Goal: Task Accomplishment & Management: Use online tool/utility

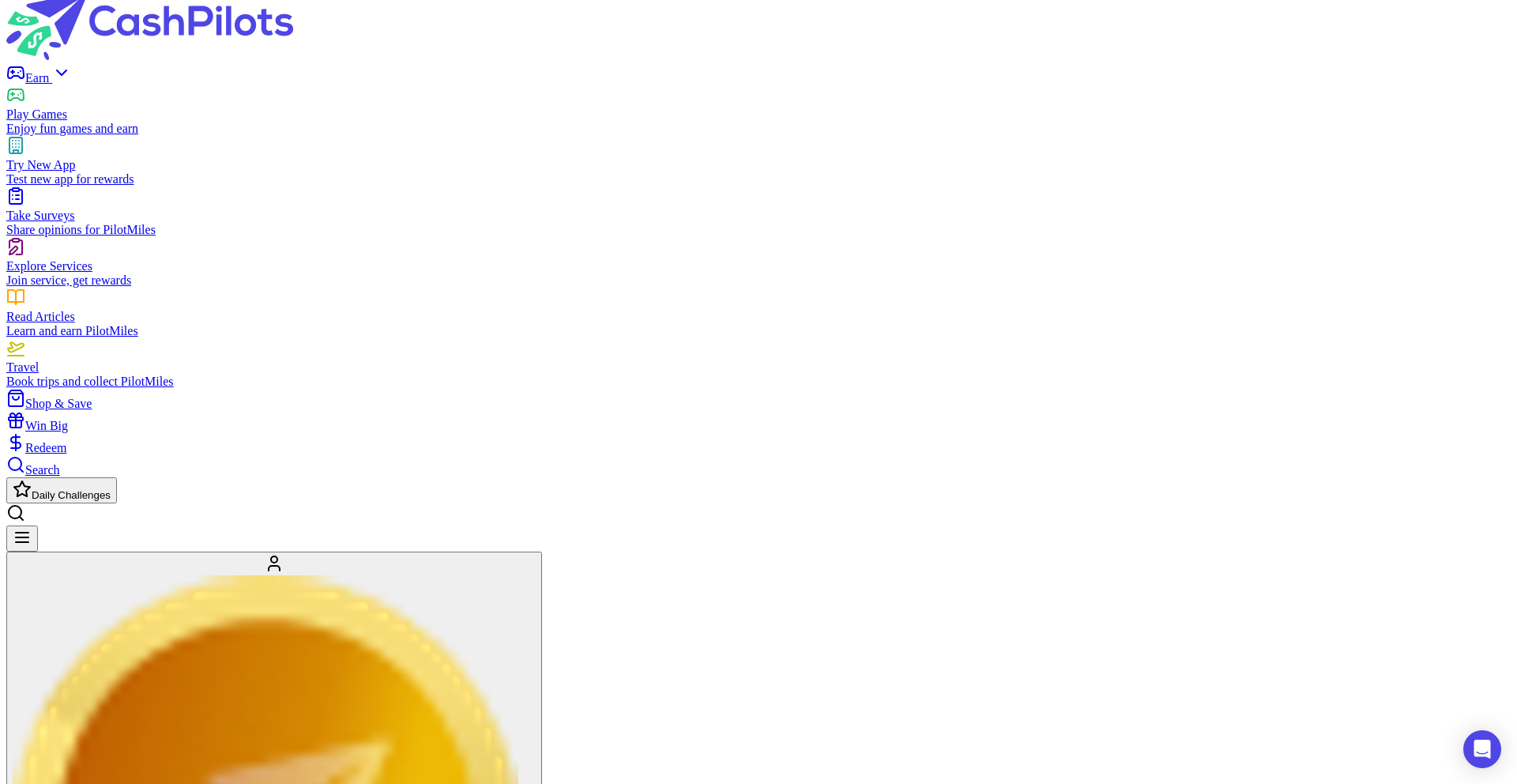
scroll to position [3, 0]
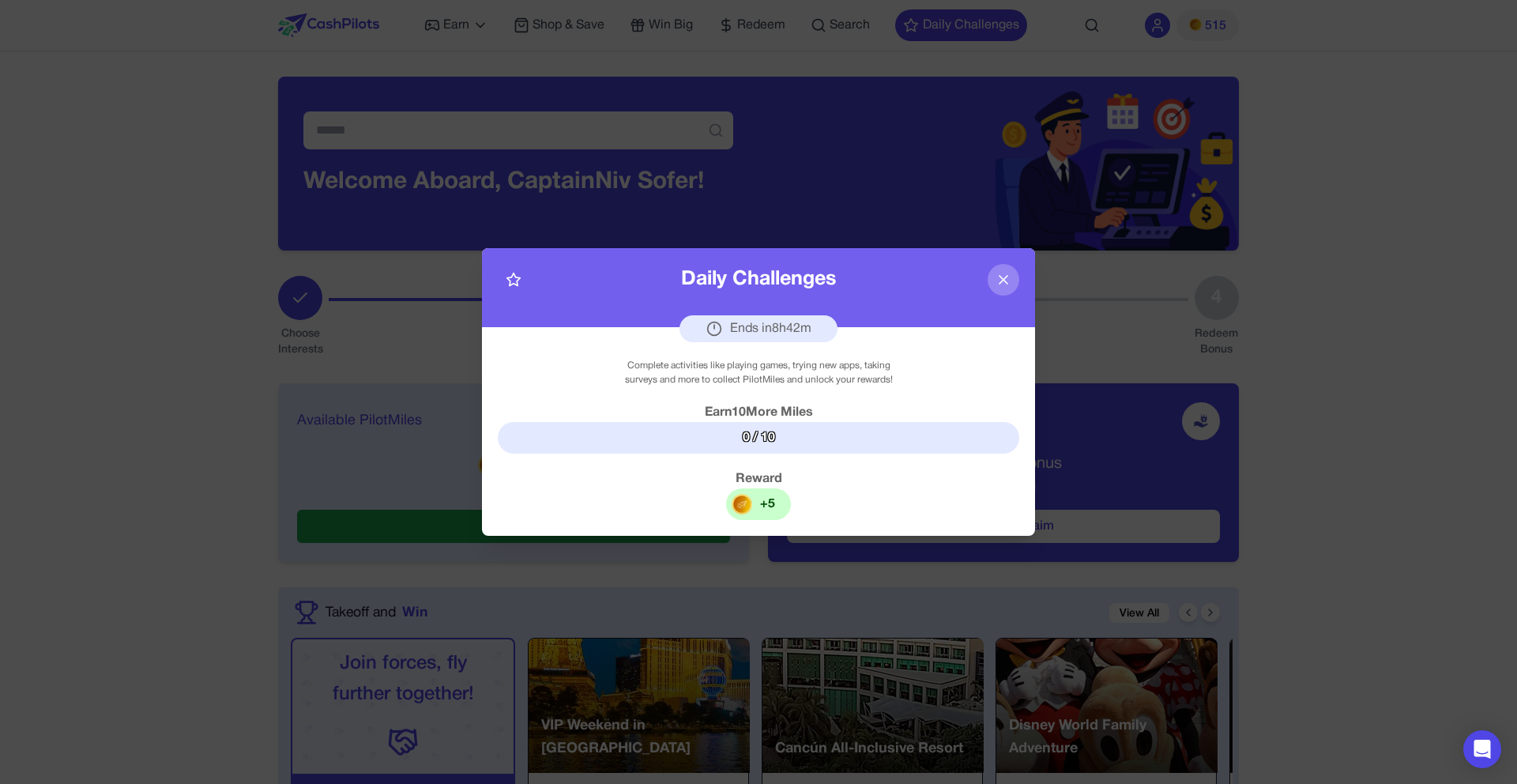
click at [751, 501] on img at bounding box center [742, 504] width 20 height 20
click at [788, 509] on div "+ 5" at bounding box center [758, 504] width 65 height 31
click at [756, 453] on div "Complete activities like playing games, trying new apps, taking surveys and mor…" at bounding box center [758, 432] width 553 height 209
click at [755, 433] on div "0 / 10" at bounding box center [758, 437] width 522 height 31
click at [742, 325] on div "Ends in 8 h 42 m" at bounding box center [758, 328] width 158 height 27
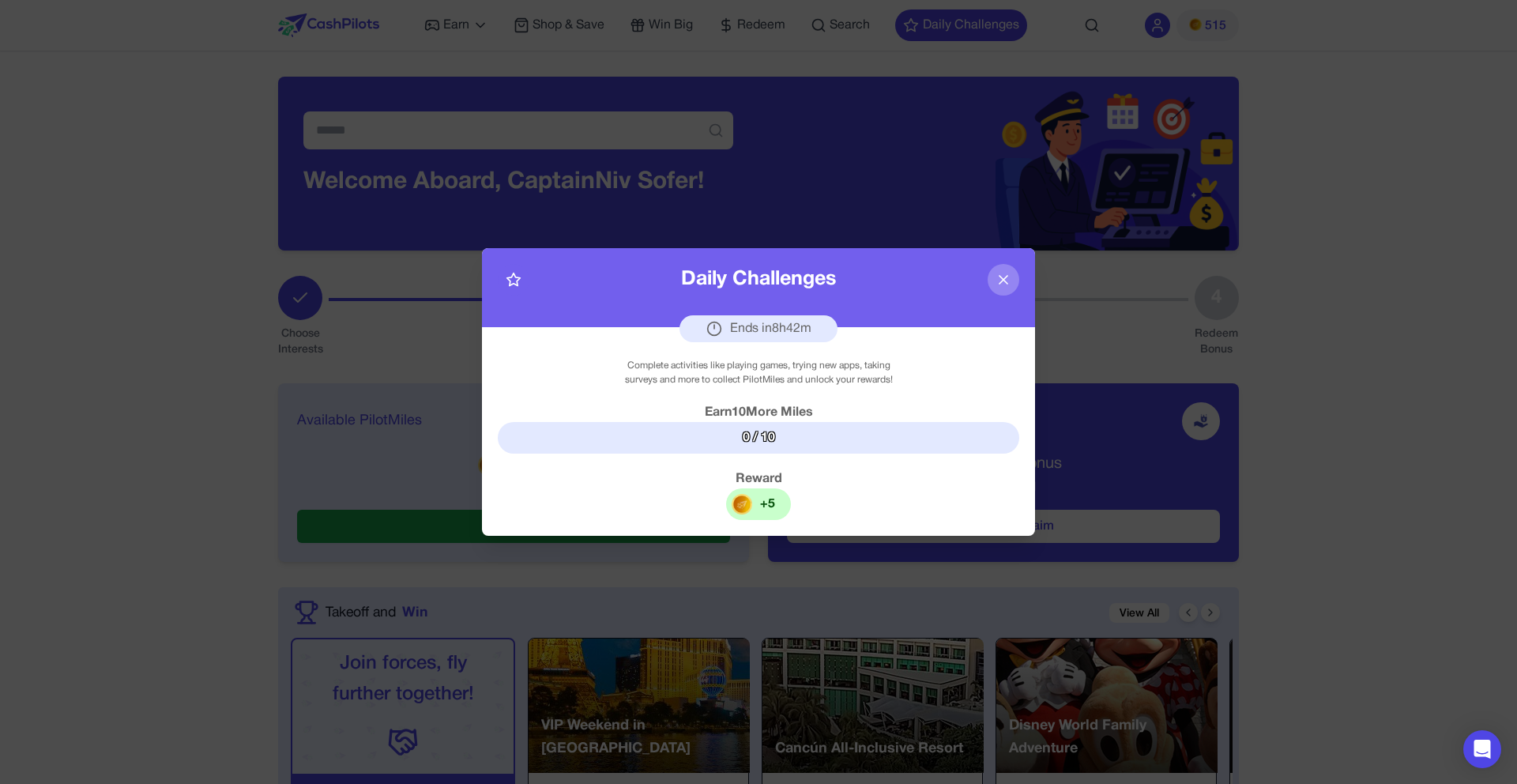
click at [746, 337] on div "Ends in 8 h 42 m" at bounding box center [758, 328] width 158 height 27
drag, startPoint x: 722, startPoint y: 391, endPoint x: 771, endPoint y: 403, distance: 50.4
click at [722, 391] on div "Complete activities like playing games, trying new apps, taking surveys and mor…" at bounding box center [758, 432] width 553 height 209
click at [773, 404] on div "Earn 10 More Miles" at bounding box center [758, 412] width 522 height 19
drag, startPoint x: 745, startPoint y: 295, endPoint x: 702, endPoint y: 325, distance: 52.4
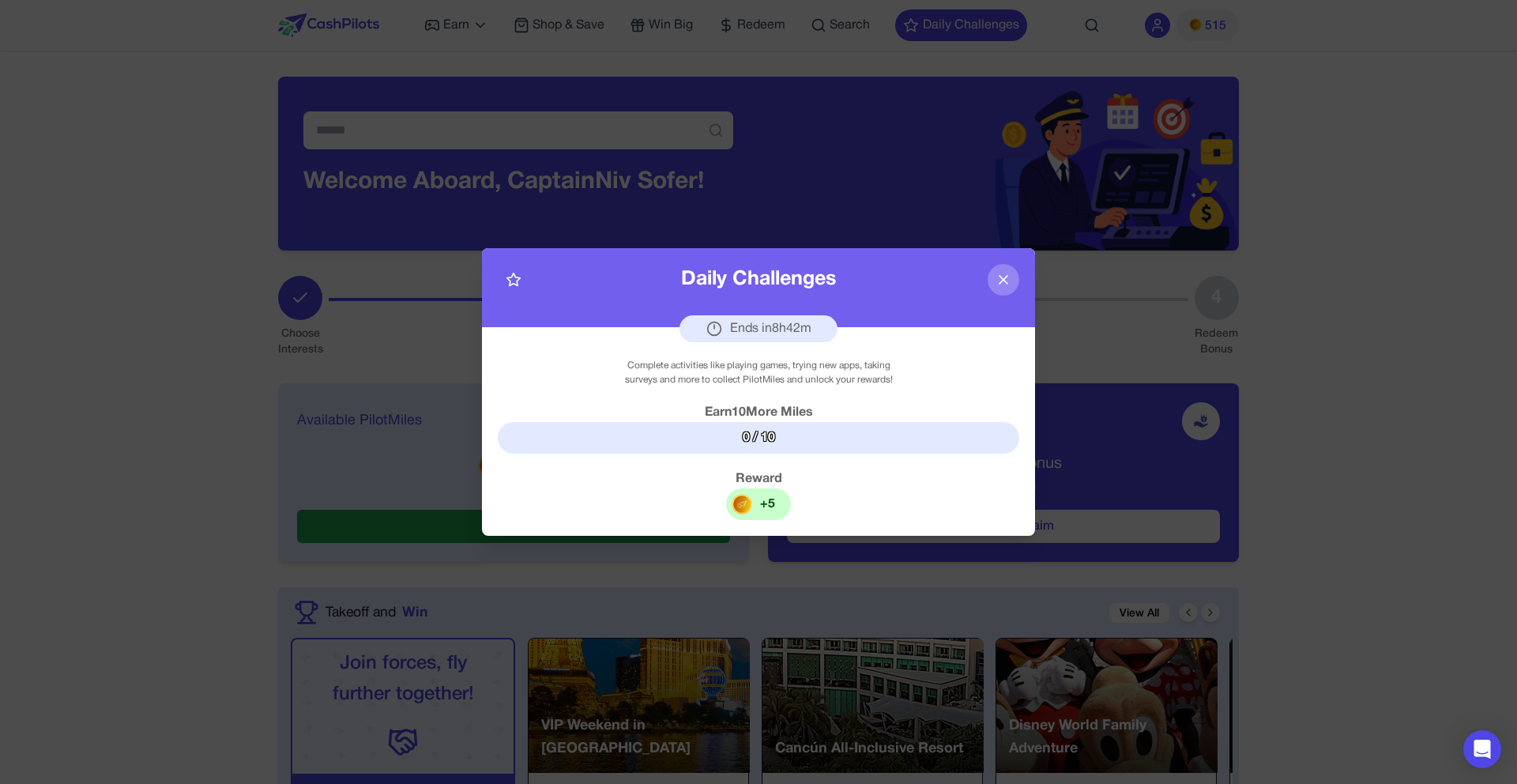
click at [743, 296] on div "Daily Challenges Ends in 8 h 42 m" at bounding box center [758, 287] width 553 height 79
drag, startPoint x: 692, startPoint y: 344, endPoint x: 700, endPoint y: 361, distance: 18.8
click at [693, 345] on div "Complete activities like playing games, trying new apps, taking surveys and mor…" at bounding box center [758, 432] width 553 height 209
drag, startPoint x: 737, startPoint y: 416, endPoint x: 778, endPoint y: 447, distance: 51.4
click at [746, 421] on div "Earn 10 More Miles" at bounding box center [758, 412] width 522 height 19
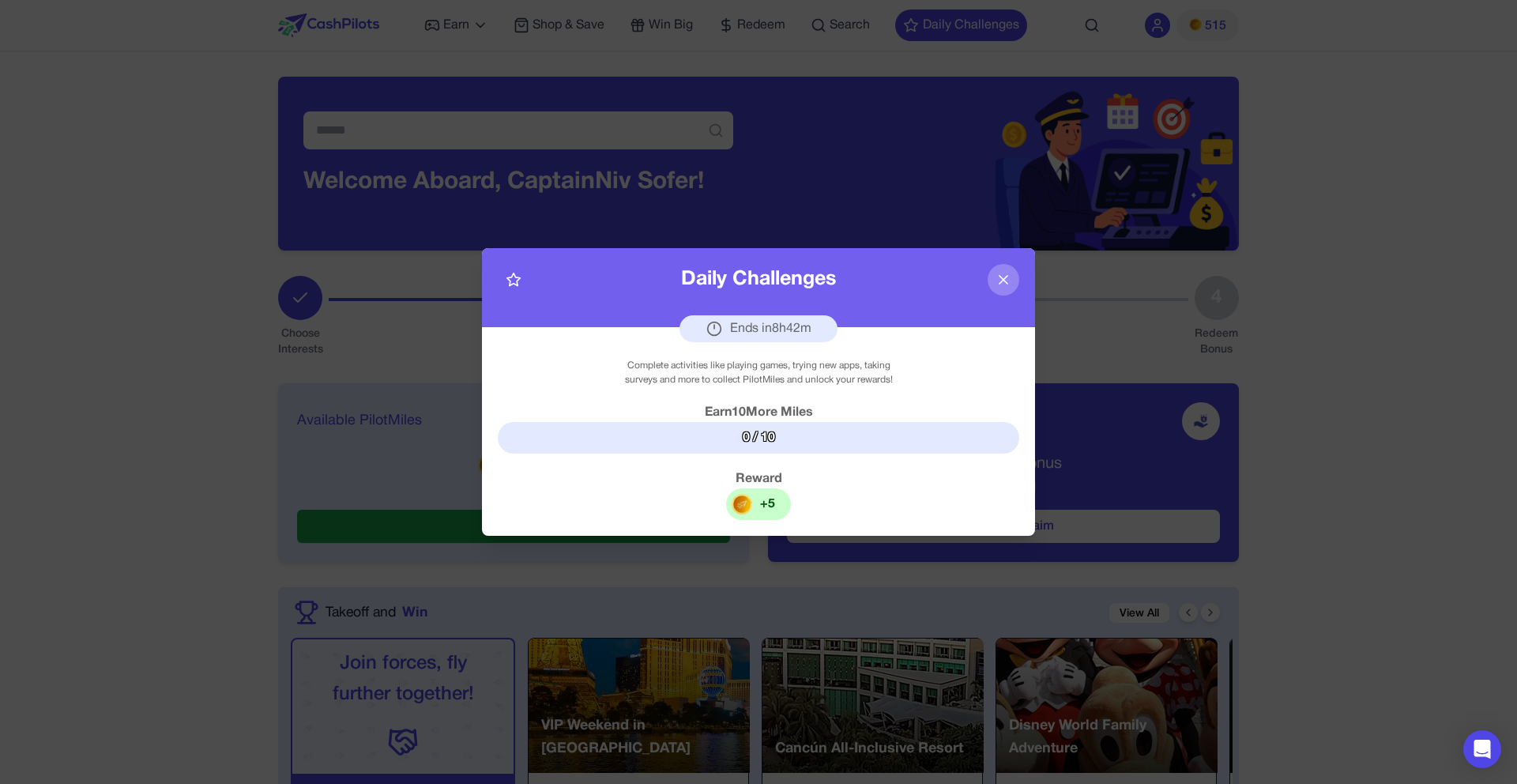
click at [778, 447] on div "0 / 10" at bounding box center [758, 437] width 522 height 31
drag, startPoint x: 764, startPoint y: 433, endPoint x: 605, endPoint y: 400, distance: 162.4
click at [764, 433] on div "0 / 10" at bounding box center [758, 437] width 522 height 31
drag, startPoint x: 514, startPoint y: 282, endPoint x: 500, endPoint y: 285, distance: 14.3
click at [514, 282] on icon at bounding box center [513, 279] width 16 height 16
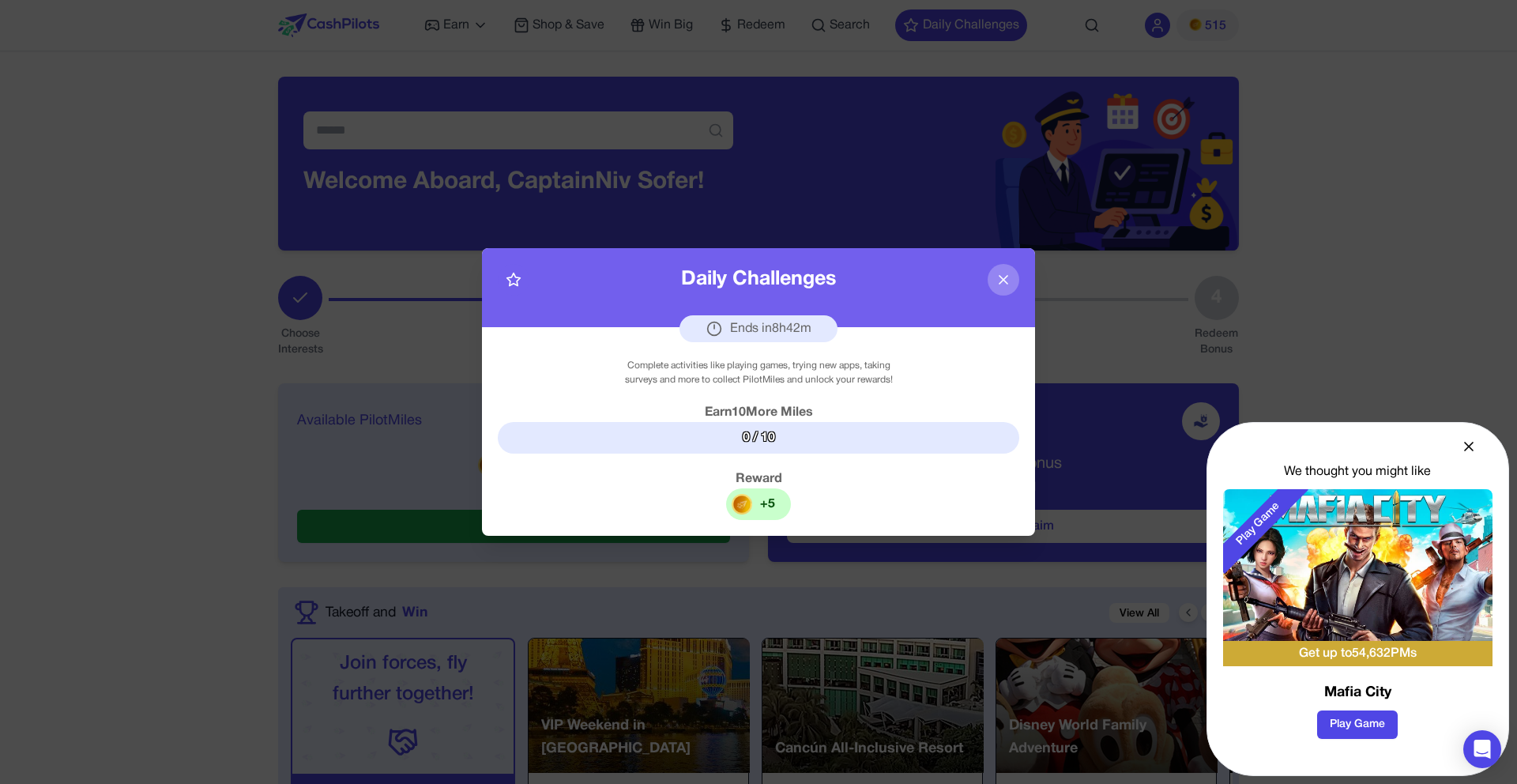
click at [1002, 281] on icon at bounding box center [1004, 279] width 8 height 8
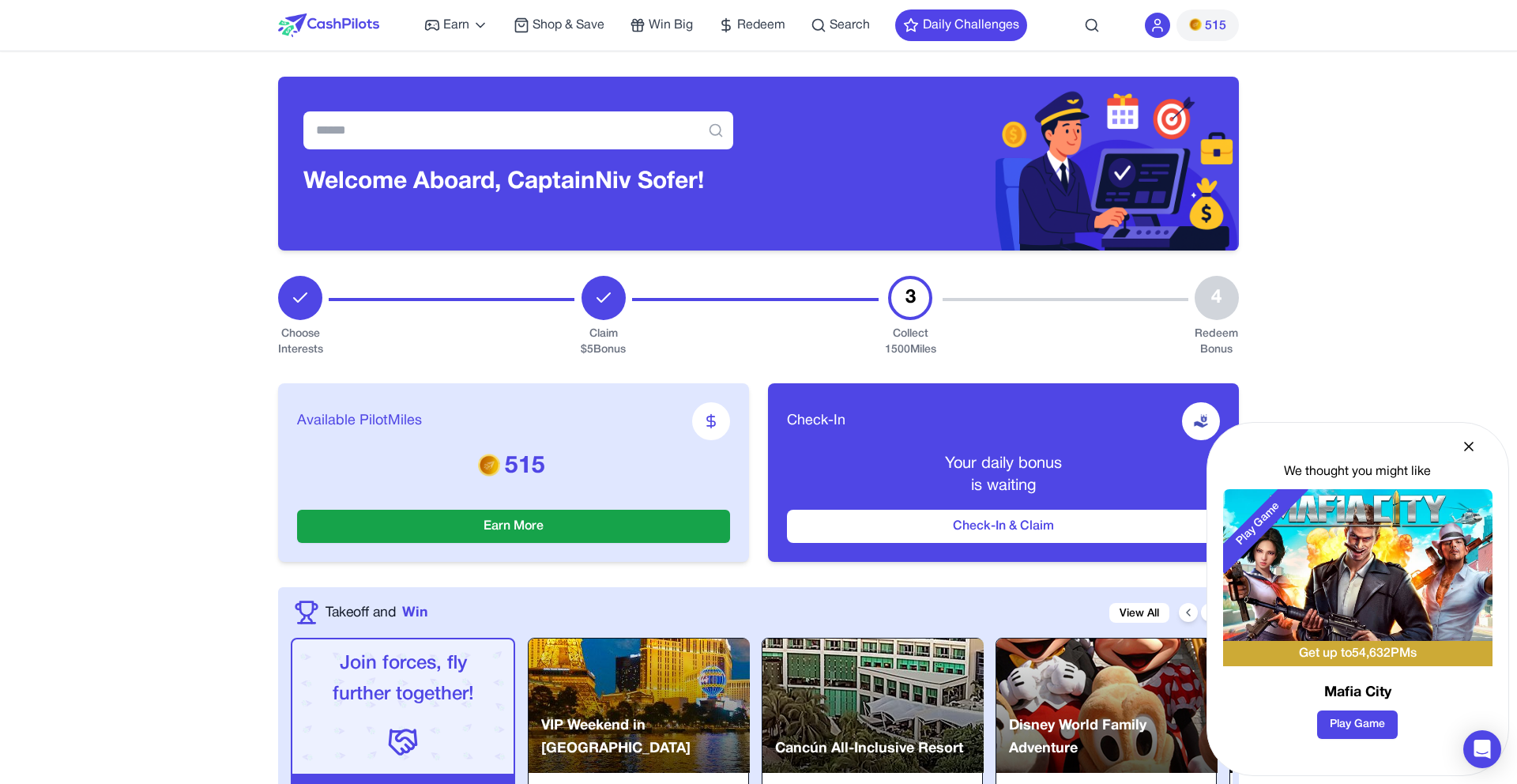
click at [1483, 444] on div "We thought you might like Play Game Get up to 54,632 PMs Mafia City Play Game" at bounding box center [1358, 598] width 302 height 354
click at [1472, 444] on icon at bounding box center [1469, 446] width 16 height 16
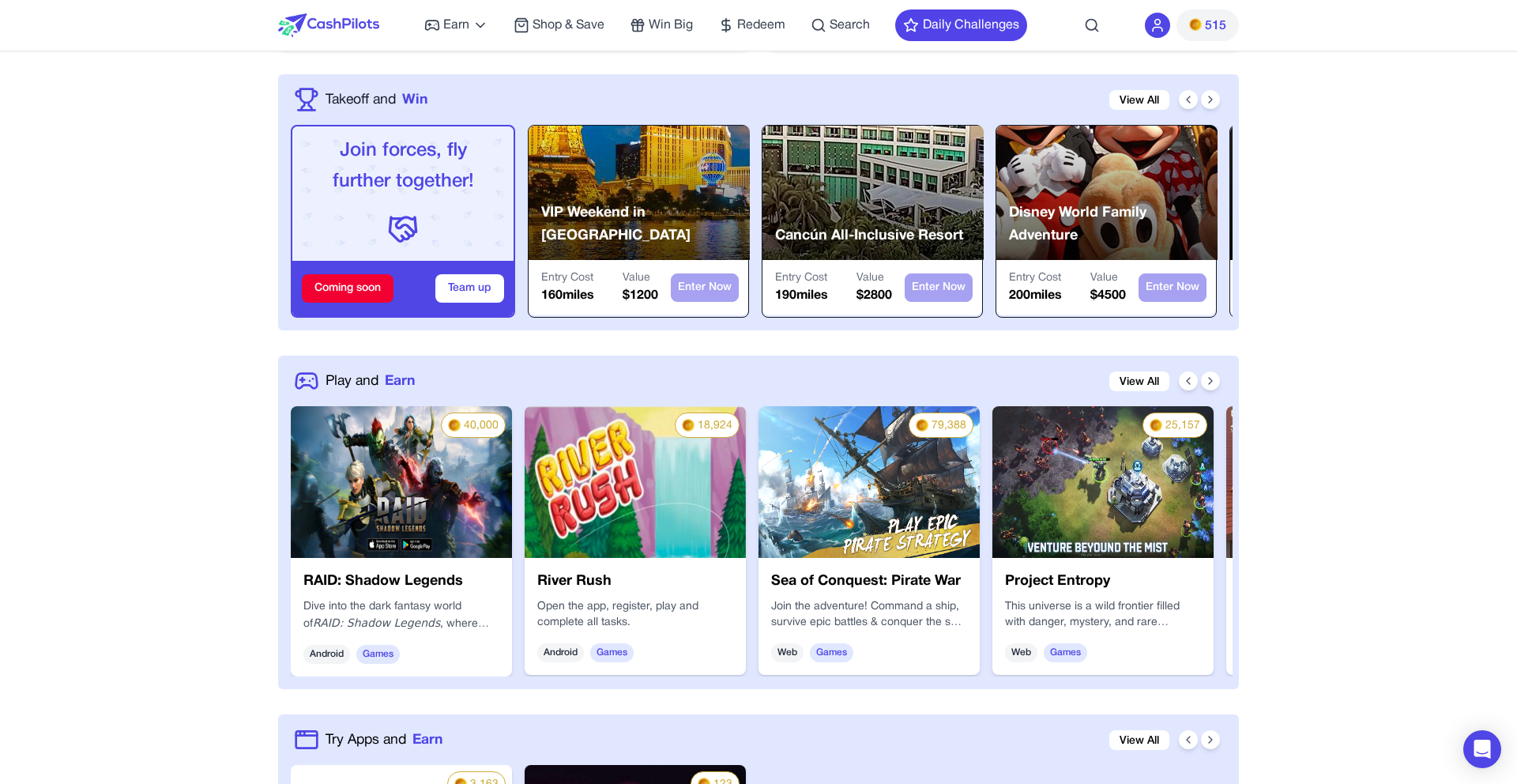
scroll to position [515, 0]
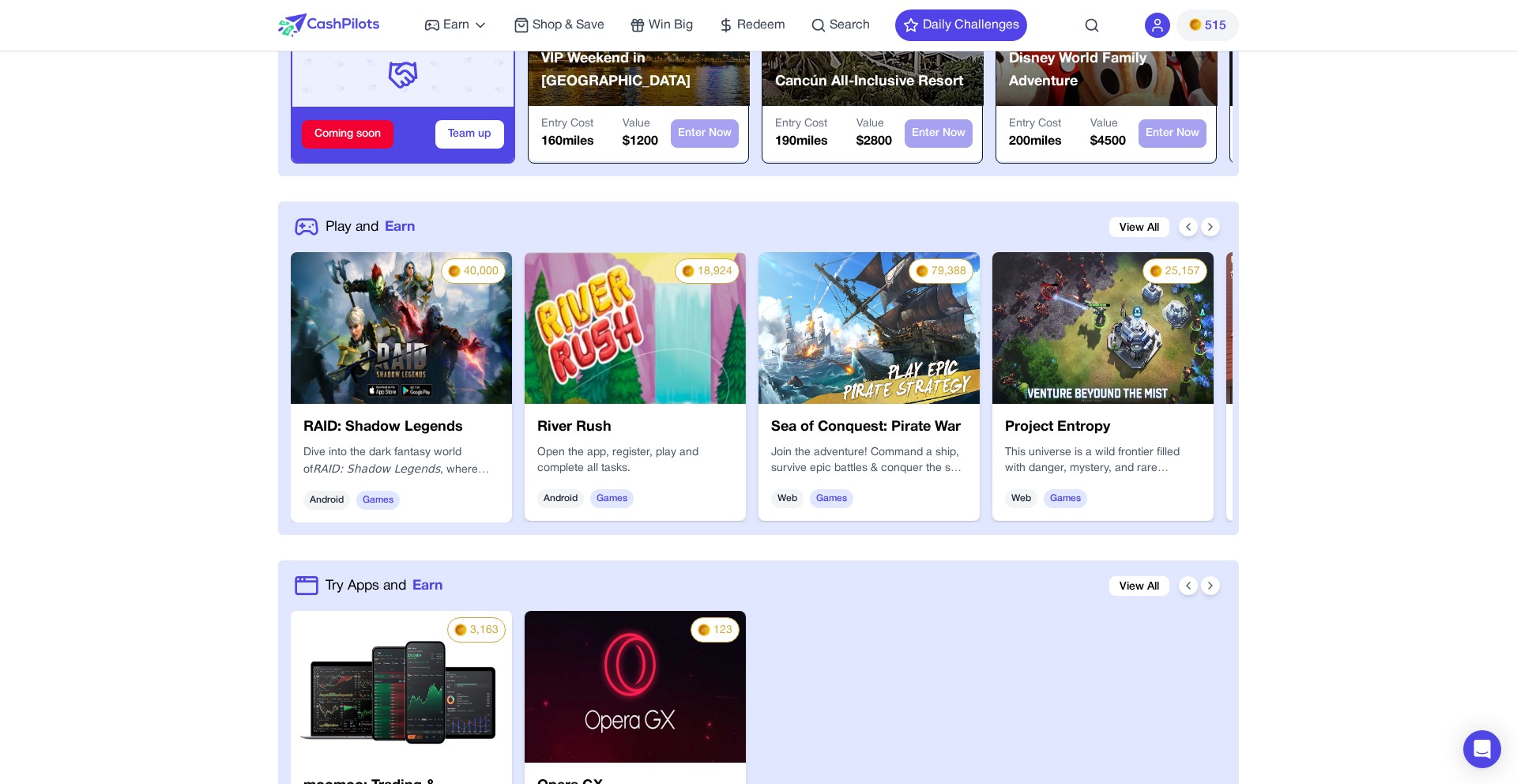
scroll to position [669, 0]
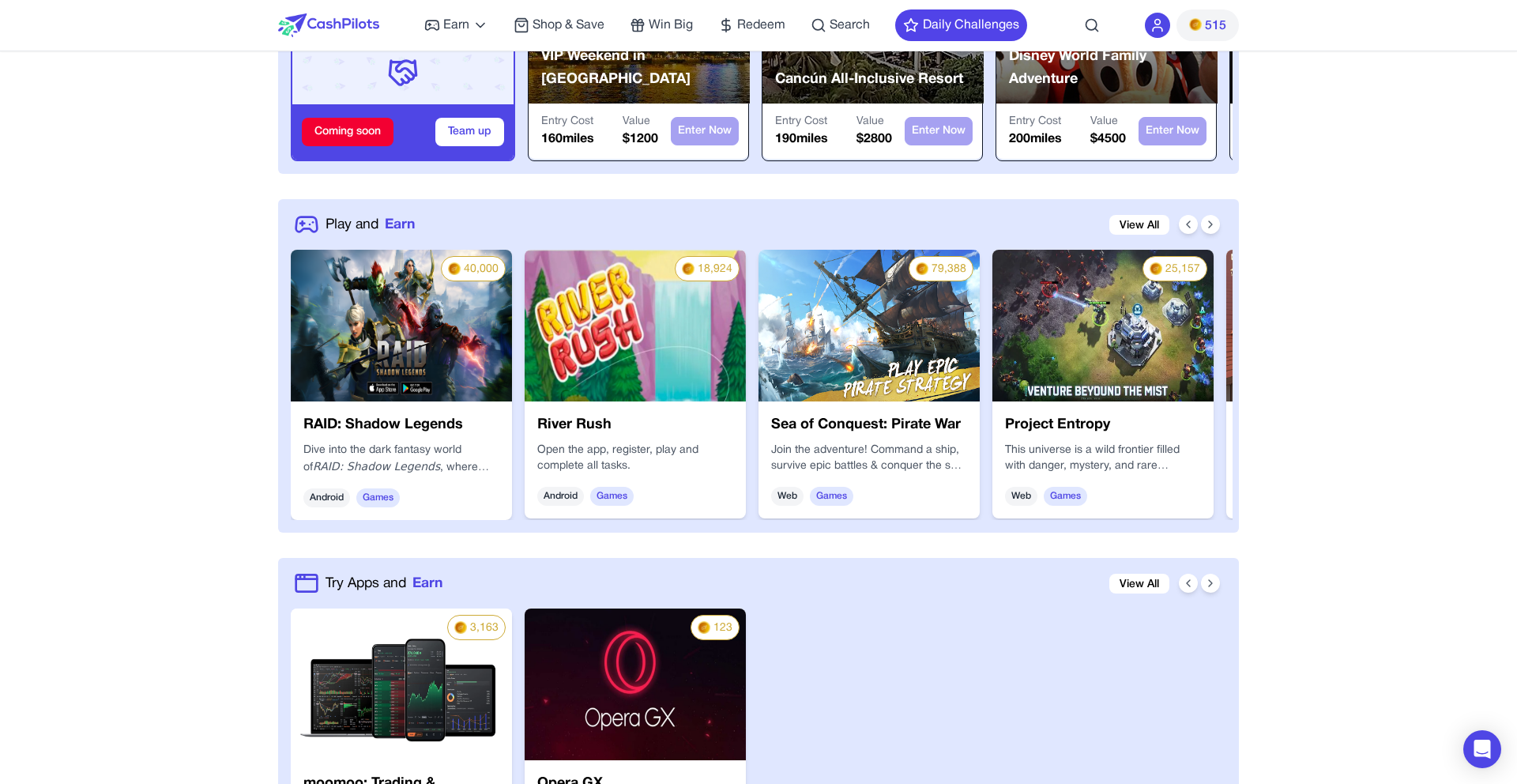
click at [362, 411] on div "RAID: Shadow Legends Dive into the dark fantasy world of RAID: Shadow Legends ,…" at bounding box center [401, 460] width 221 height 118
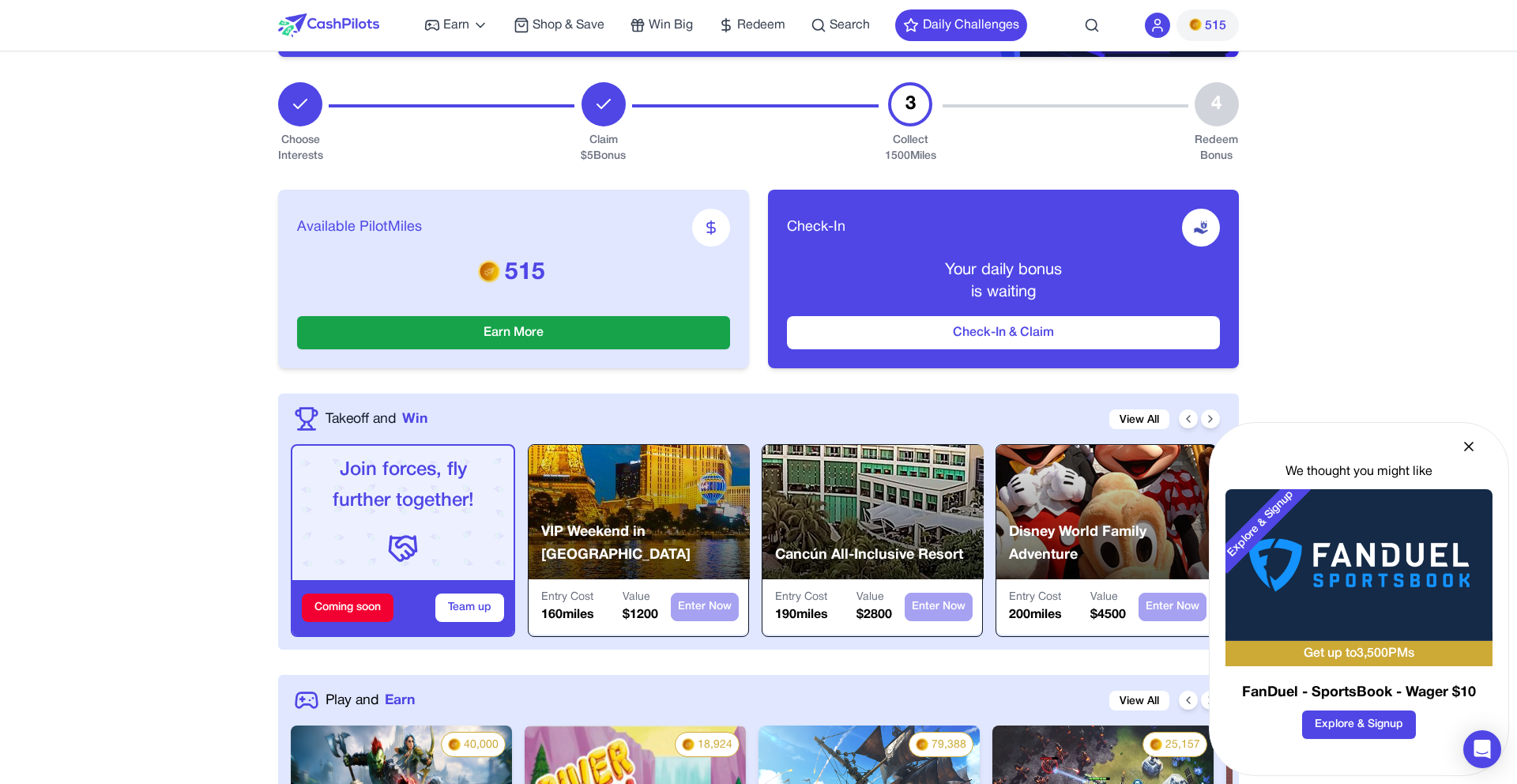
scroll to position [190, 0]
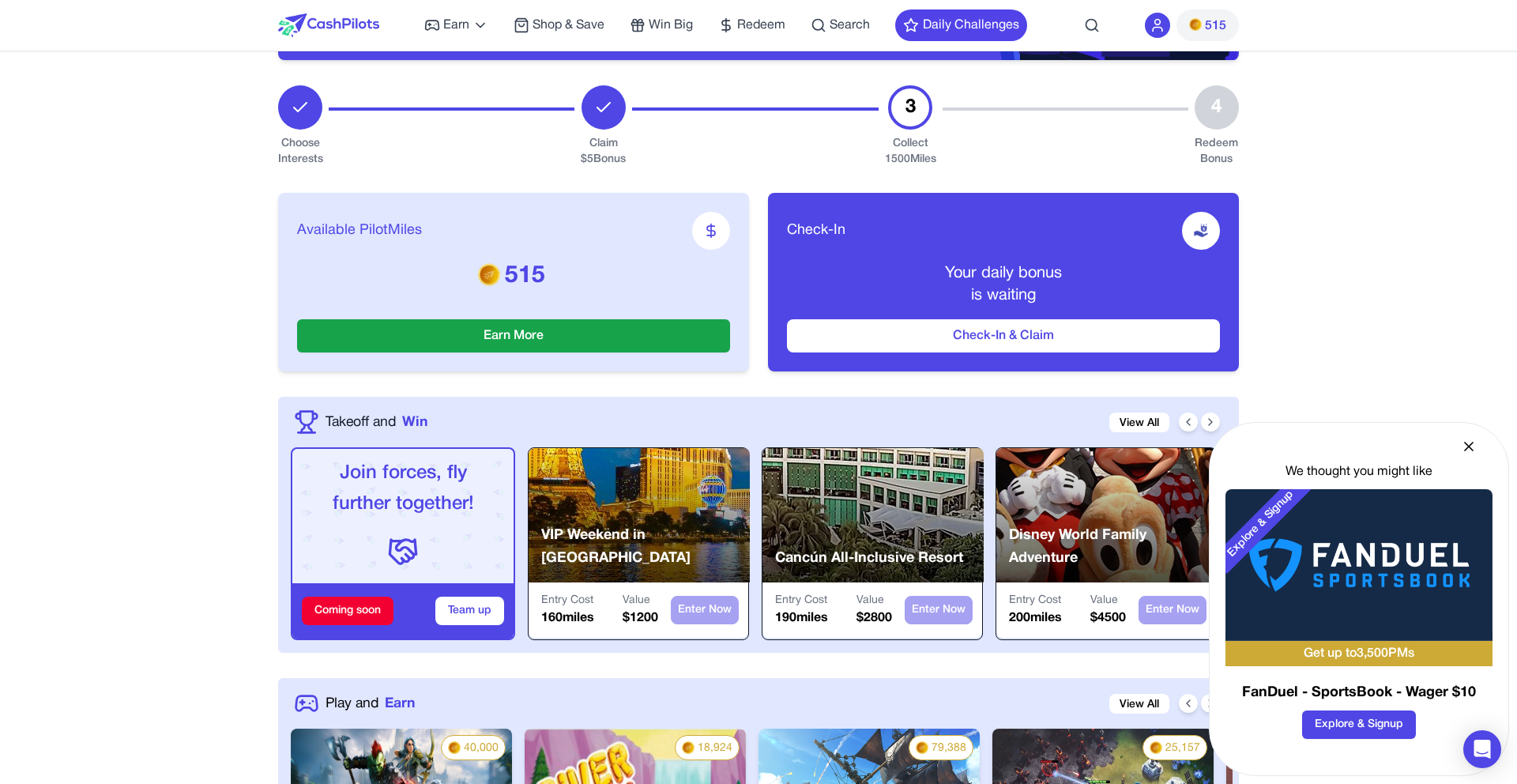
click at [1340, 694] on h3 "FanDuel - SportsBook - Wager $10" at bounding box center [1359, 692] width 267 height 22
click at [1465, 442] on icon at bounding box center [1469, 446] width 8 height 8
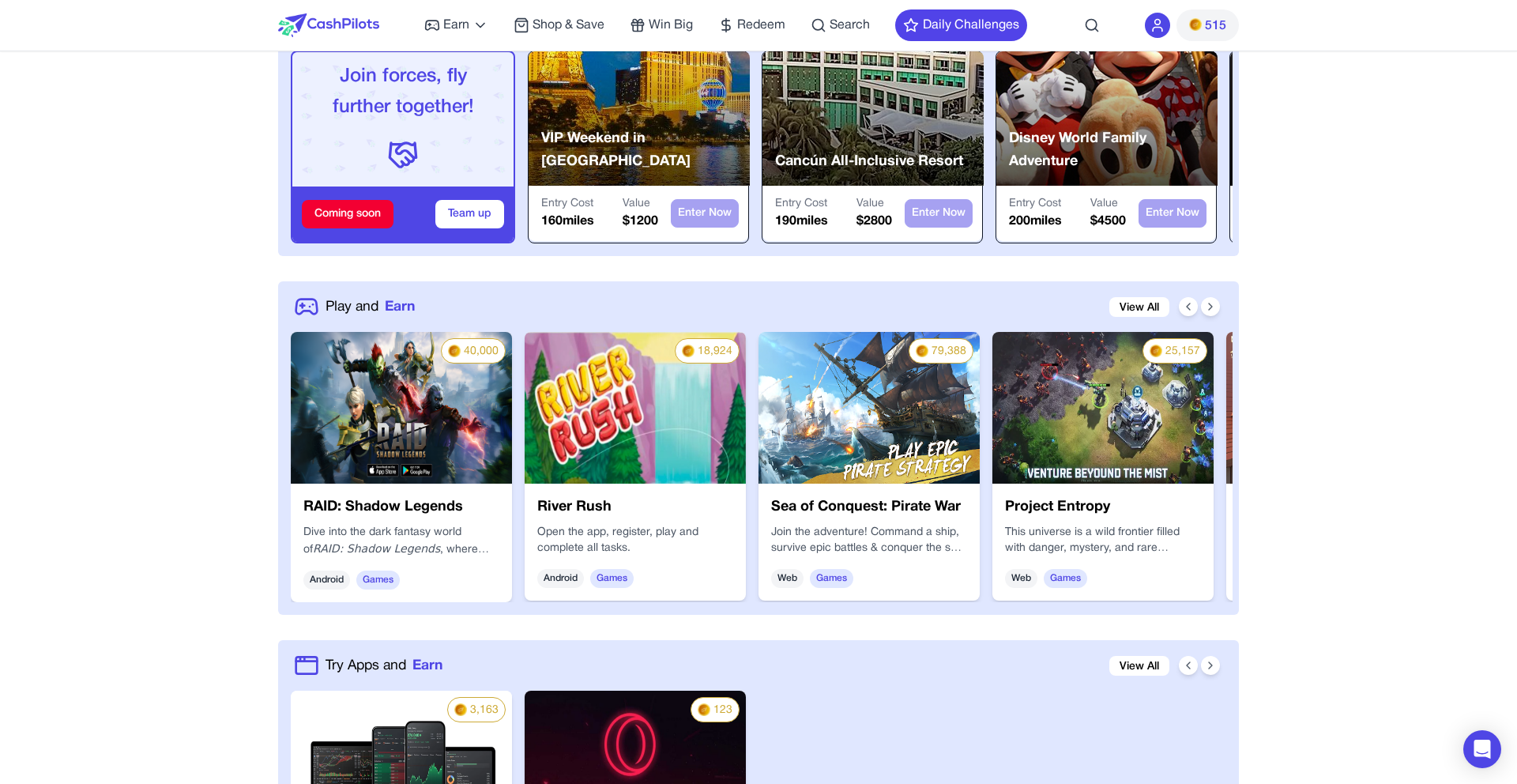
scroll to position [584, 0]
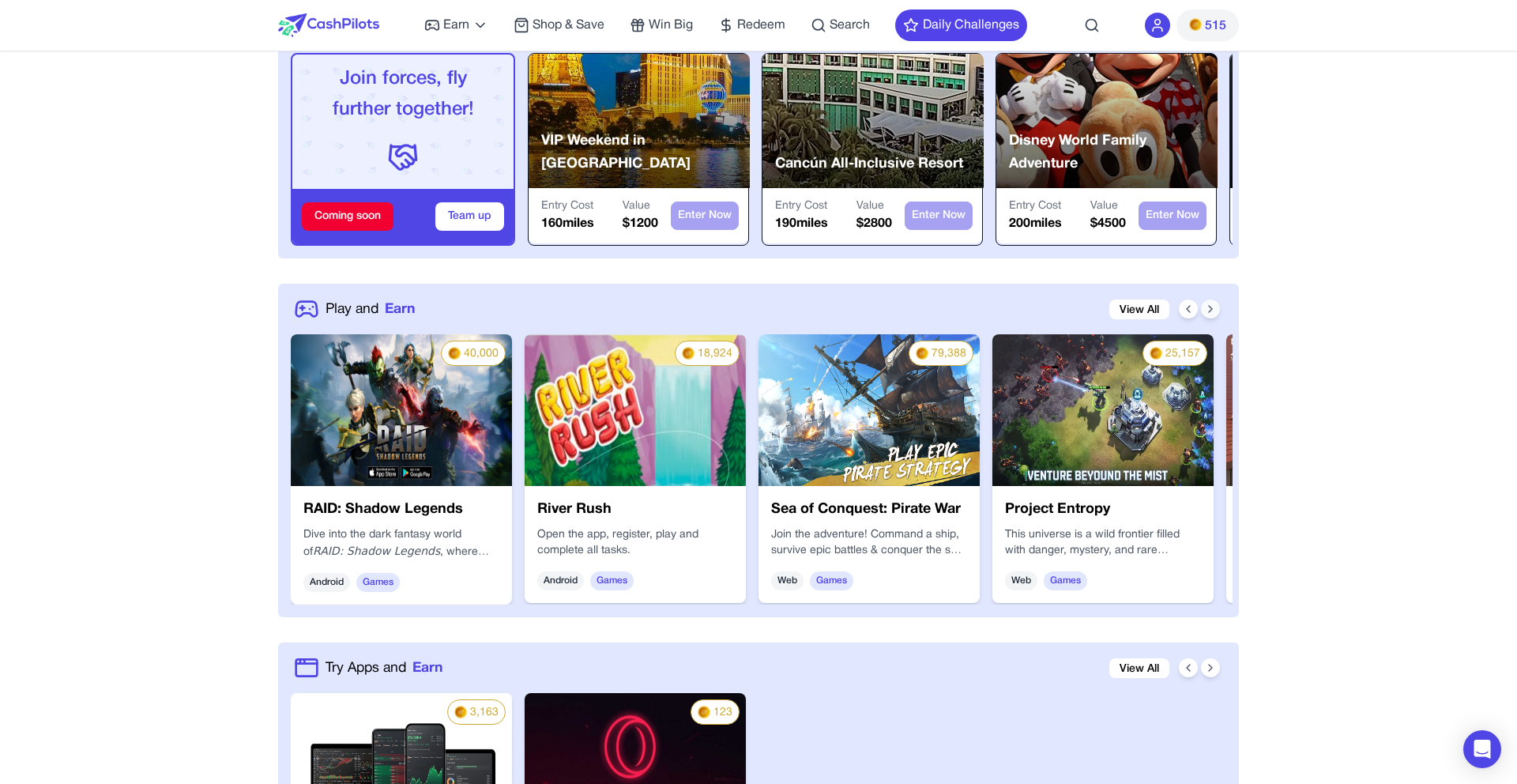
click at [1214, 309] on icon at bounding box center [1211, 309] width 13 height 13
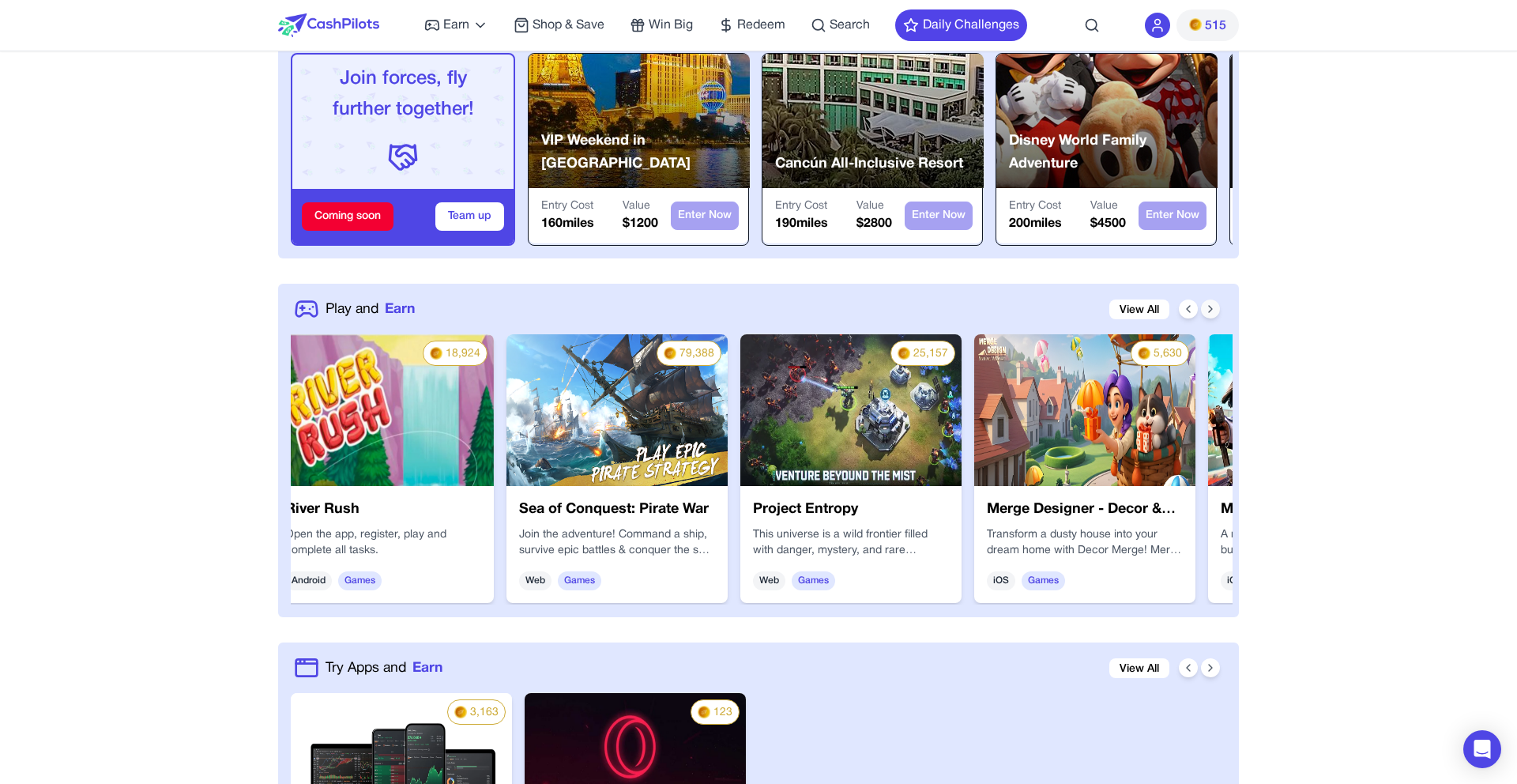
scroll to position [0, 253]
click at [1210, 312] on icon at bounding box center [1211, 309] width 13 height 13
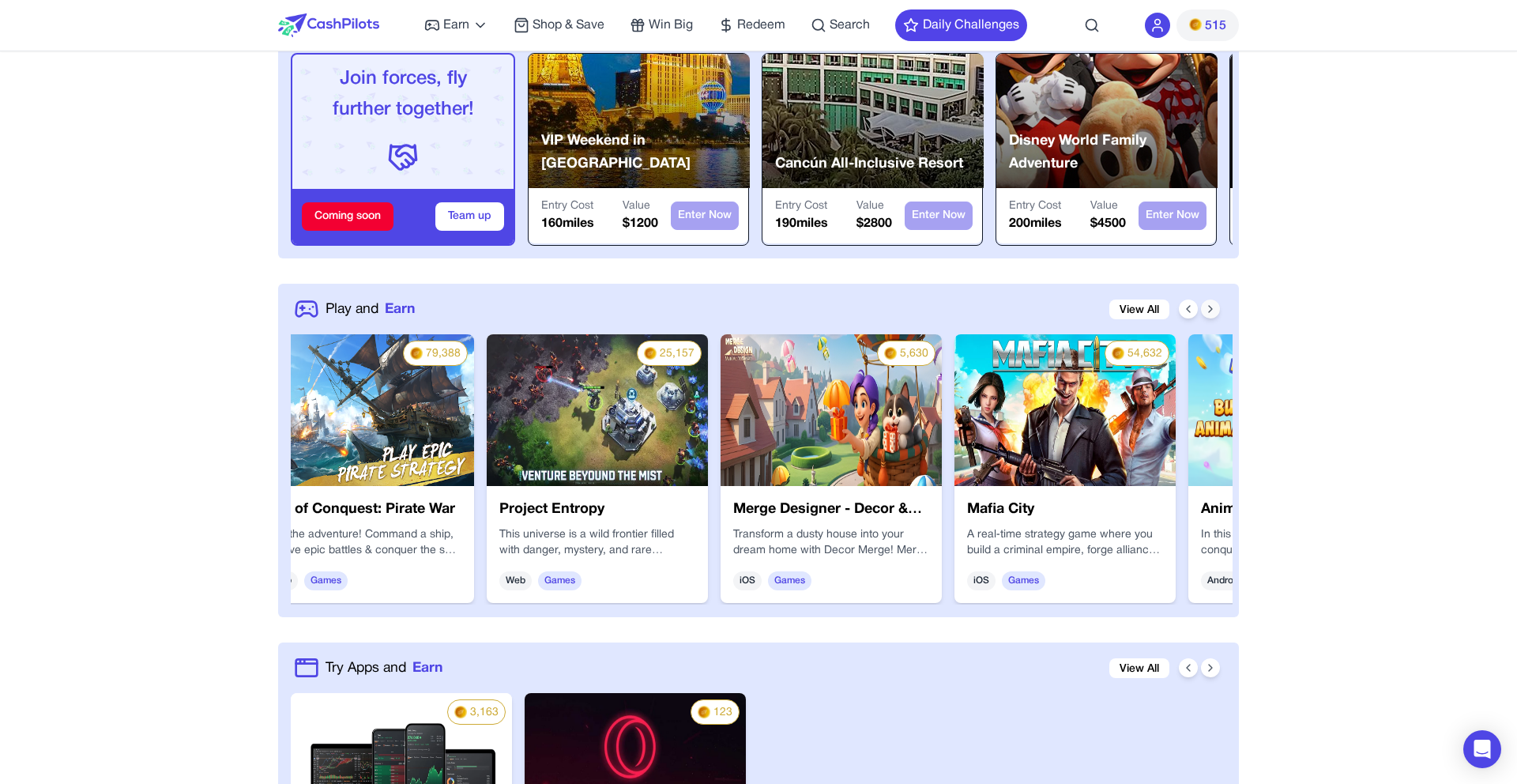
click at [1210, 312] on icon at bounding box center [1211, 309] width 13 height 13
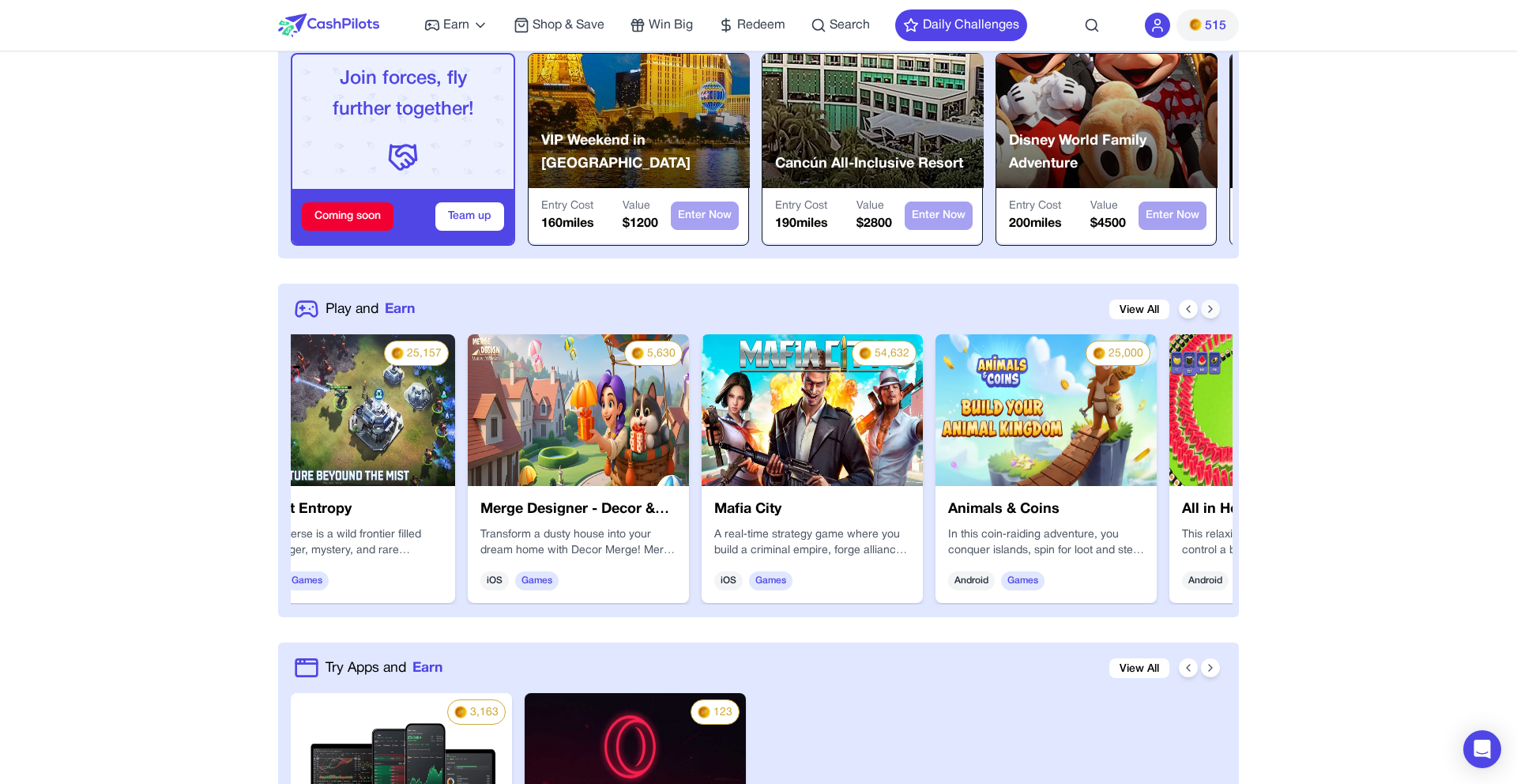
click at [1210, 312] on icon at bounding box center [1211, 309] width 13 height 13
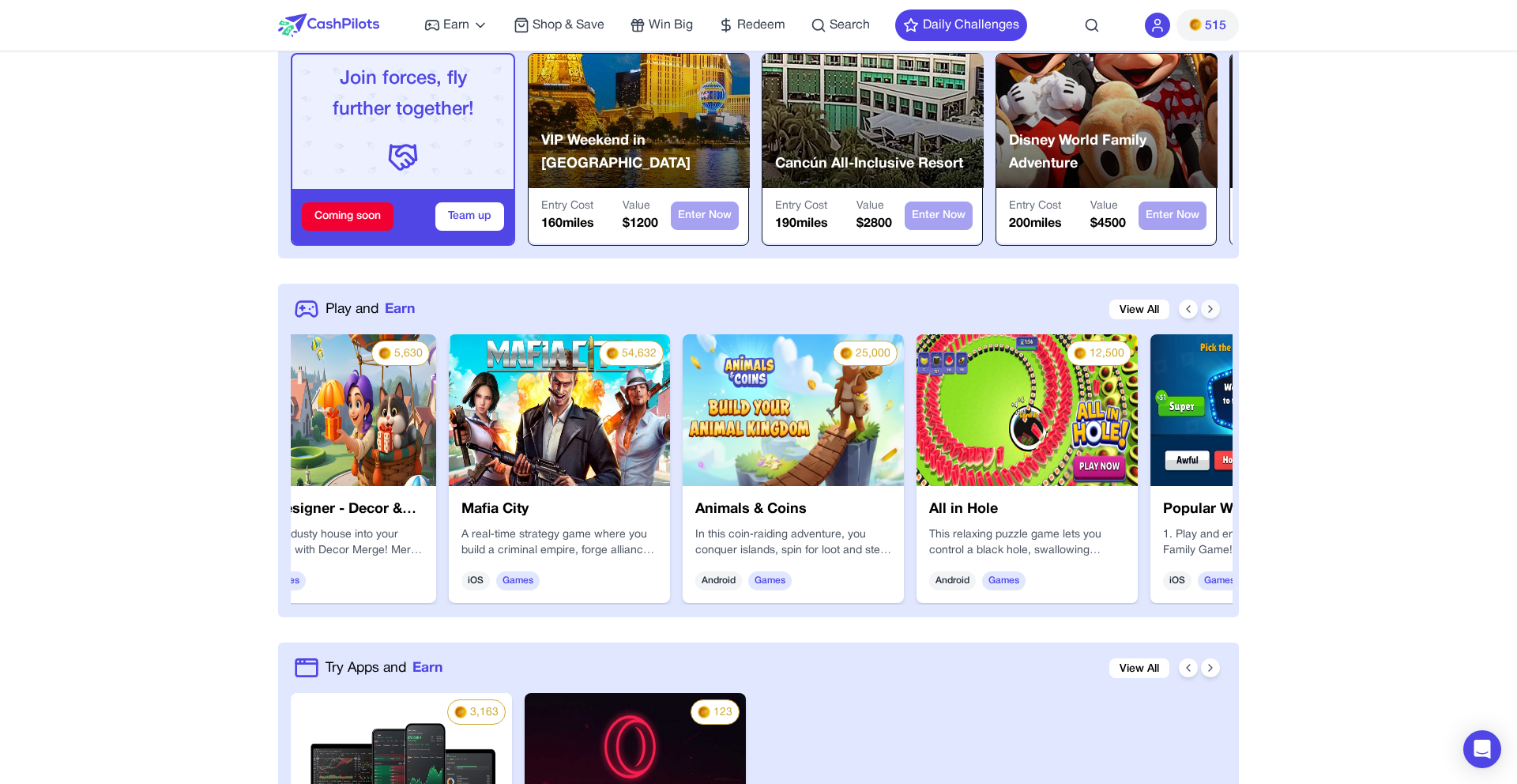
click at [1210, 312] on icon at bounding box center [1211, 309] width 13 height 13
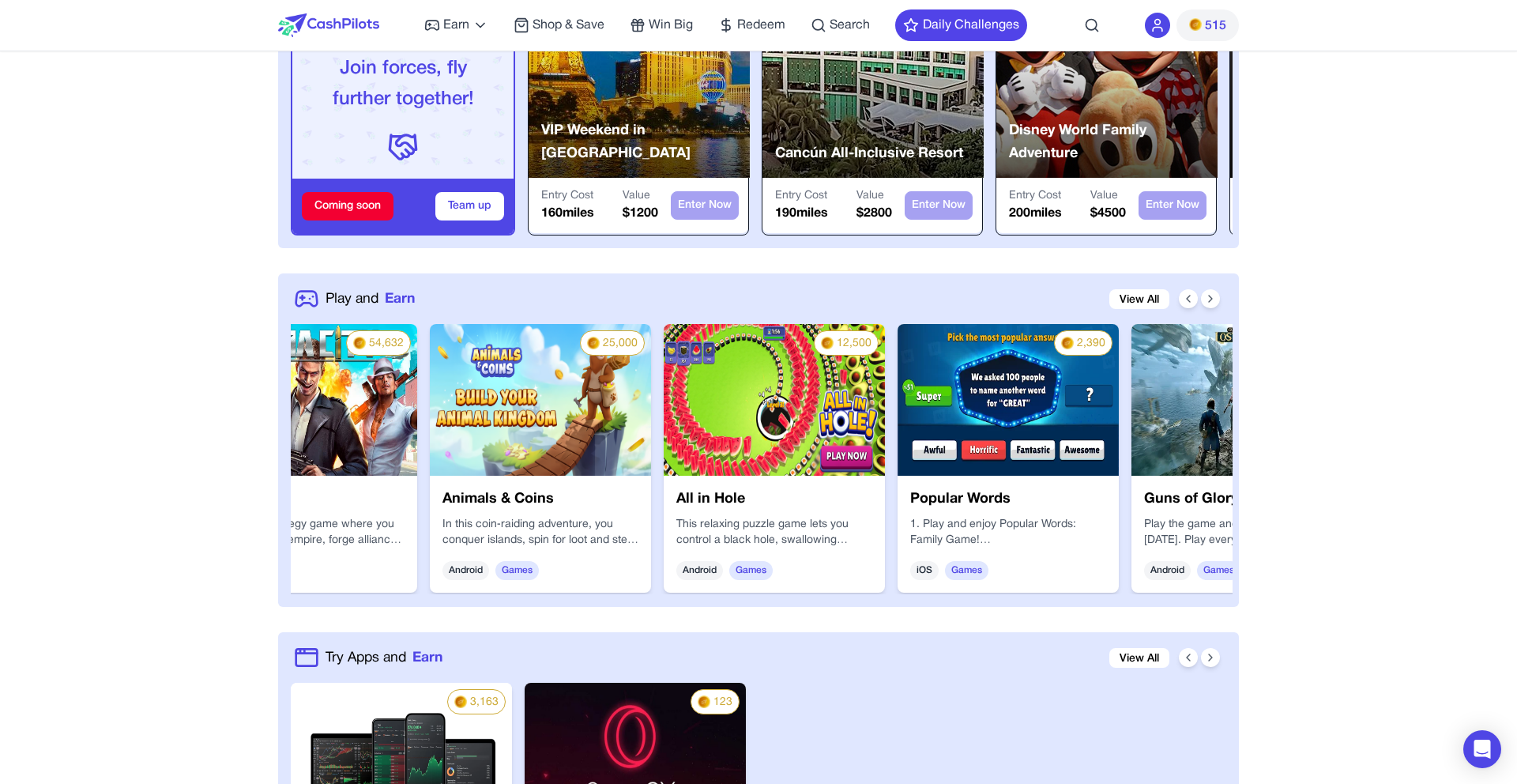
scroll to position [517, 0]
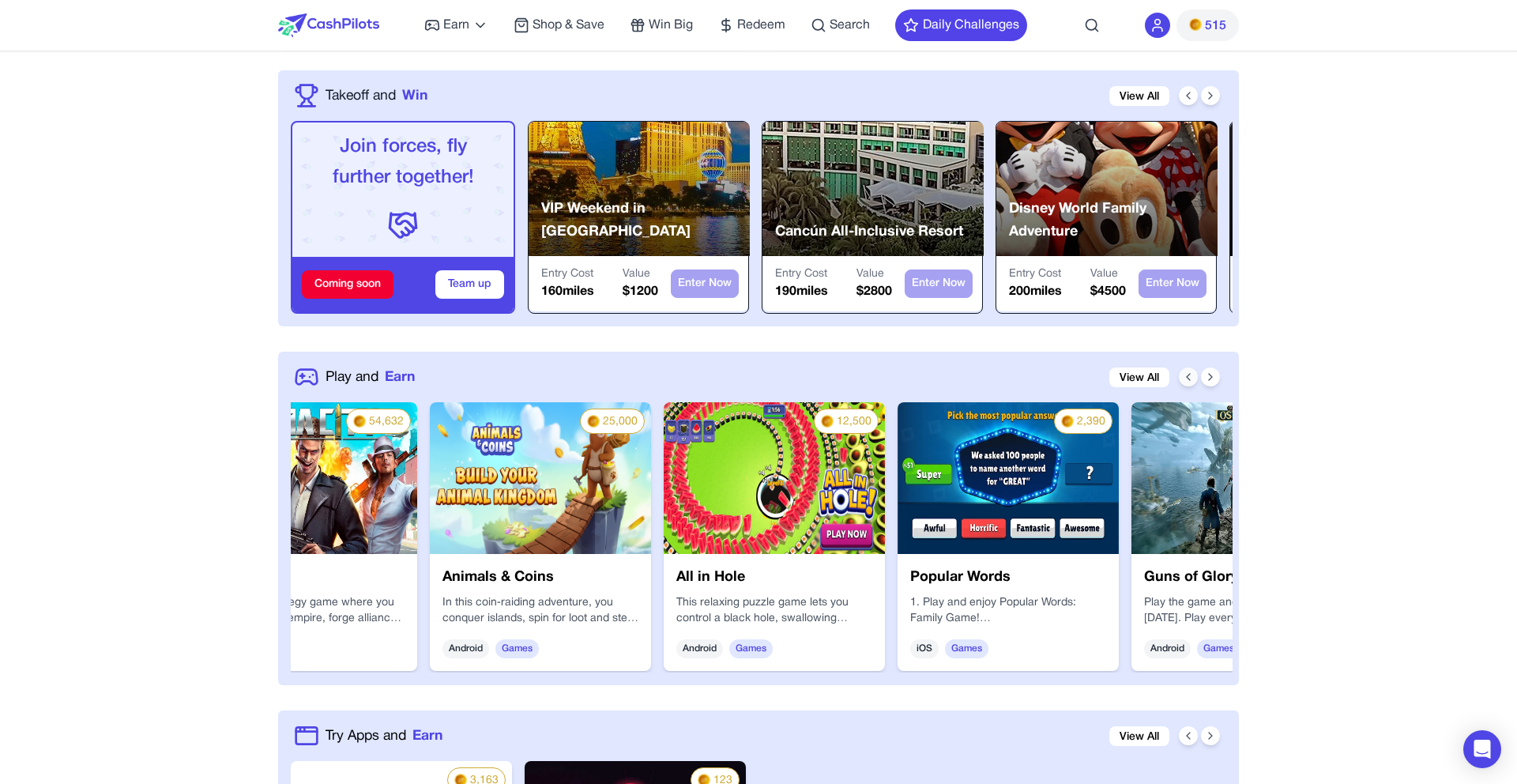
click at [1192, 377] on icon at bounding box center [1189, 377] width 13 height 13
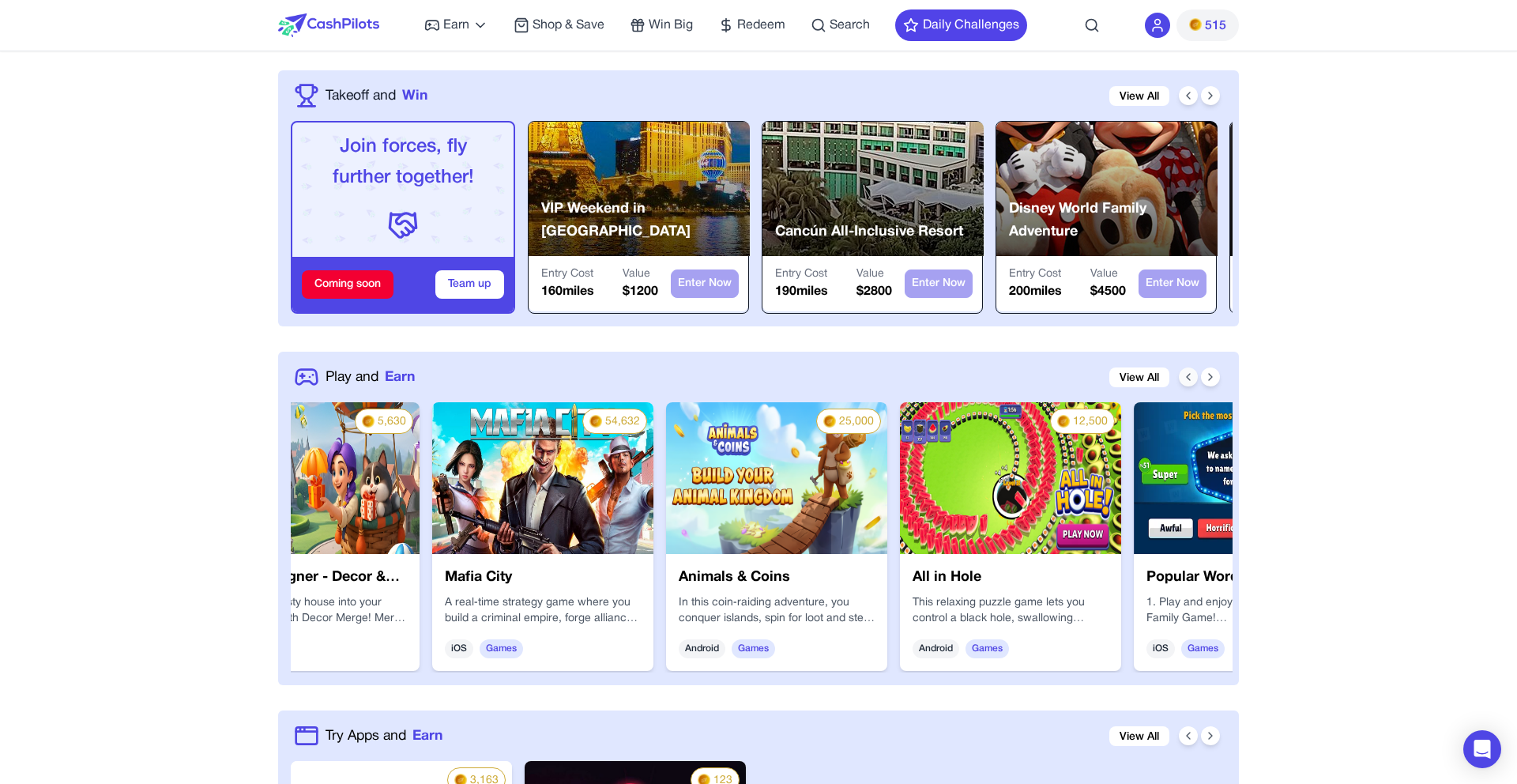
click at [1192, 377] on icon at bounding box center [1189, 377] width 13 height 13
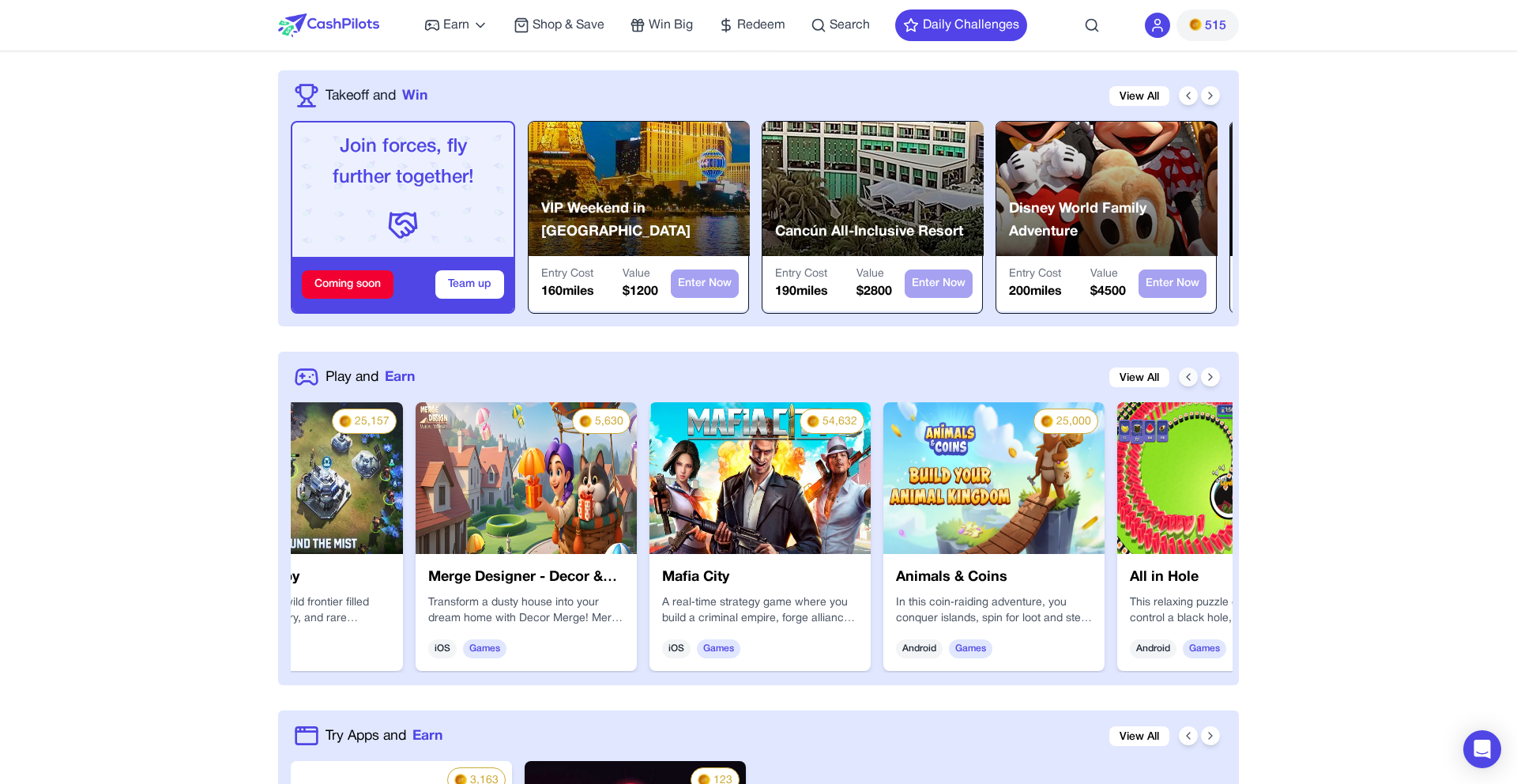
click at [1192, 377] on icon at bounding box center [1189, 377] width 13 height 13
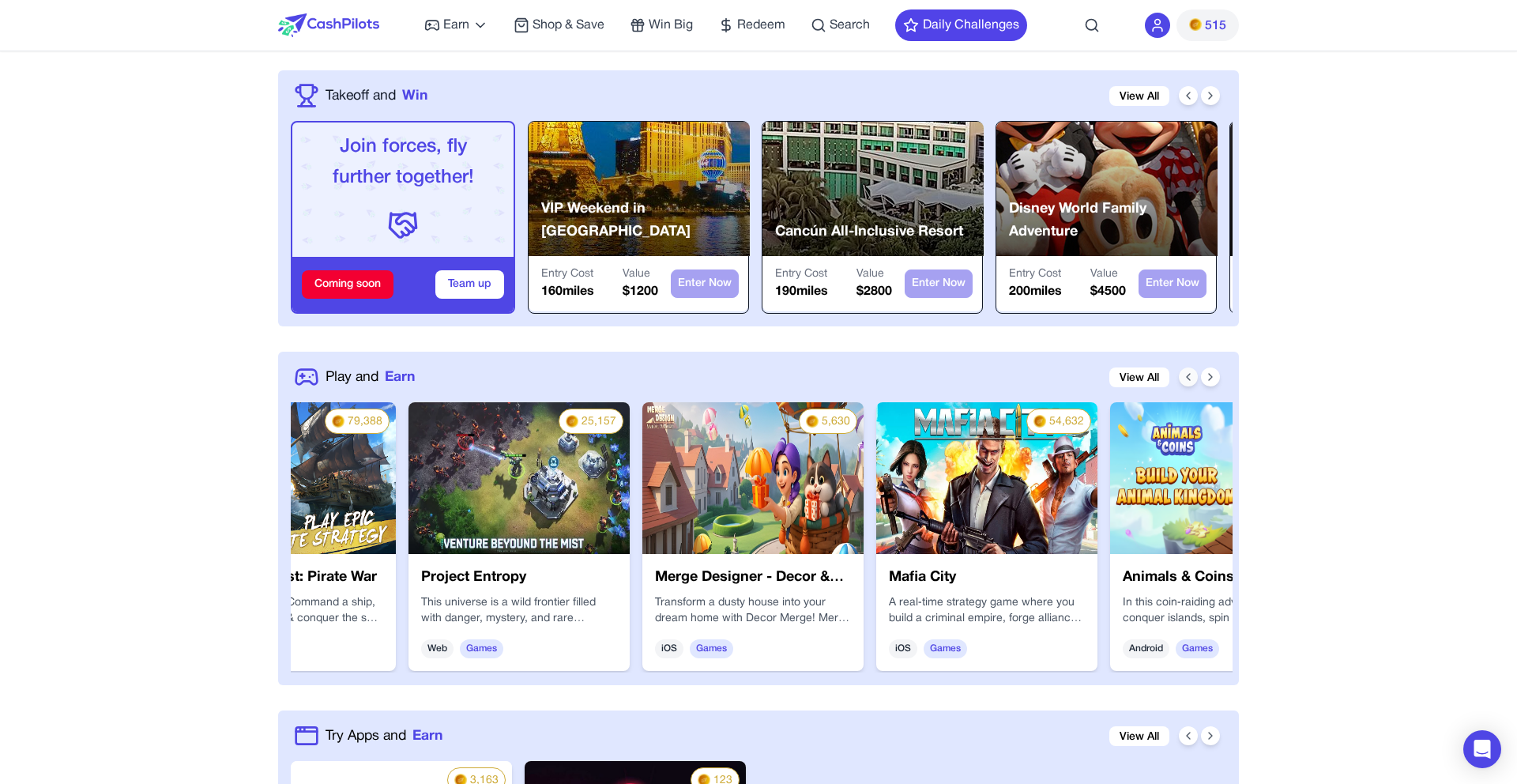
click at [1192, 377] on icon at bounding box center [1189, 377] width 13 height 13
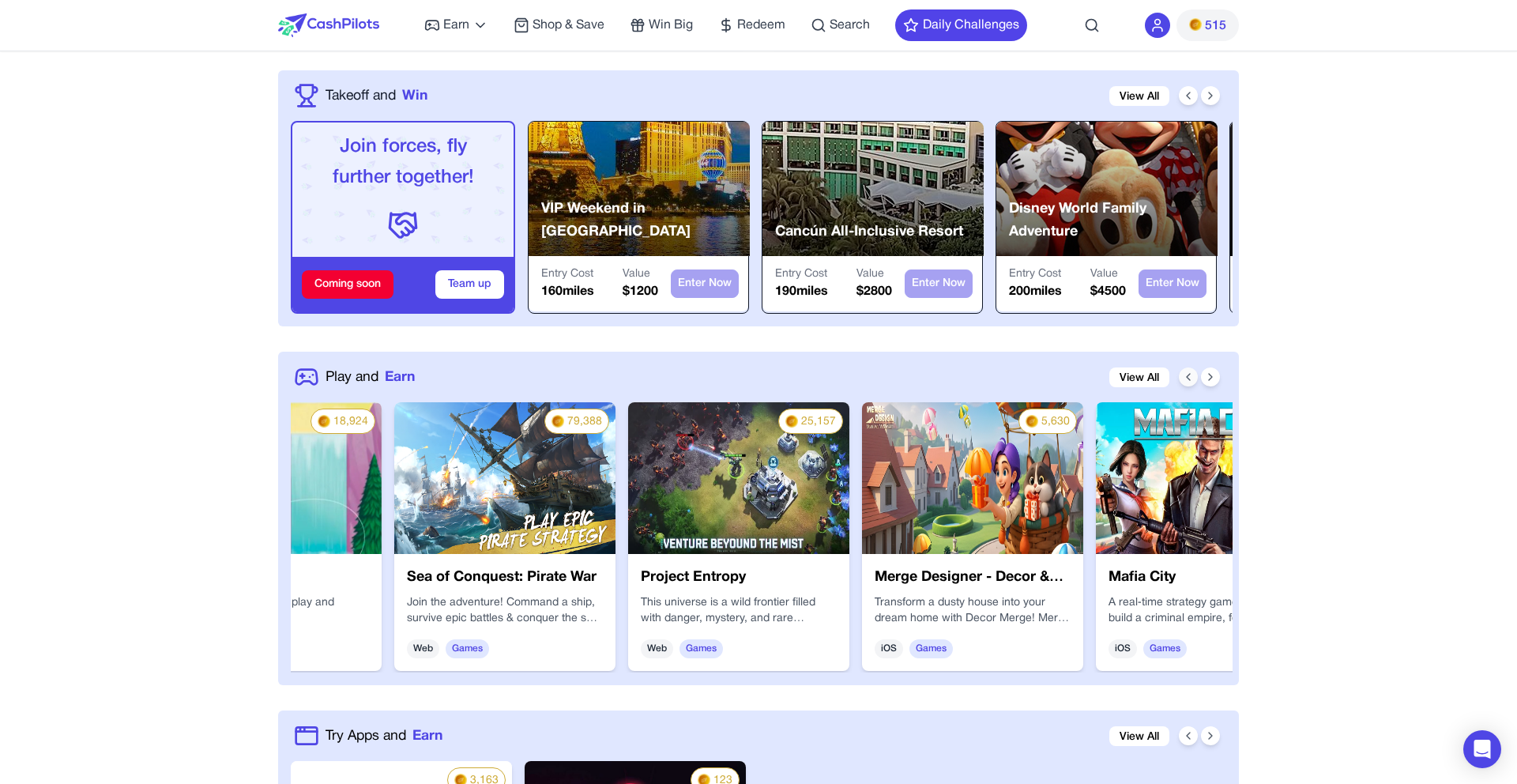
click at [1192, 377] on icon at bounding box center [1189, 377] width 13 height 13
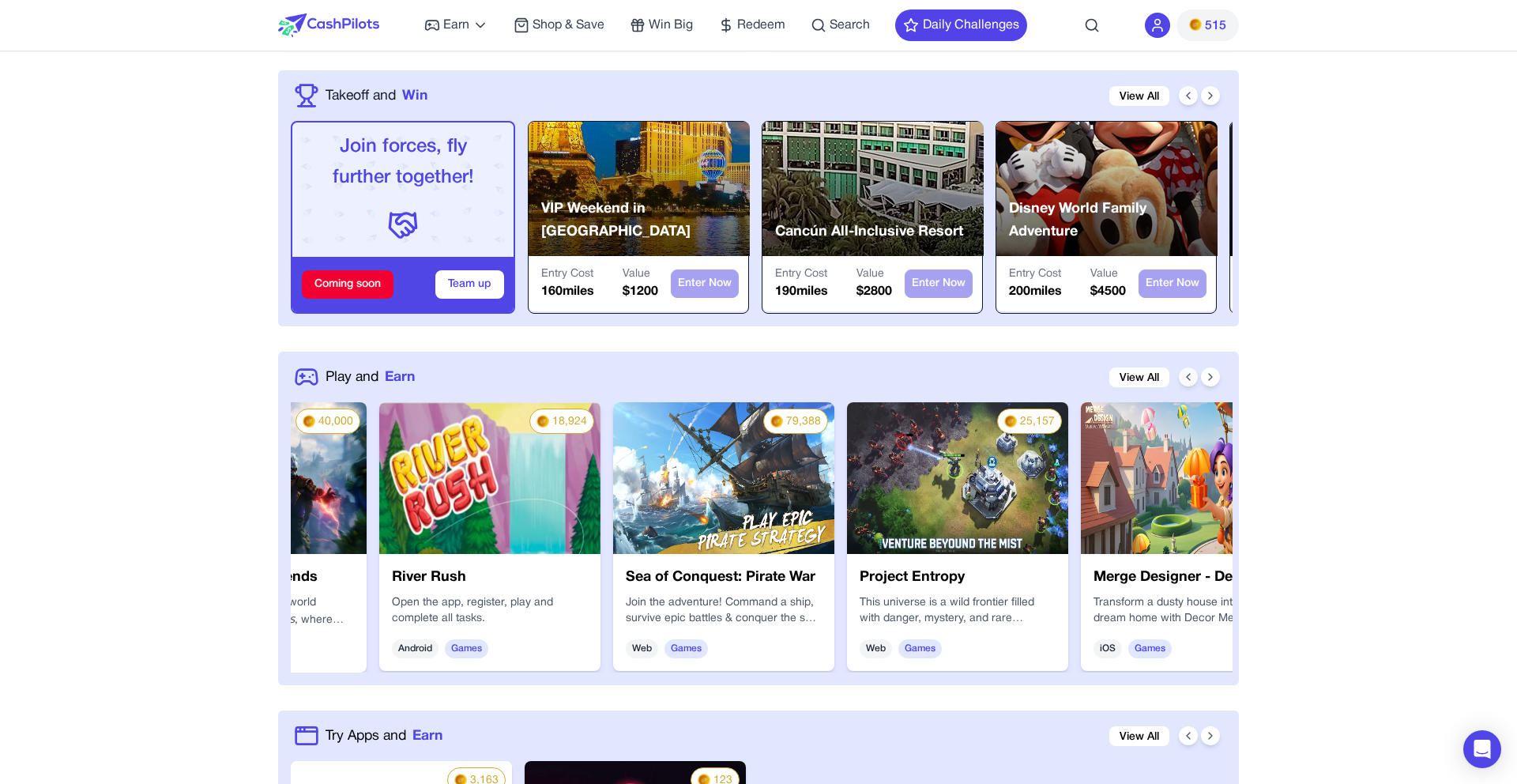
click at [1192, 377] on icon at bounding box center [1189, 377] width 13 height 13
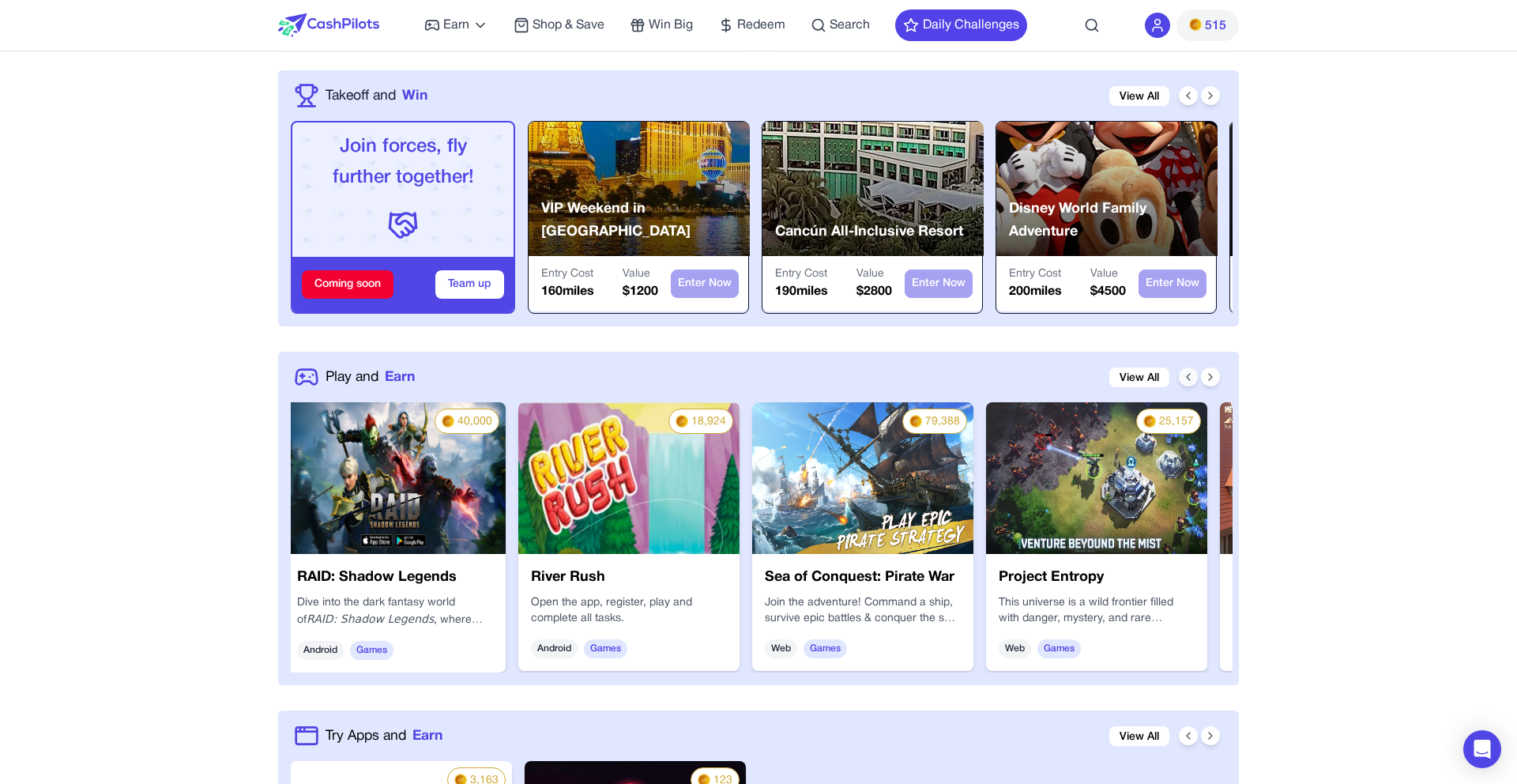
click at [1192, 377] on icon at bounding box center [1189, 377] width 13 height 13
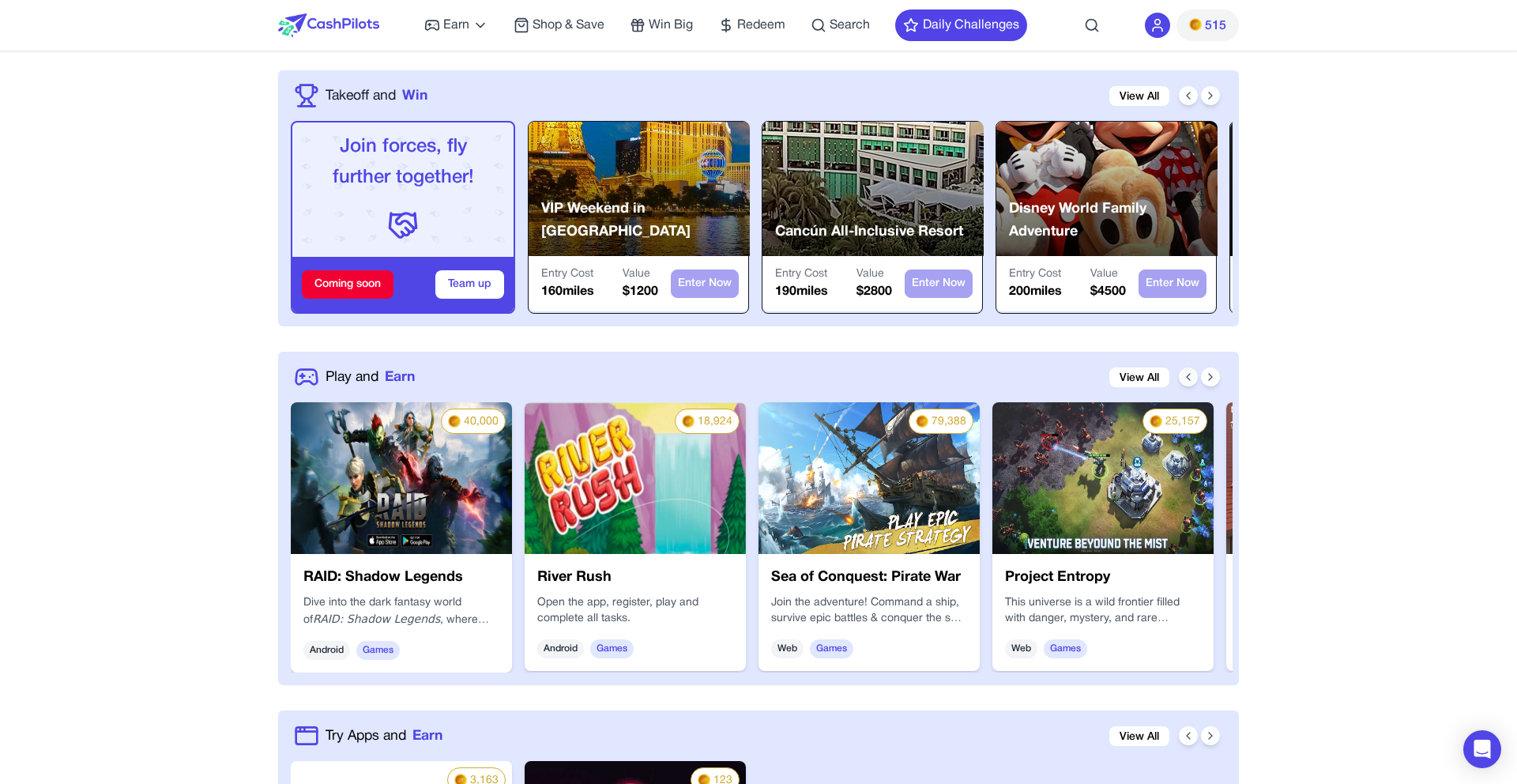
click at [1192, 377] on icon at bounding box center [1189, 377] width 13 height 13
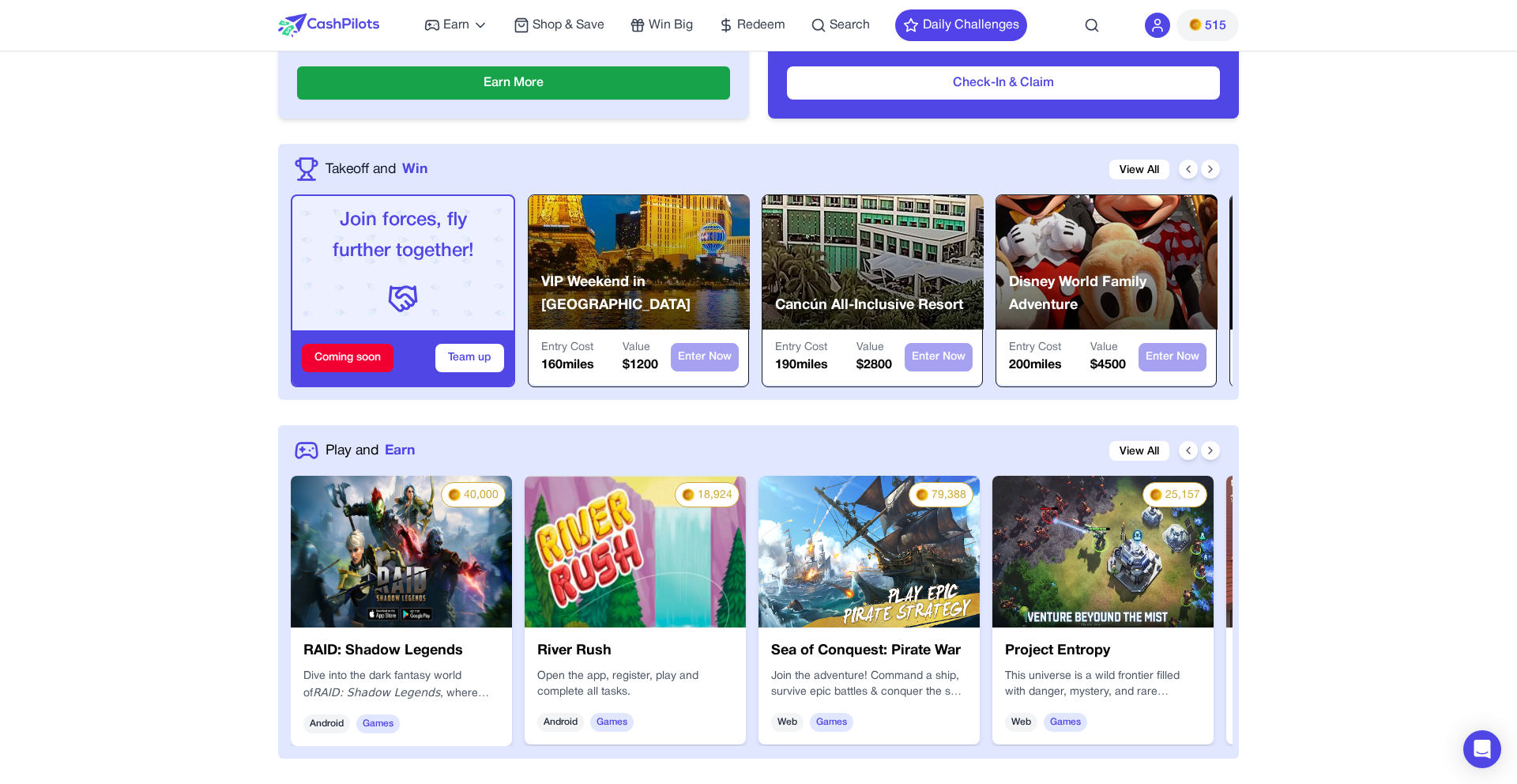
scroll to position [440, 0]
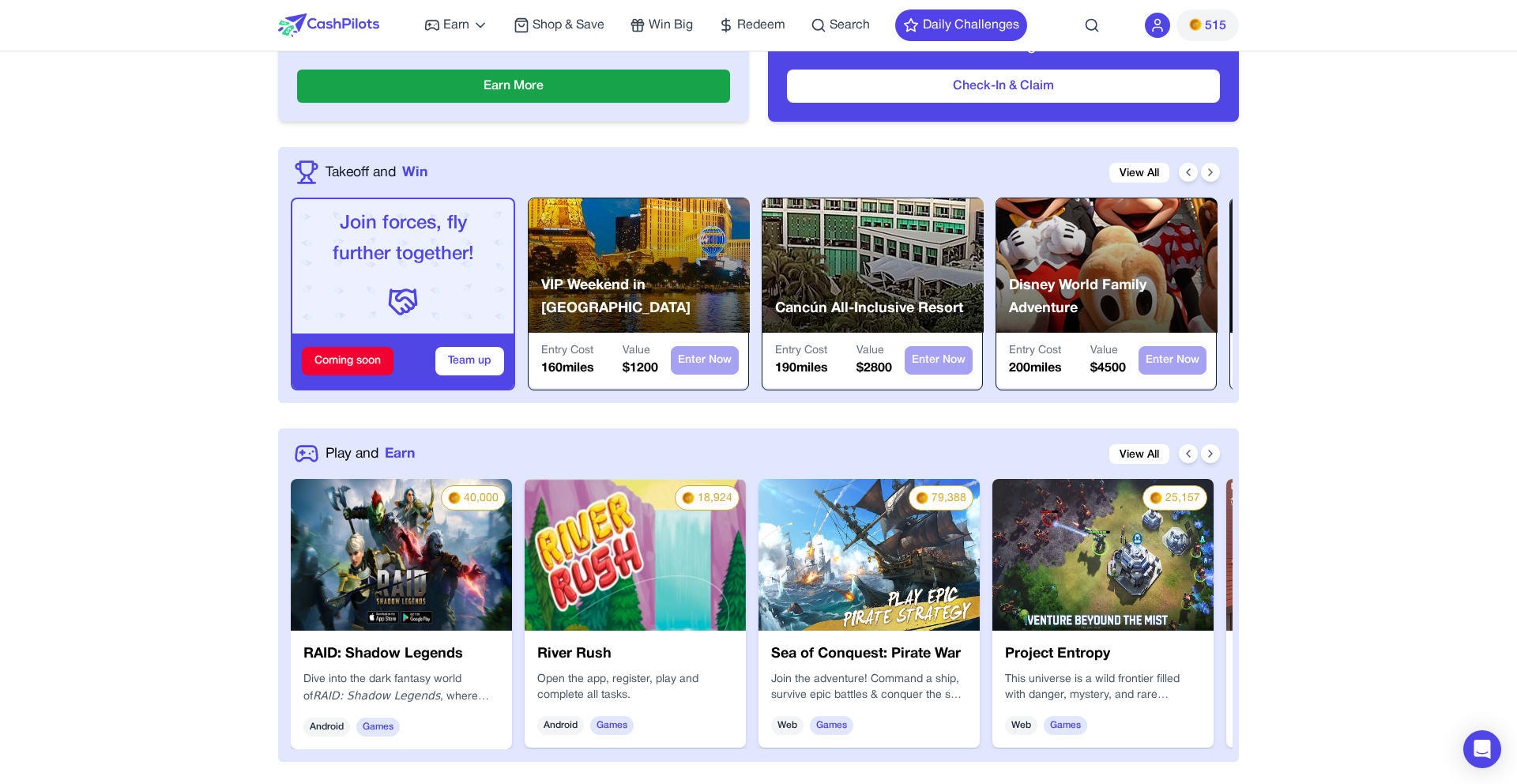
click at [397, 566] on img at bounding box center [401, 555] width 221 height 152
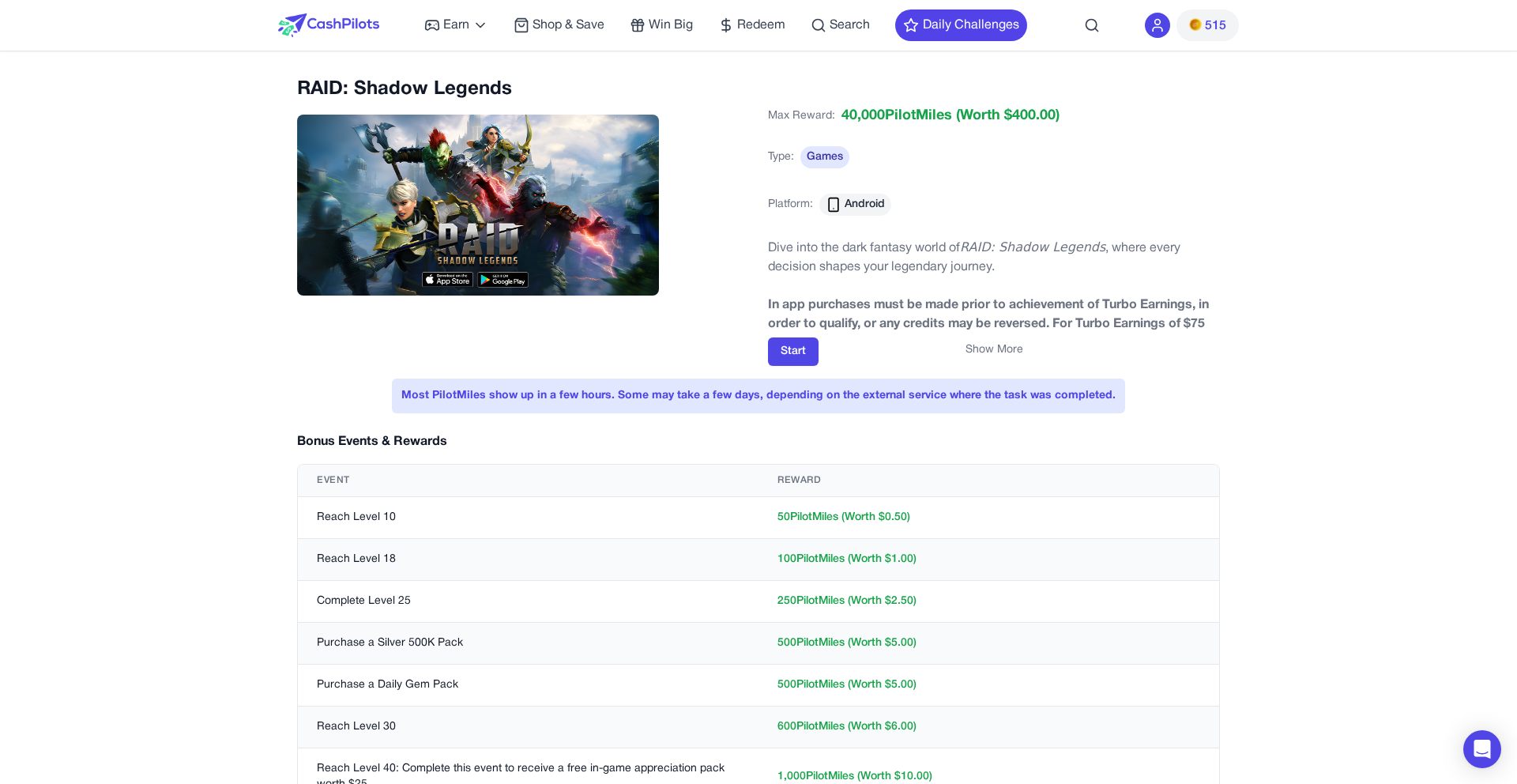
click at [349, 515] on td "Reach Level 10" at bounding box center [528, 517] width 461 height 42
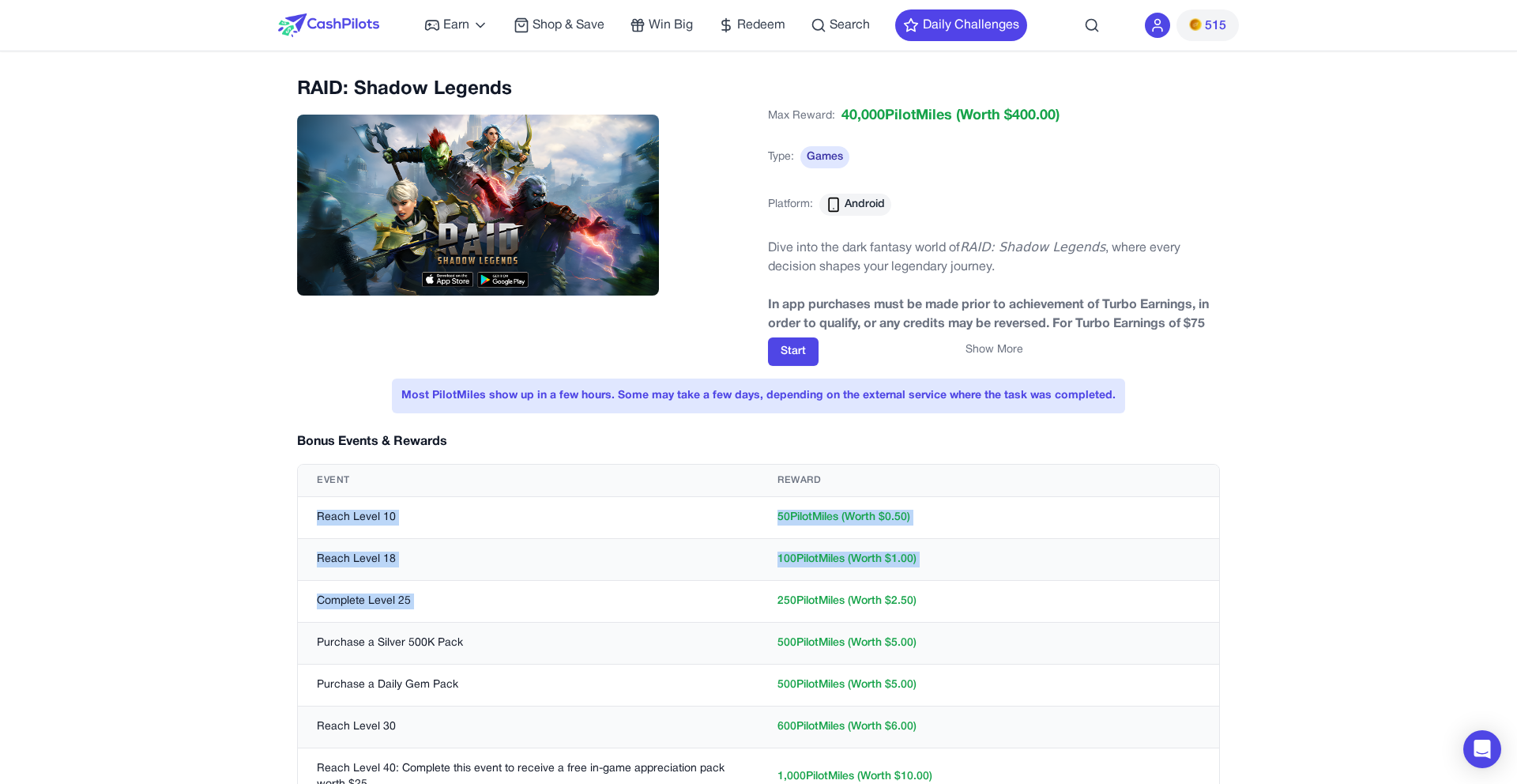
drag, startPoint x: 349, startPoint y: 515, endPoint x: 389, endPoint y: 607, distance: 100.3
click at [675, 589] on td "Complete Level 25" at bounding box center [528, 601] width 461 height 42
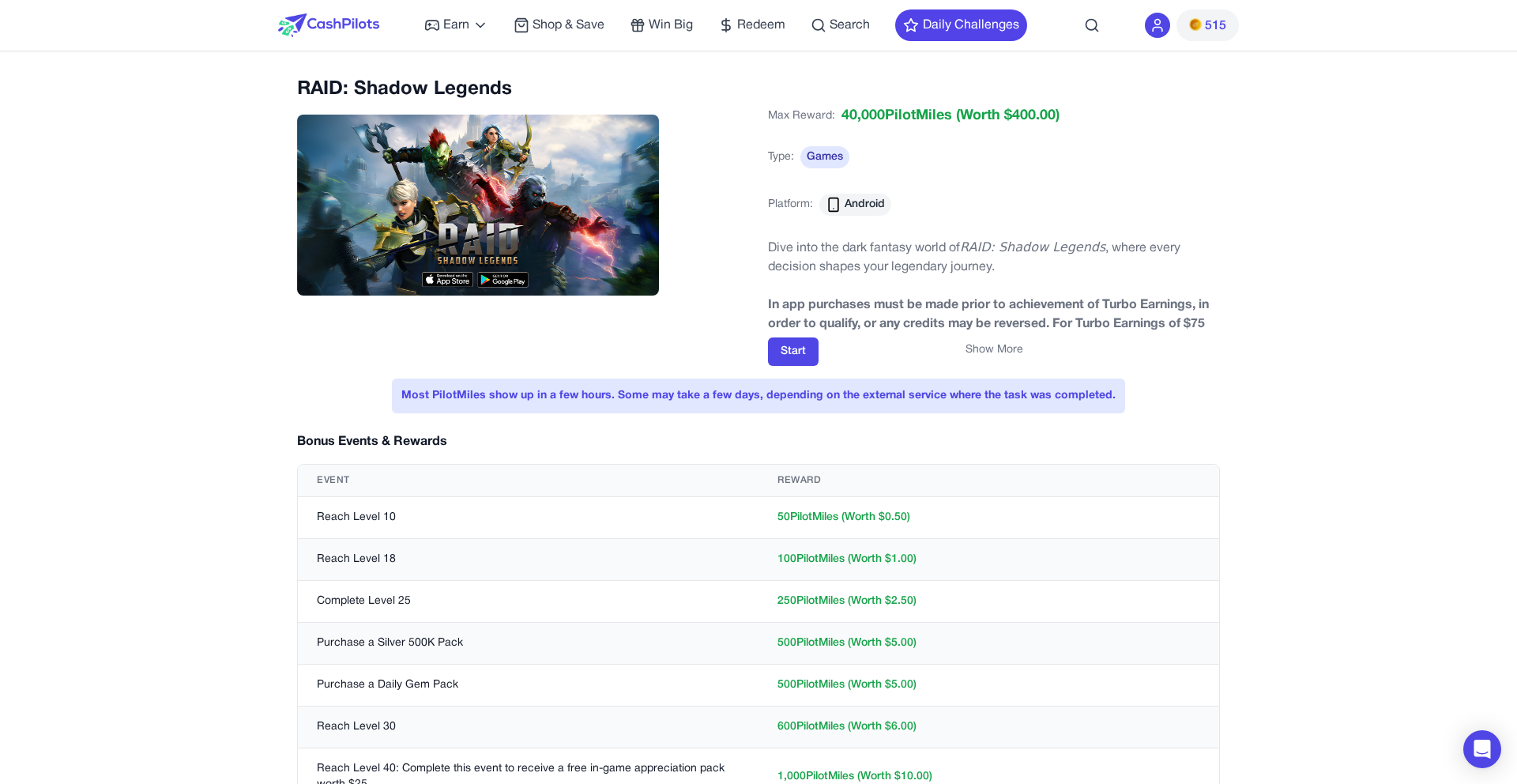
click at [356, 503] on td "Reach Level 10" at bounding box center [528, 517] width 461 height 42
click at [355, 516] on td "Reach Level 10" at bounding box center [528, 517] width 461 height 42
click at [326, 520] on td "Reach Level 10" at bounding box center [528, 517] width 461 height 42
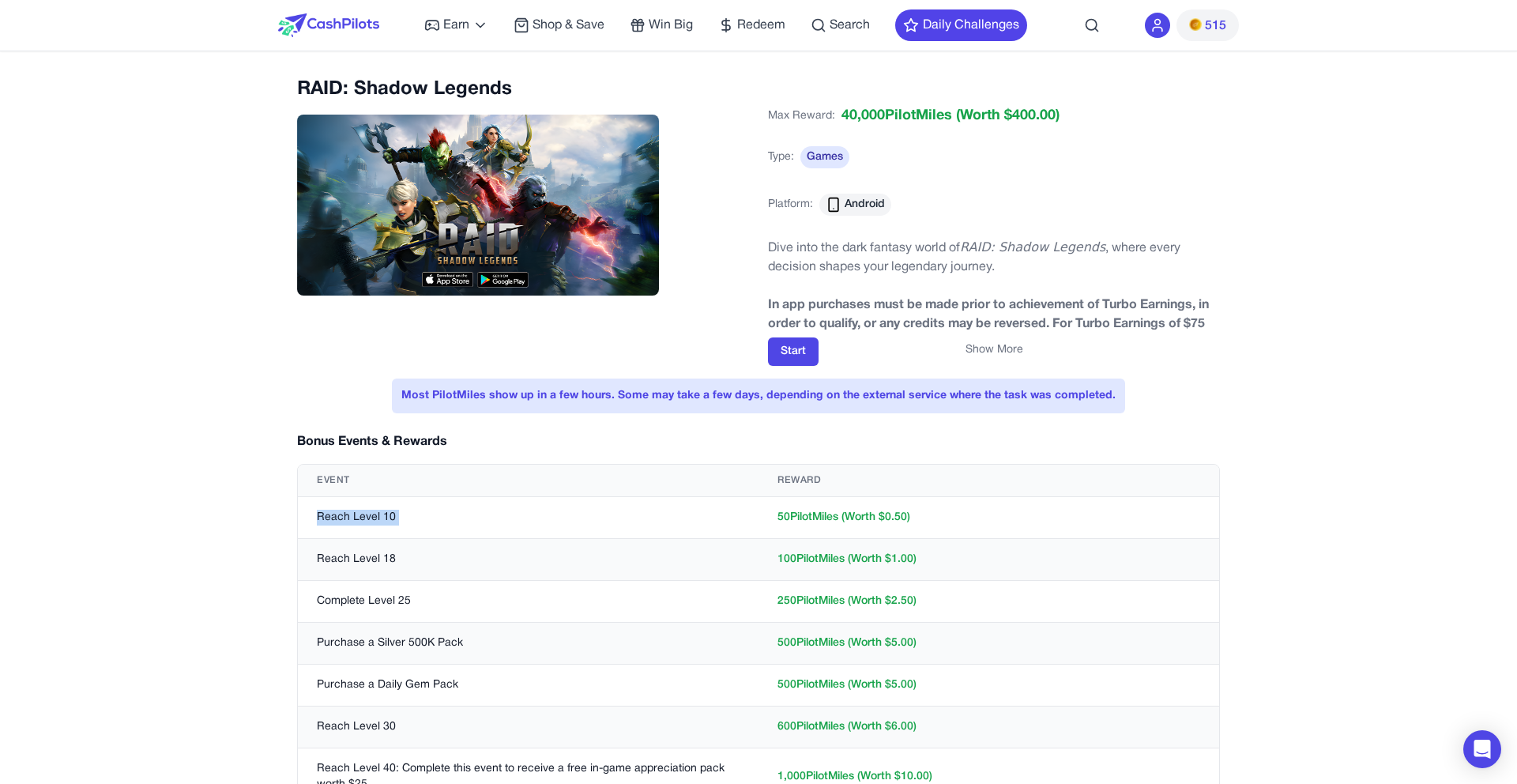
click at [356, 521] on td "Reach Level 10" at bounding box center [528, 517] width 461 height 42
click at [379, 516] on td "Reach Level 10" at bounding box center [528, 517] width 461 height 42
click at [353, 563] on td "Reach Level 18" at bounding box center [528, 559] width 461 height 42
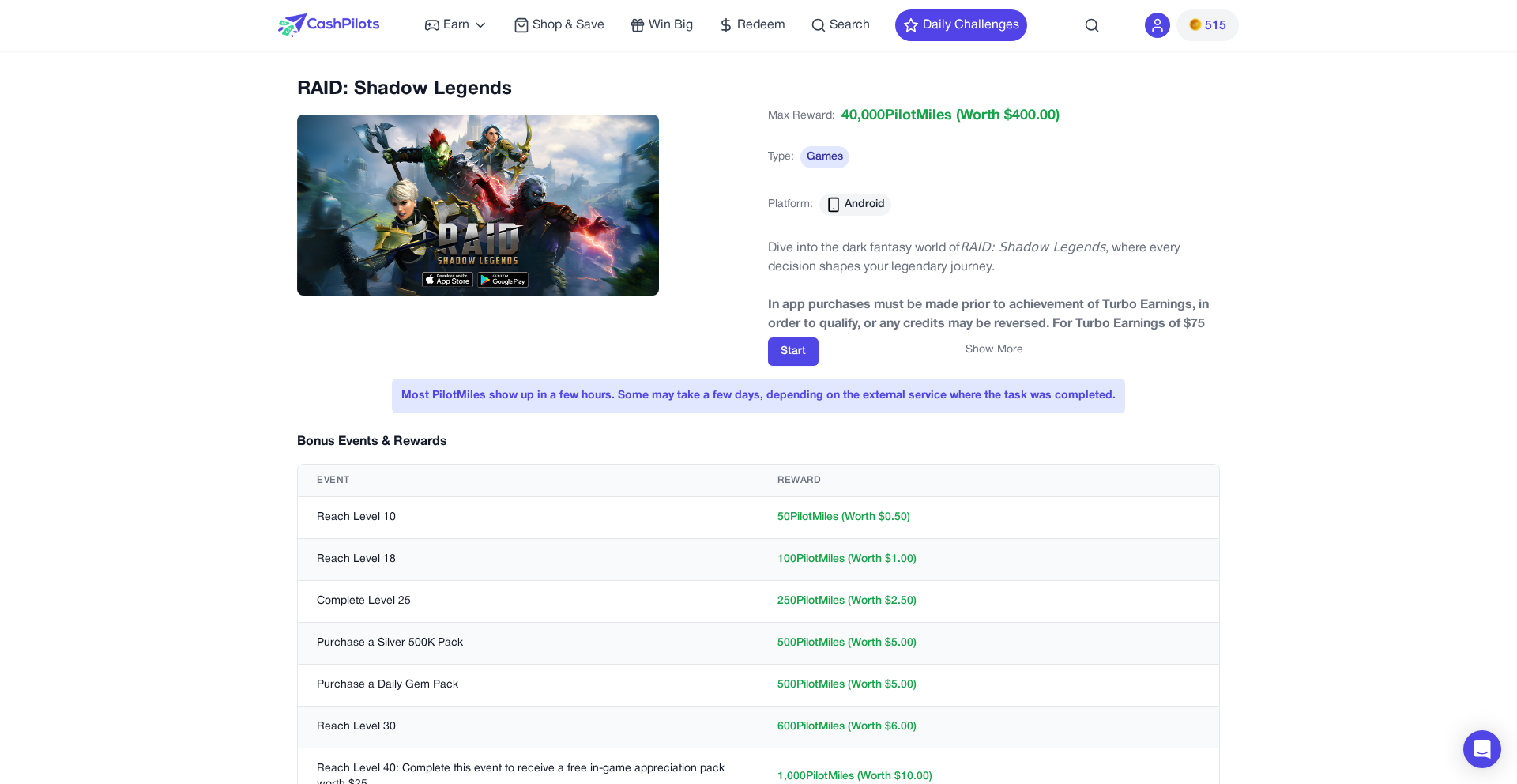
click at [370, 602] on td "Complete Level 25" at bounding box center [528, 601] width 461 height 42
click at [603, 577] on td "Reach Level 18" at bounding box center [528, 559] width 461 height 42
click at [891, 502] on td "50 PilotMiles (Worth $ 0.50 )" at bounding box center [989, 517] width 461 height 42
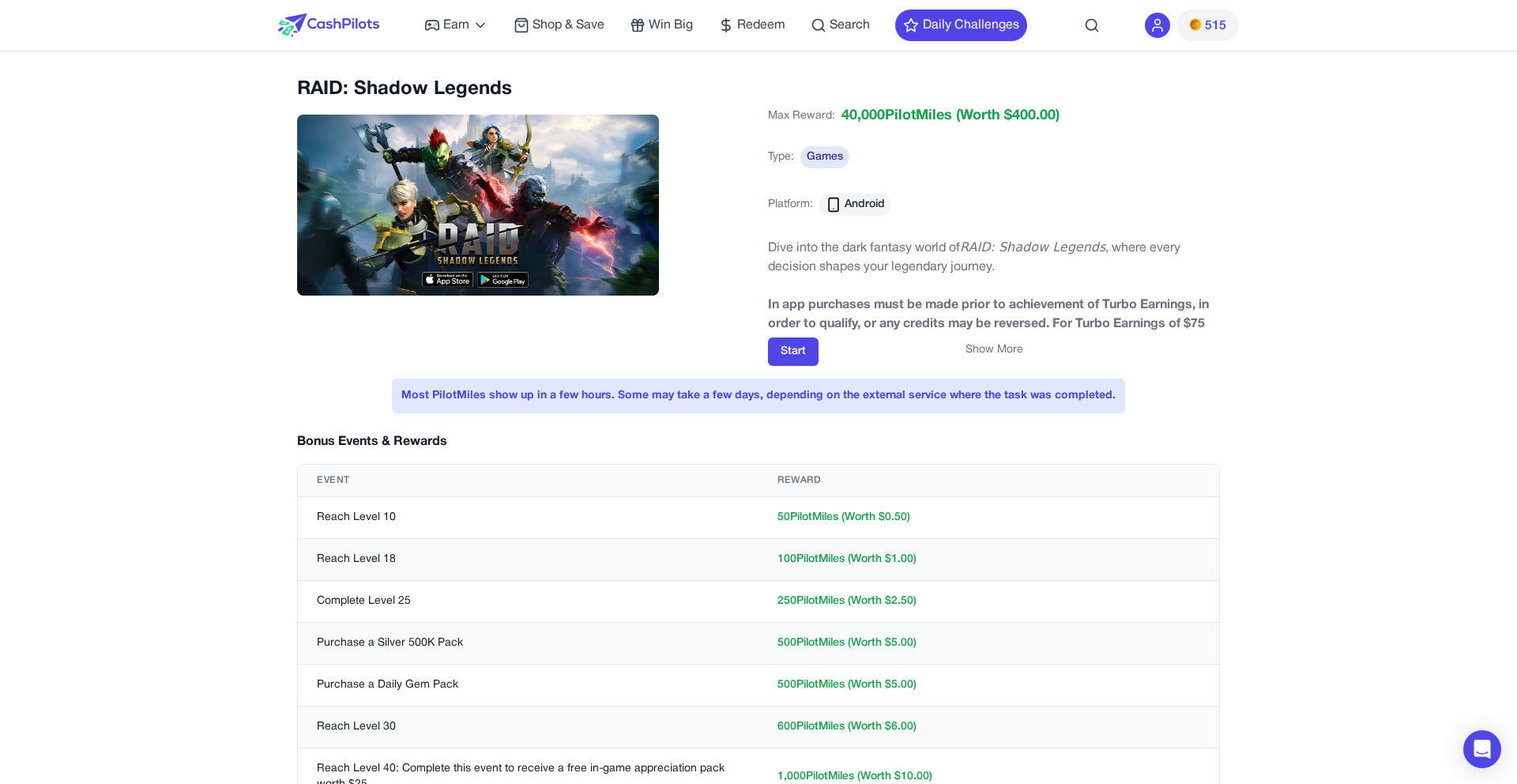
click at [883, 513] on td "50 PilotMiles (Worth $ 0.50 )" at bounding box center [989, 517] width 461 height 42
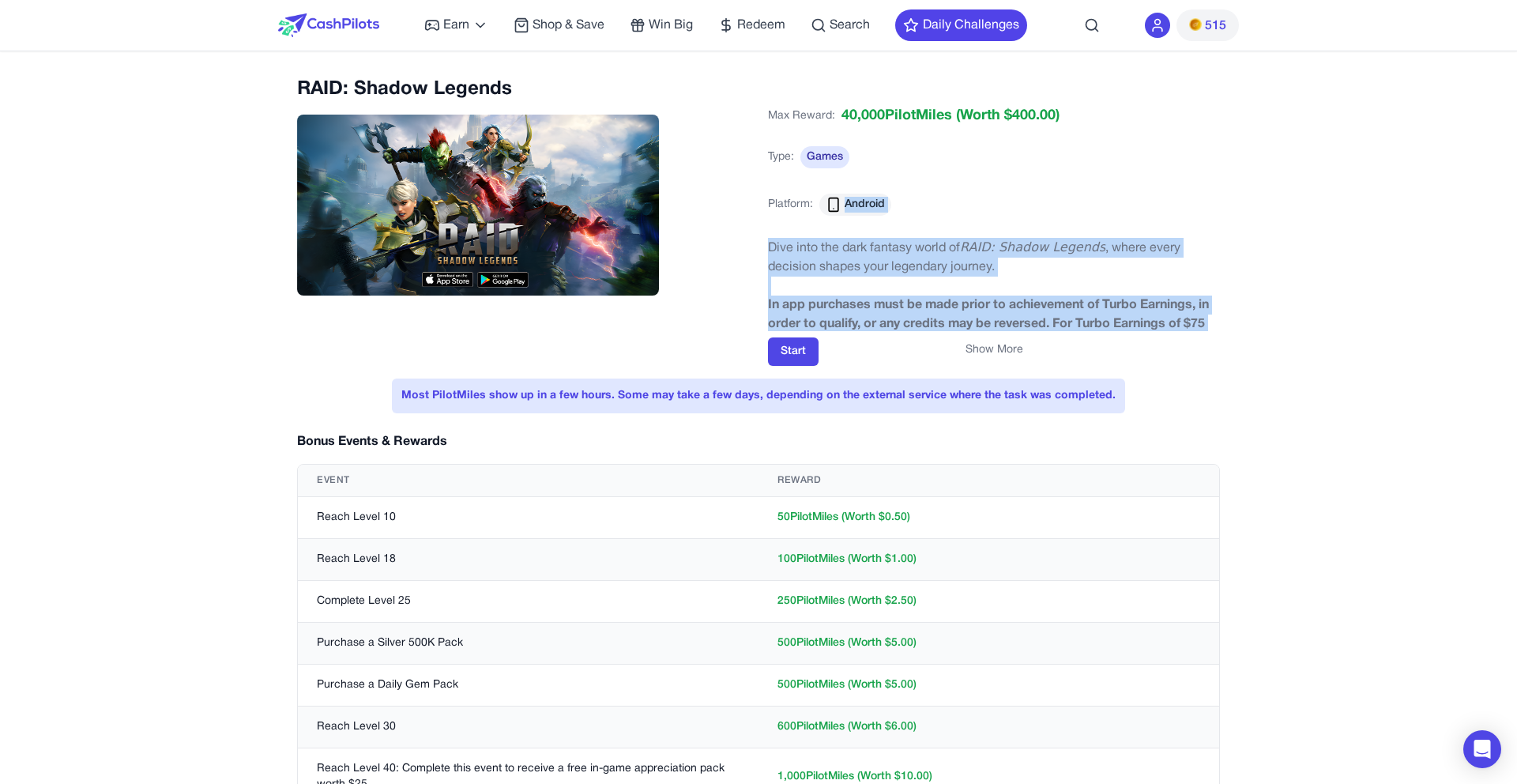
drag, startPoint x: 1231, startPoint y: 325, endPoint x: 773, endPoint y: 224, distance: 469.0
click at [773, 224] on div "RAID: Shadow Legends Max Reward: 40,000 PilotMiles (Worth $ 400.00 ) Type: Game…" at bounding box center [758, 723] width 961 height 1292
click at [771, 233] on div "Max Reward: 40,000 PilotMiles (Worth $ 400.00 ) Type: Games Platform: Android" at bounding box center [993, 170] width 452 height 129
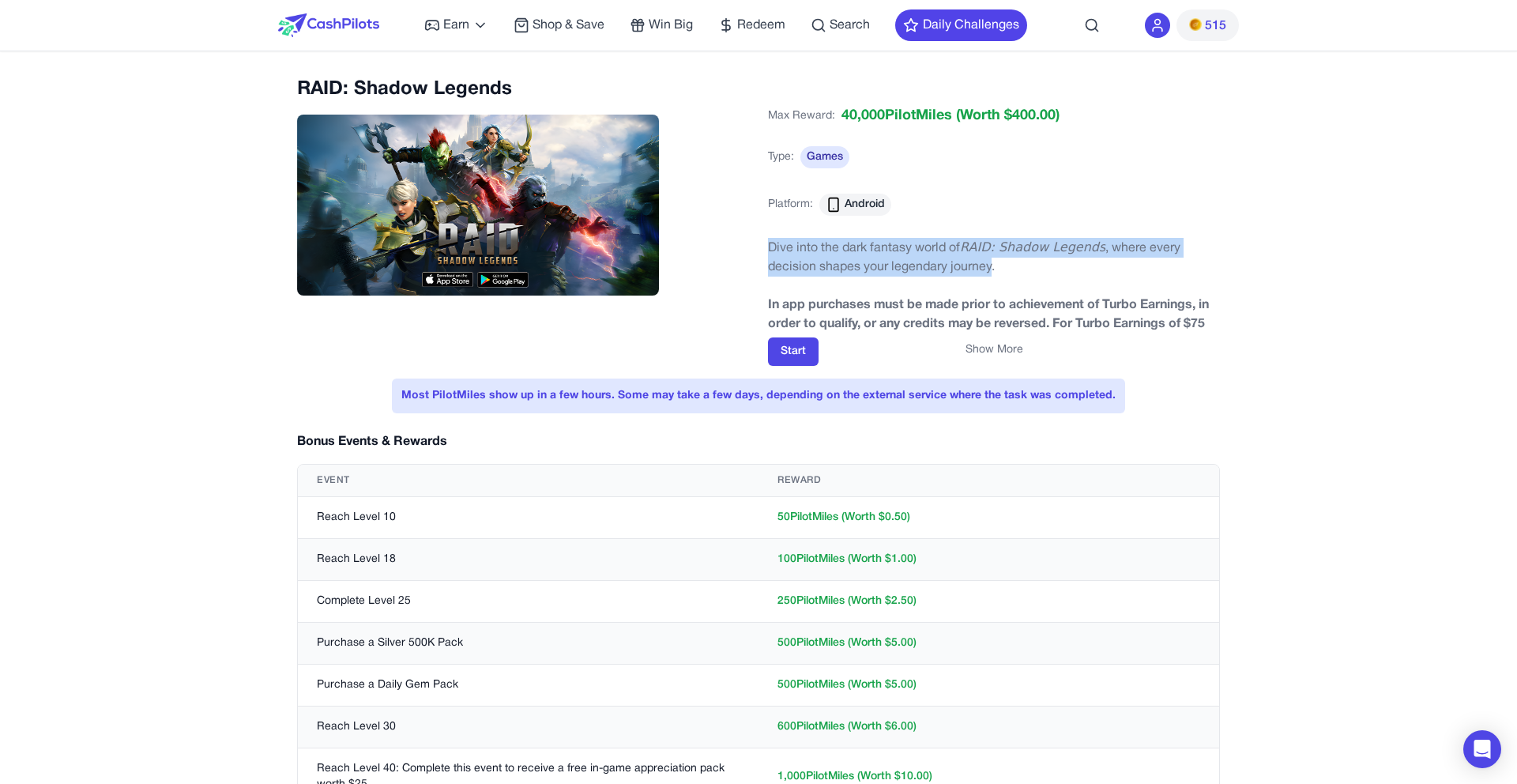
drag, startPoint x: 769, startPoint y: 244, endPoint x: 992, endPoint y: 275, distance: 225.1
click at [992, 275] on p "Dive into the dark fantasy world of RAID: Shadow Legends , where every decision…" at bounding box center [993, 257] width 452 height 39
click at [866, 298] on p "﻿In app purchases must be made prior to achievement of Turbo Earnings, in order…" at bounding box center [993, 343] width 452 height 95
click at [787, 112] on span "Max Reward:" at bounding box center [801, 116] width 68 height 22
click at [784, 179] on div "Max Reward: 40,000 PilotMiles (Worth $ 400.00 ) Type: Games Platform: Android" at bounding box center [993, 170] width 452 height 129
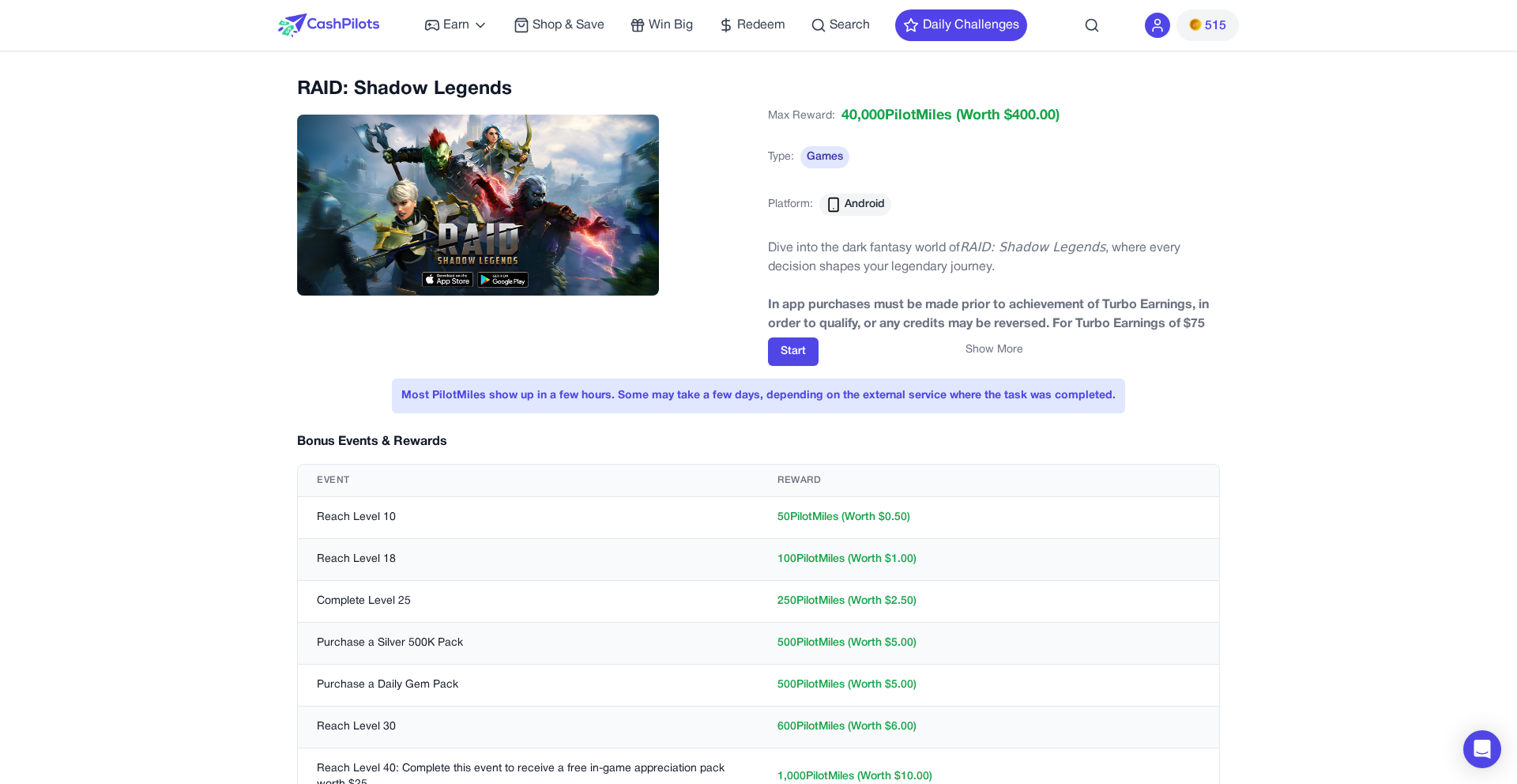
click at [962, 343] on div "Start" at bounding box center [993, 351] width 452 height 29
click at [975, 347] on button "Show More" at bounding box center [994, 349] width 57 height 16
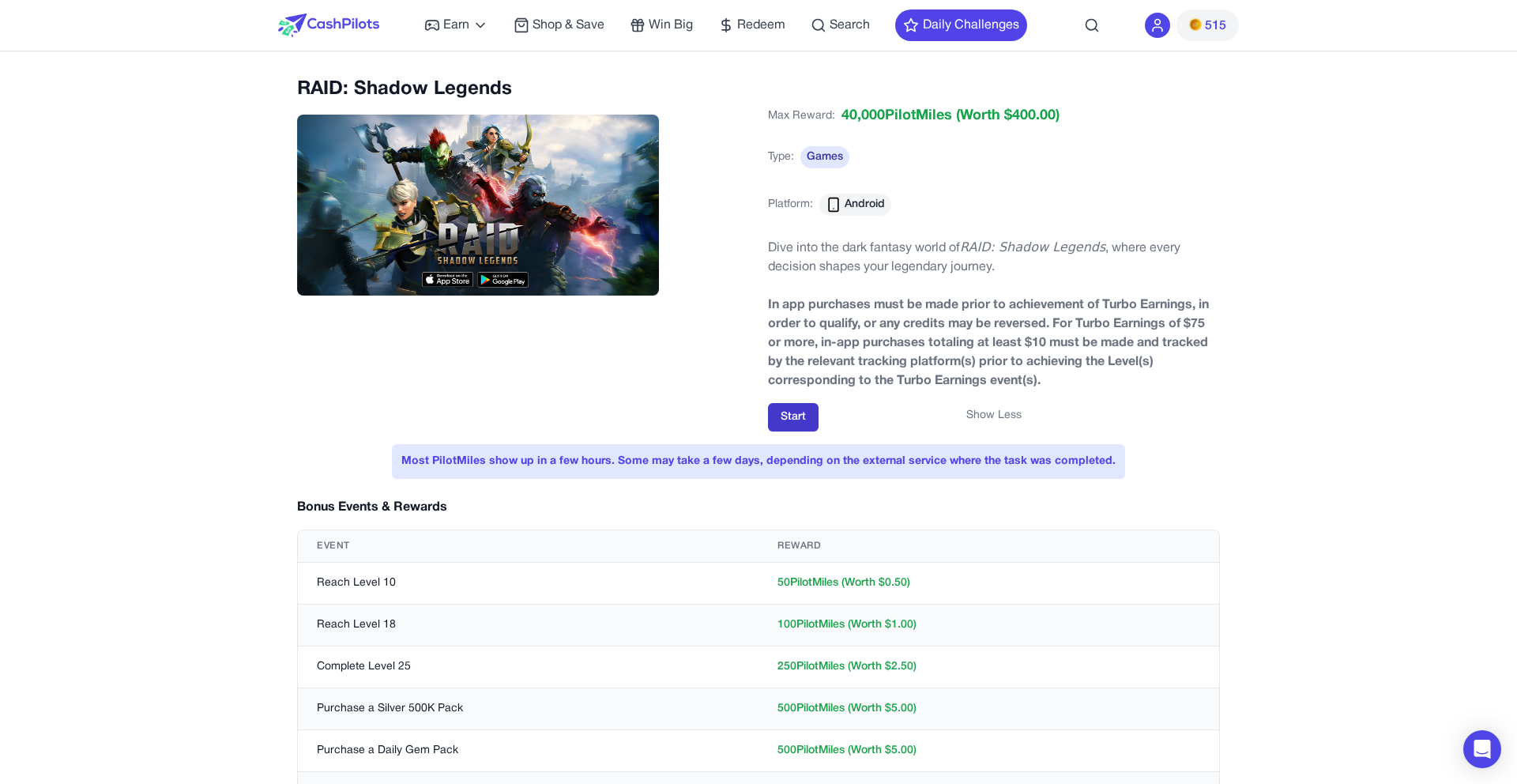
click at [804, 419] on button "Start" at bounding box center [793, 417] width 51 height 29
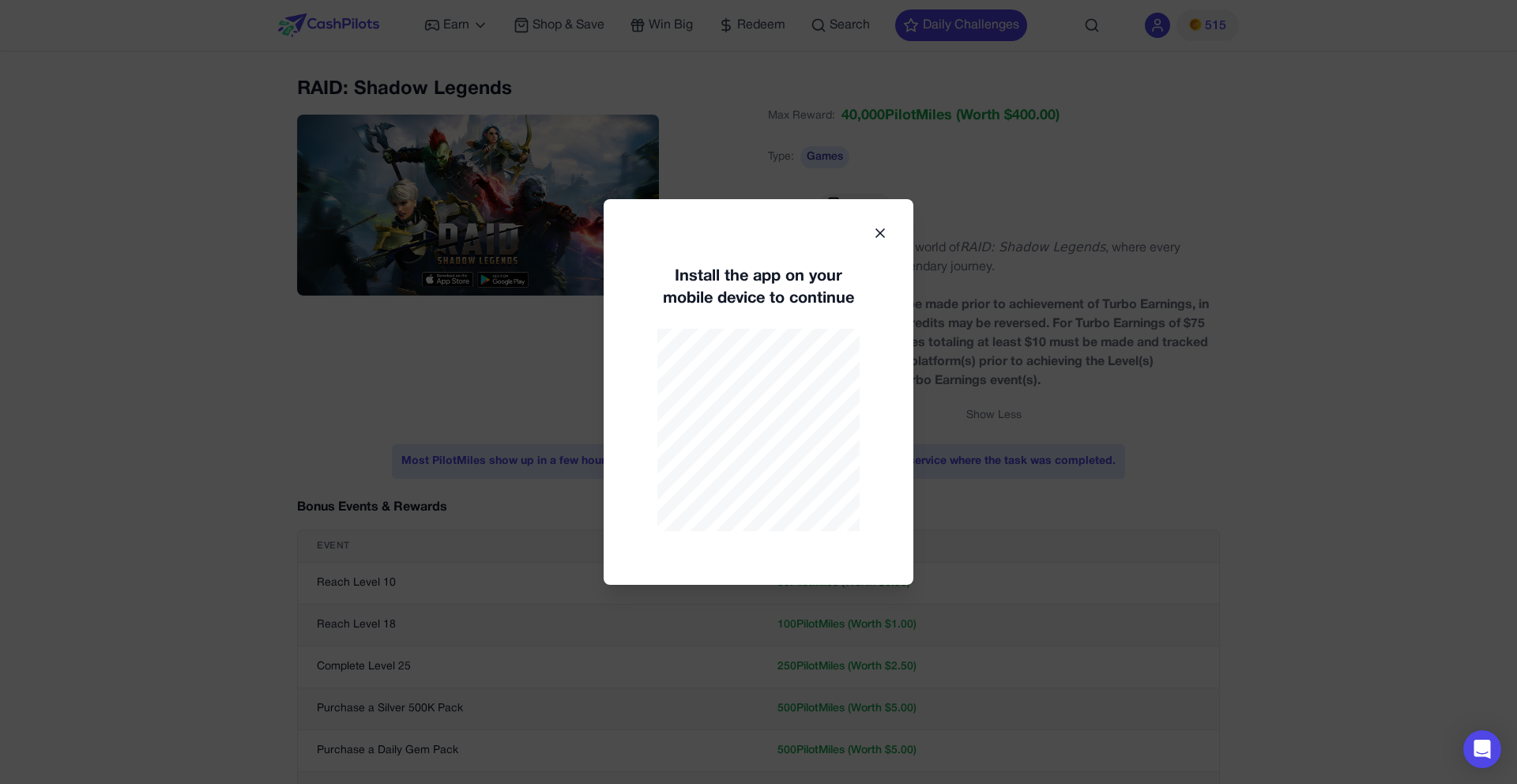
click at [895, 220] on div "Install the app on your mobile device to continue" at bounding box center [758, 391] width 310 height 386
click at [883, 230] on icon at bounding box center [880, 233] width 16 height 16
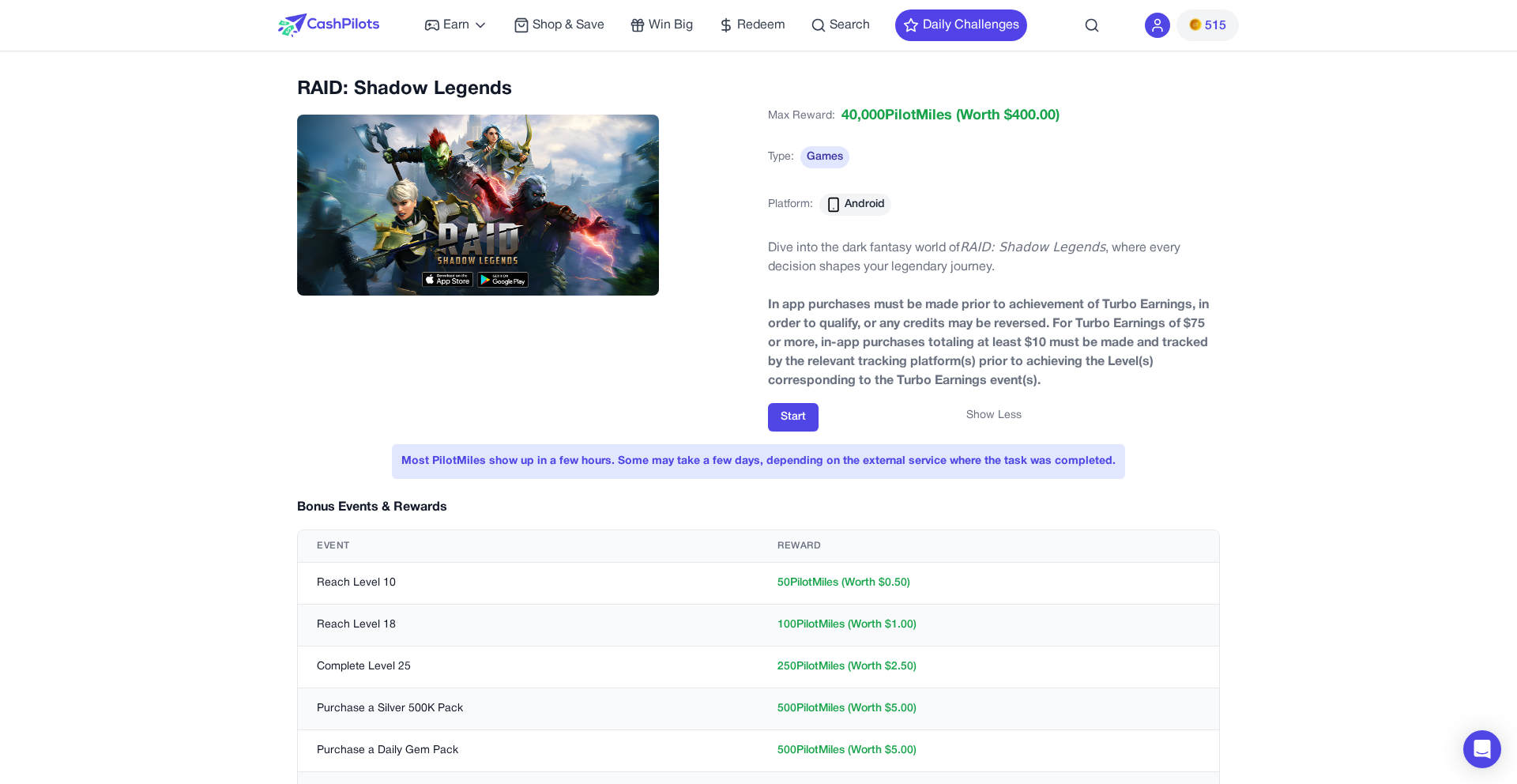
click at [1186, 25] on button "515" at bounding box center [1207, 25] width 62 height 31
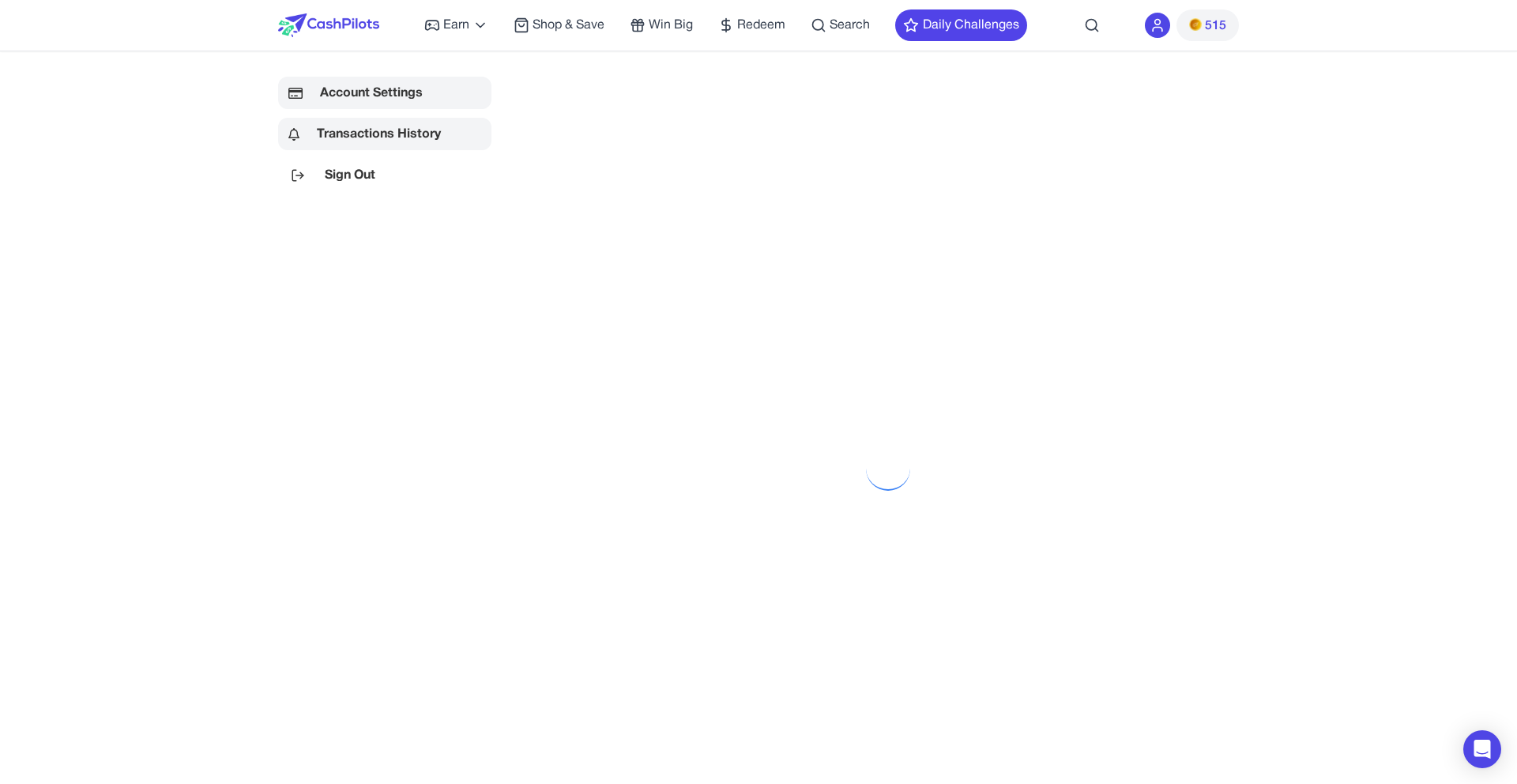
scroll to position [3, 0]
click at [1159, 29] on icon at bounding box center [1157, 25] width 16 height 16
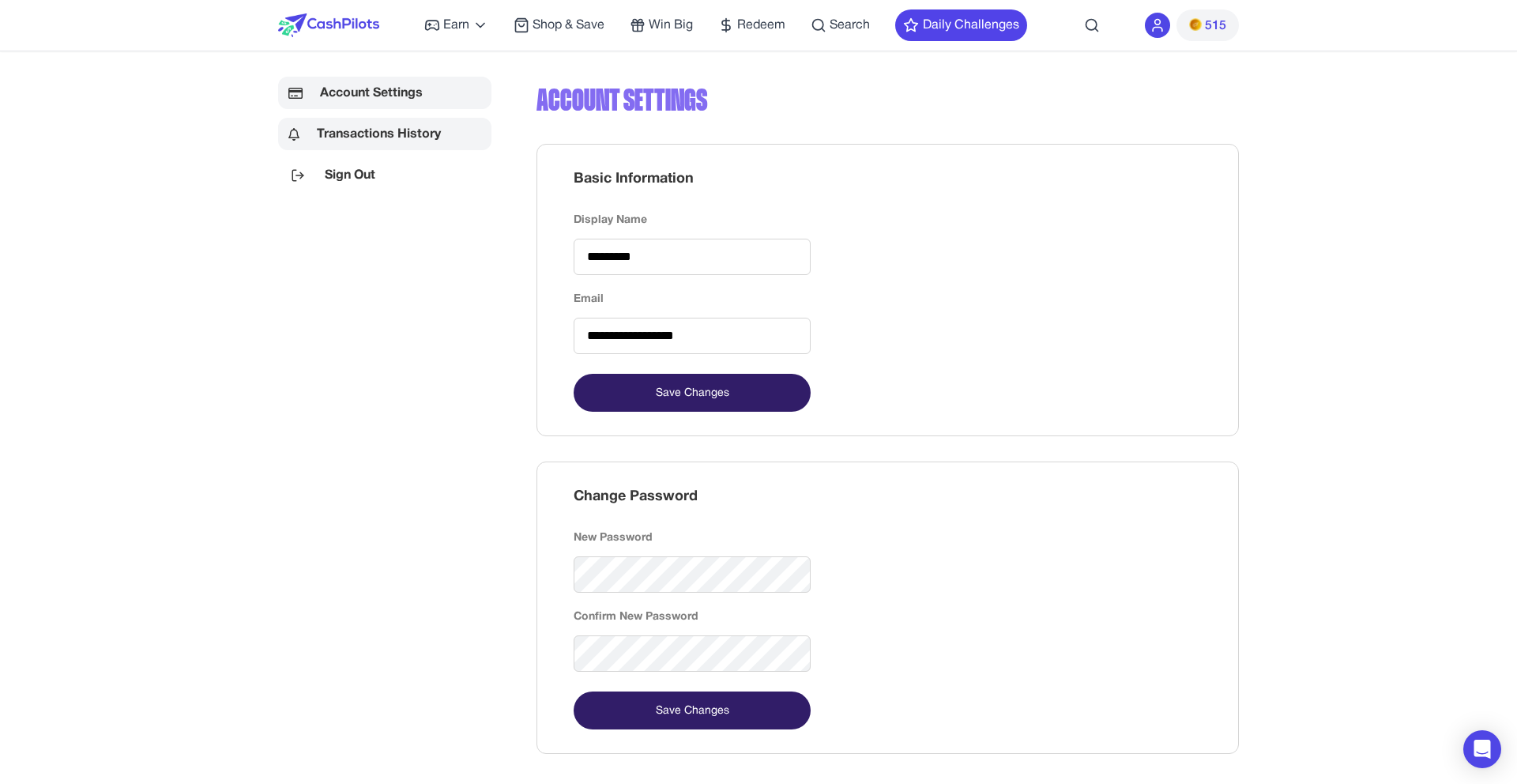
click at [328, 122] on link "Transactions History" at bounding box center [385, 133] width 214 height 32
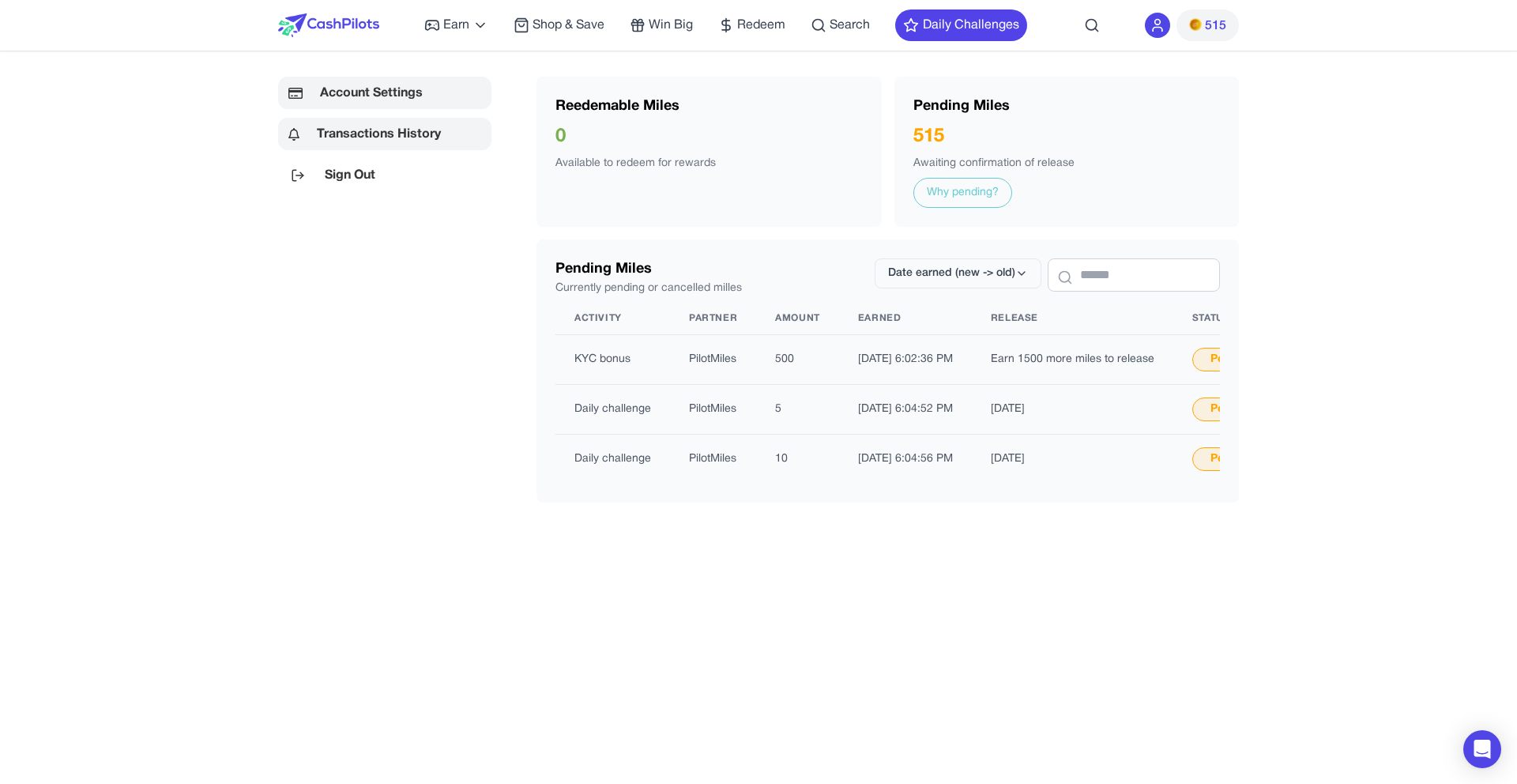
click at [398, 101] on link "Account Settings" at bounding box center [385, 92] width 214 height 32
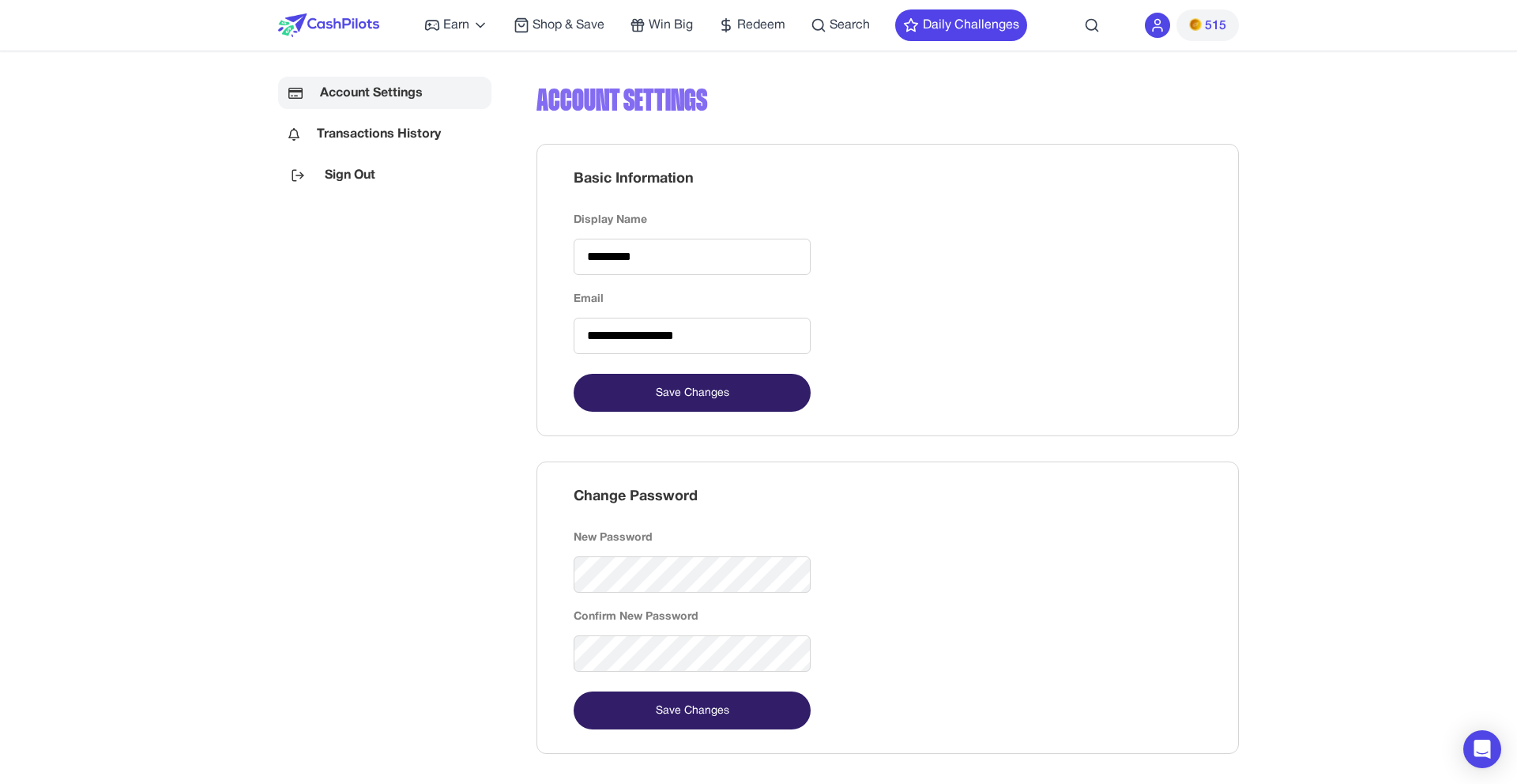
click at [1159, 19] on icon at bounding box center [1157, 25] width 16 height 16
click at [1165, 33] on div at bounding box center [1157, 25] width 25 height 25
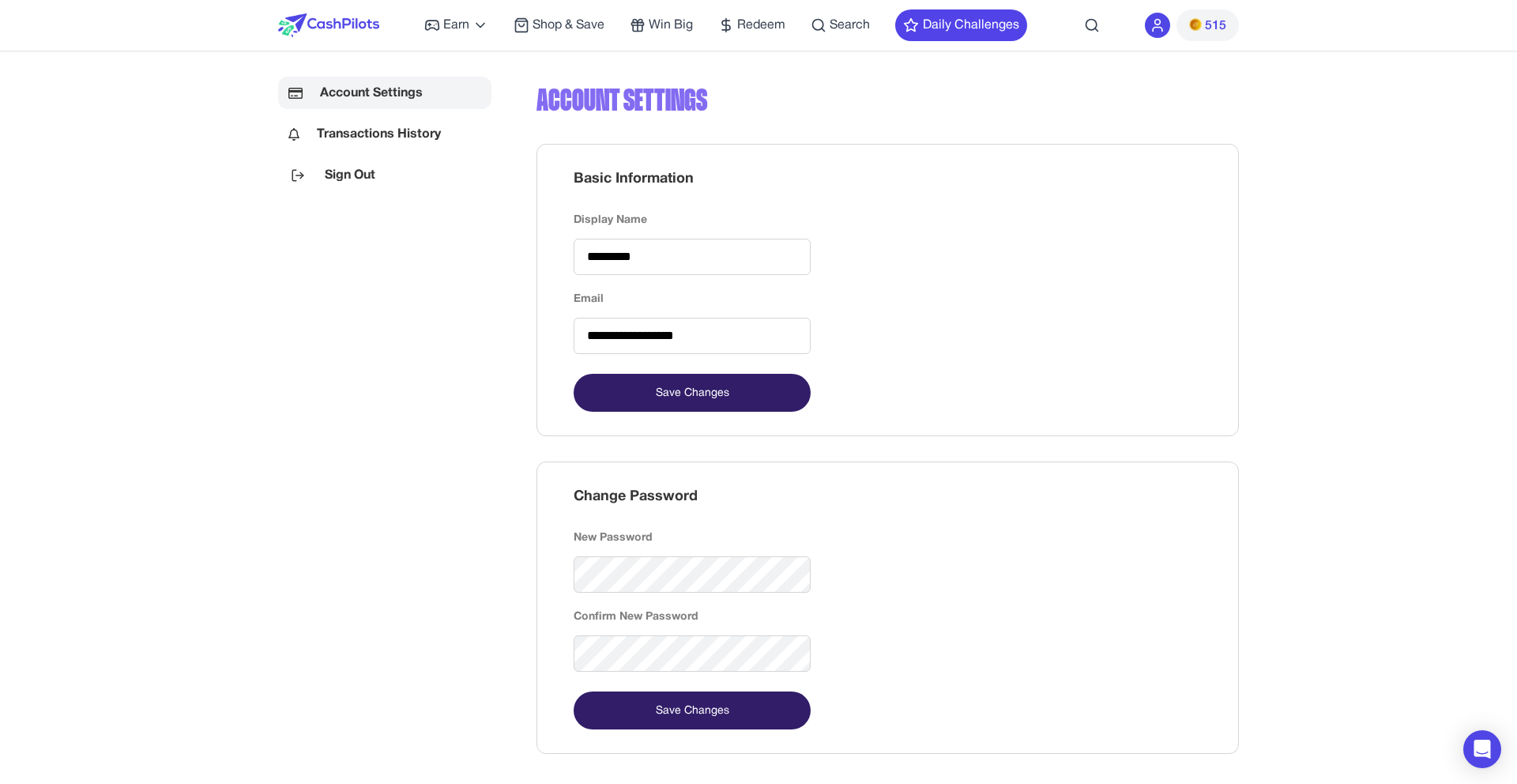
click at [935, 110] on div "Account Settings" at bounding box center [888, 100] width 703 height 47
click at [1167, 27] on div at bounding box center [1157, 25] width 25 height 25
click at [1162, 28] on icon at bounding box center [1158, 30] width 9 height 4
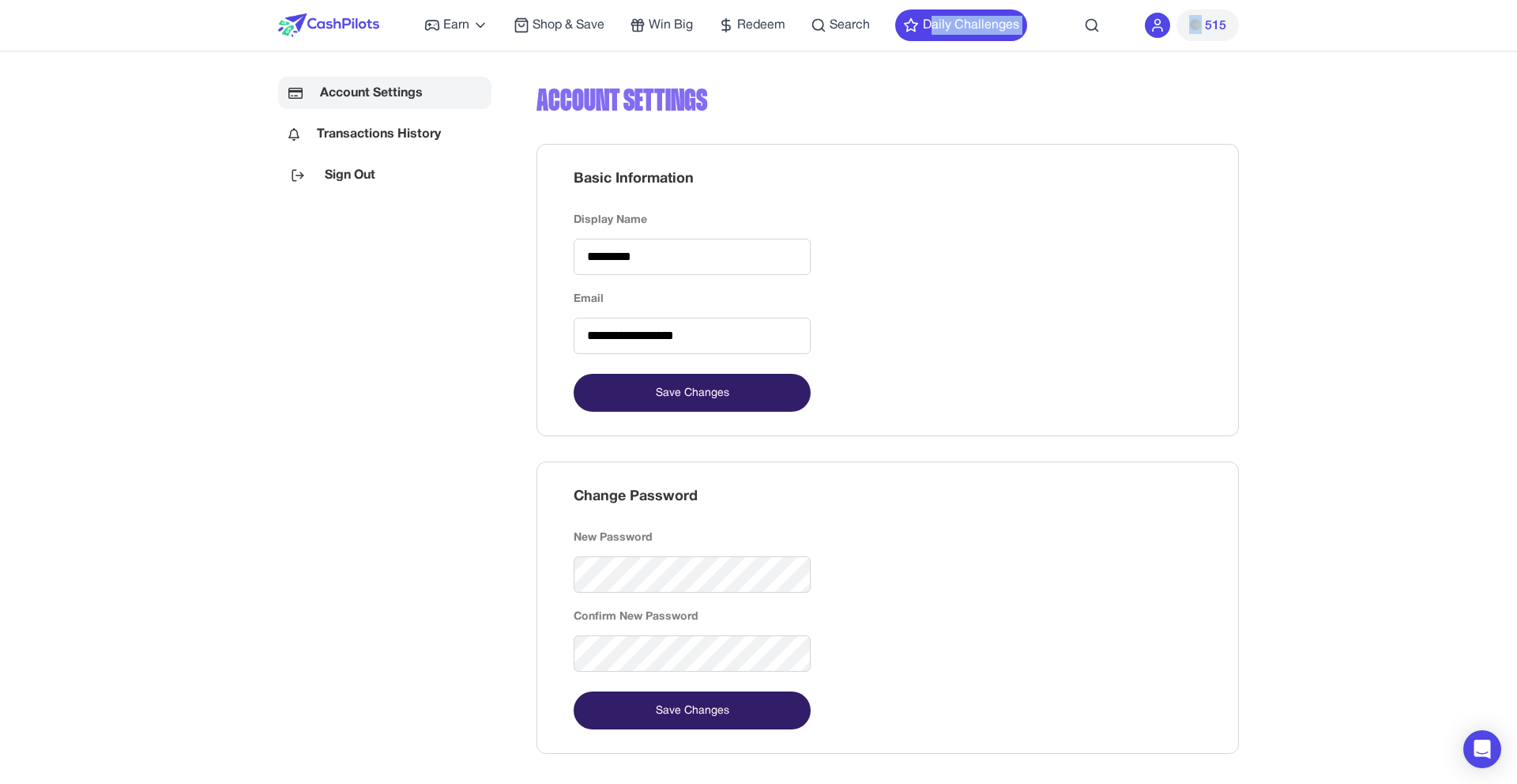
drag, startPoint x: 1162, startPoint y: 28, endPoint x: 1202, endPoint y: 21, distance: 40.6
click at [1171, 27] on div "515" at bounding box center [1192, 25] width 94 height 31
click at [1205, 20] on span "515" at bounding box center [1215, 26] width 21 height 19
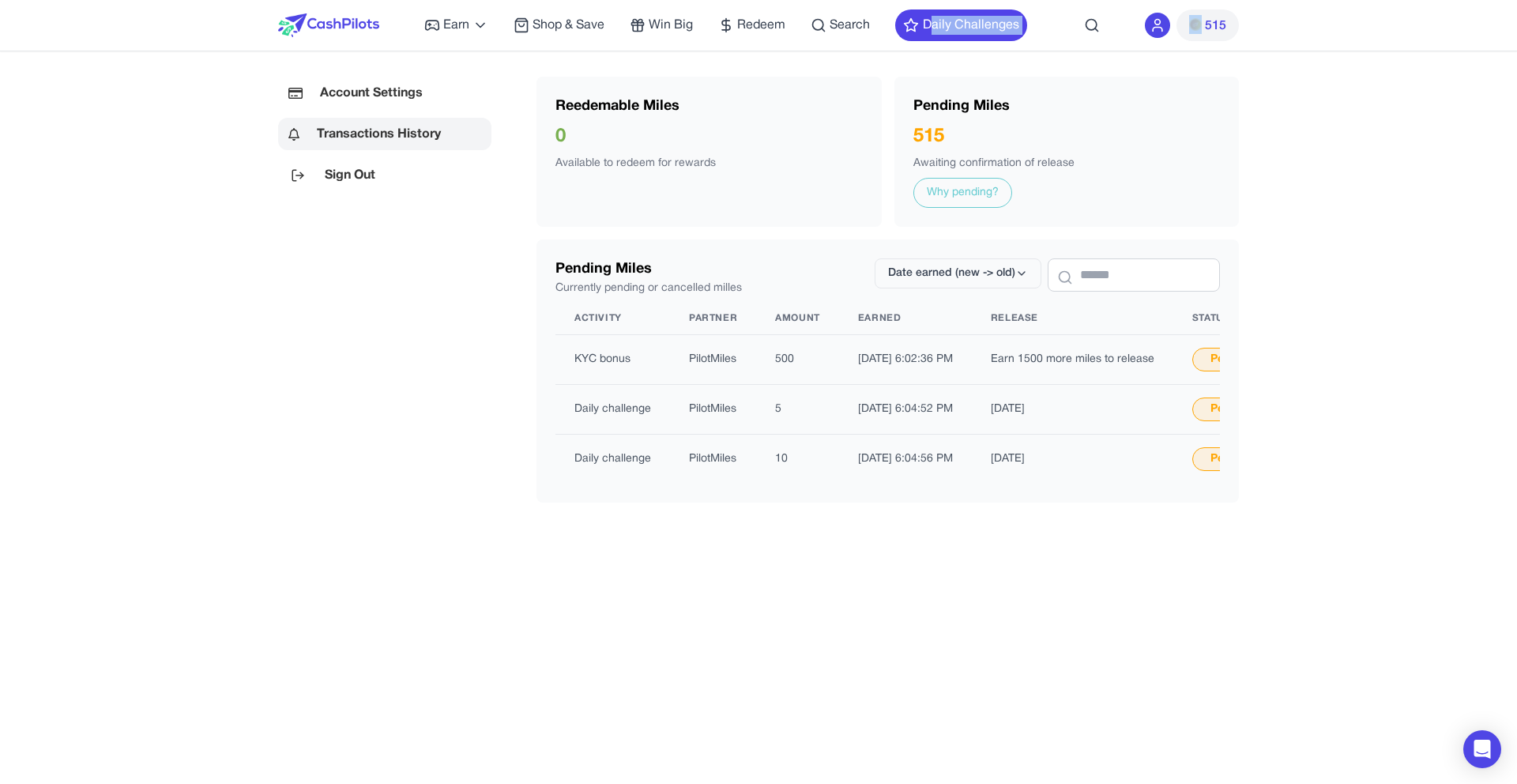
click at [1156, 22] on icon at bounding box center [1157, 25] width 16 height 16
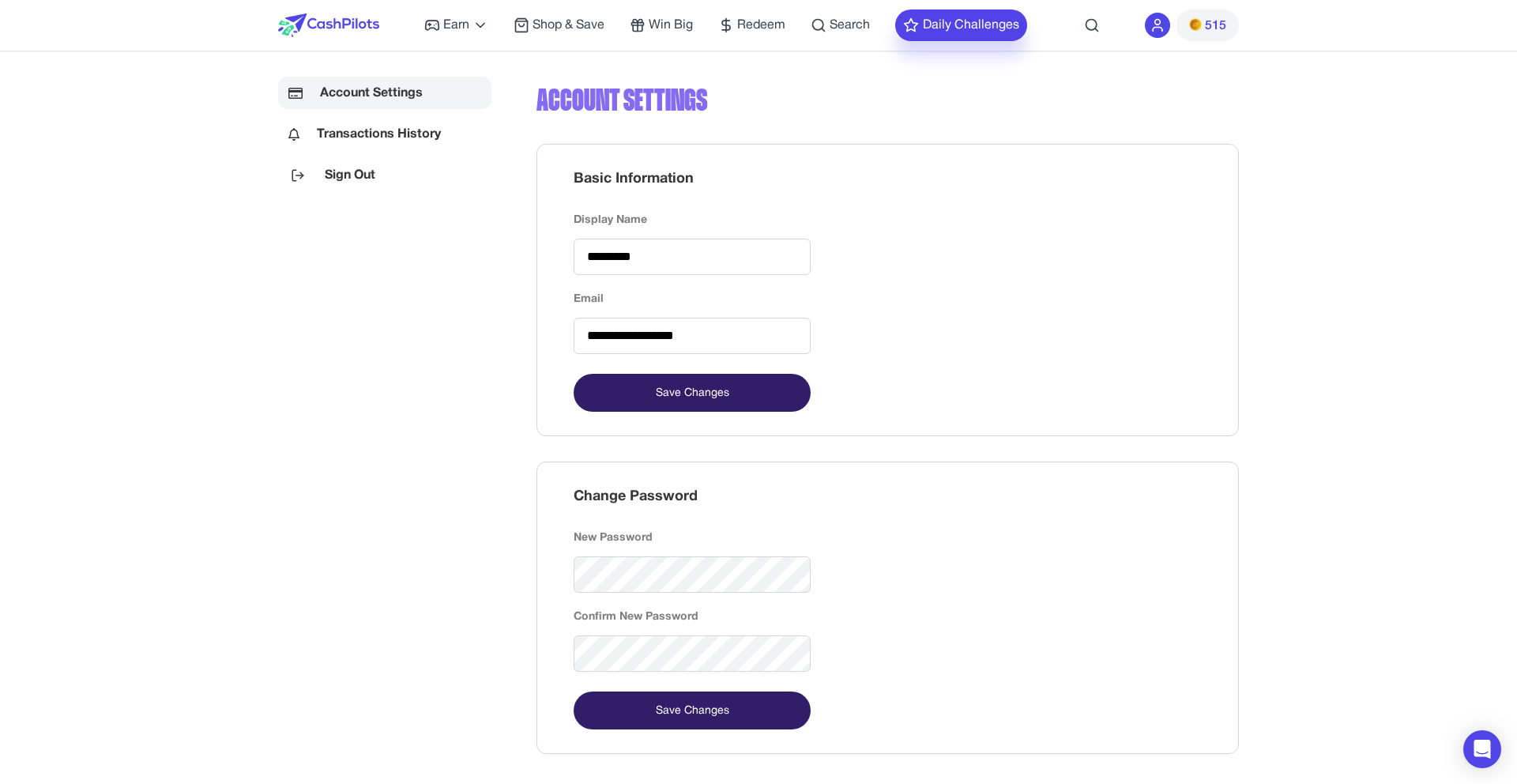
click at [927, 25] on button "Daily Challenges" at bounding box center [961, 25] width 132 height 31
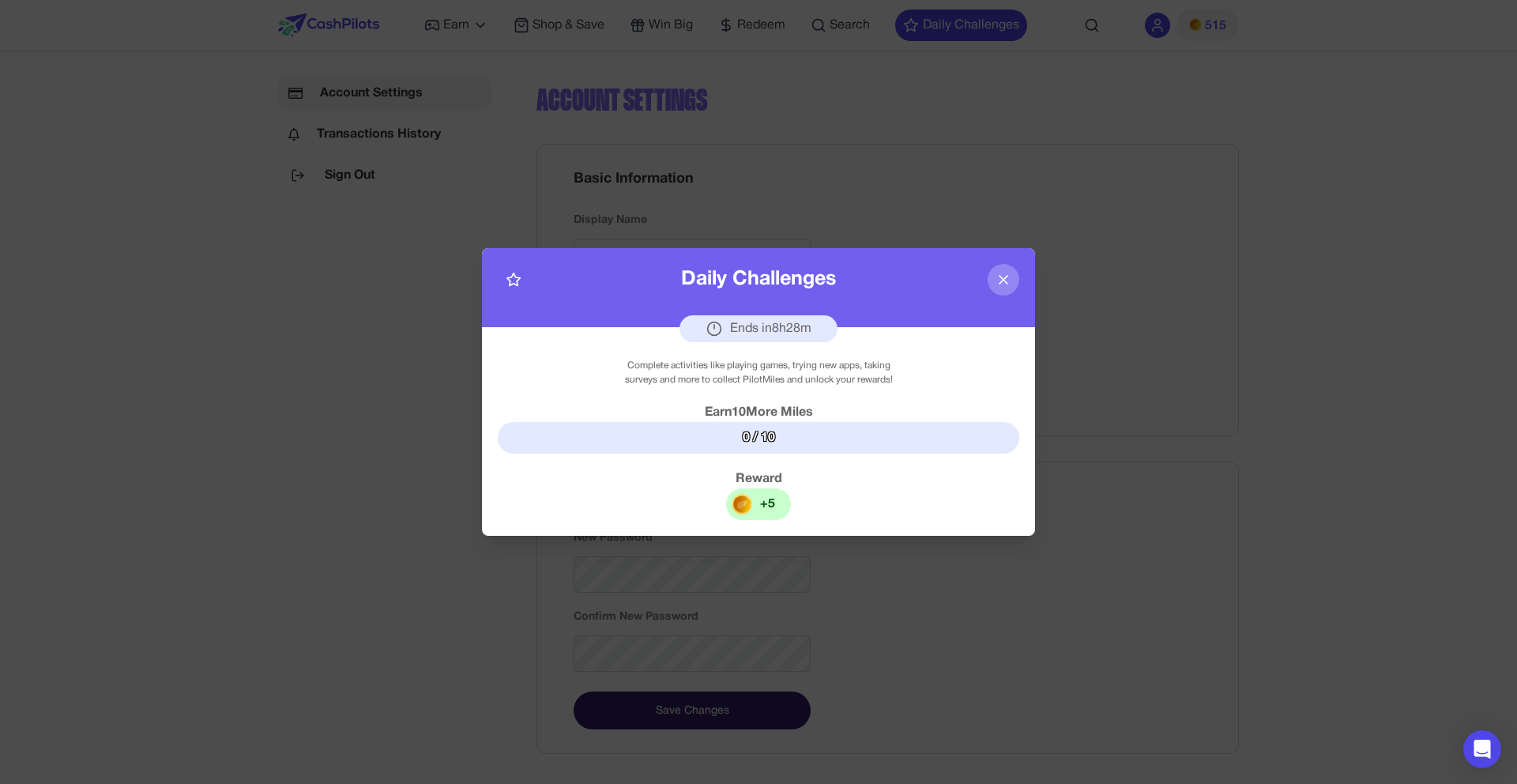
click at [756, 276] on div "Daily Challenges" at bounding box center [758, 279] width 154 height 30
click at [763, 324] on div "Ends in 8 h 28 m" at bounding box center [758, 328] width 158 height 27
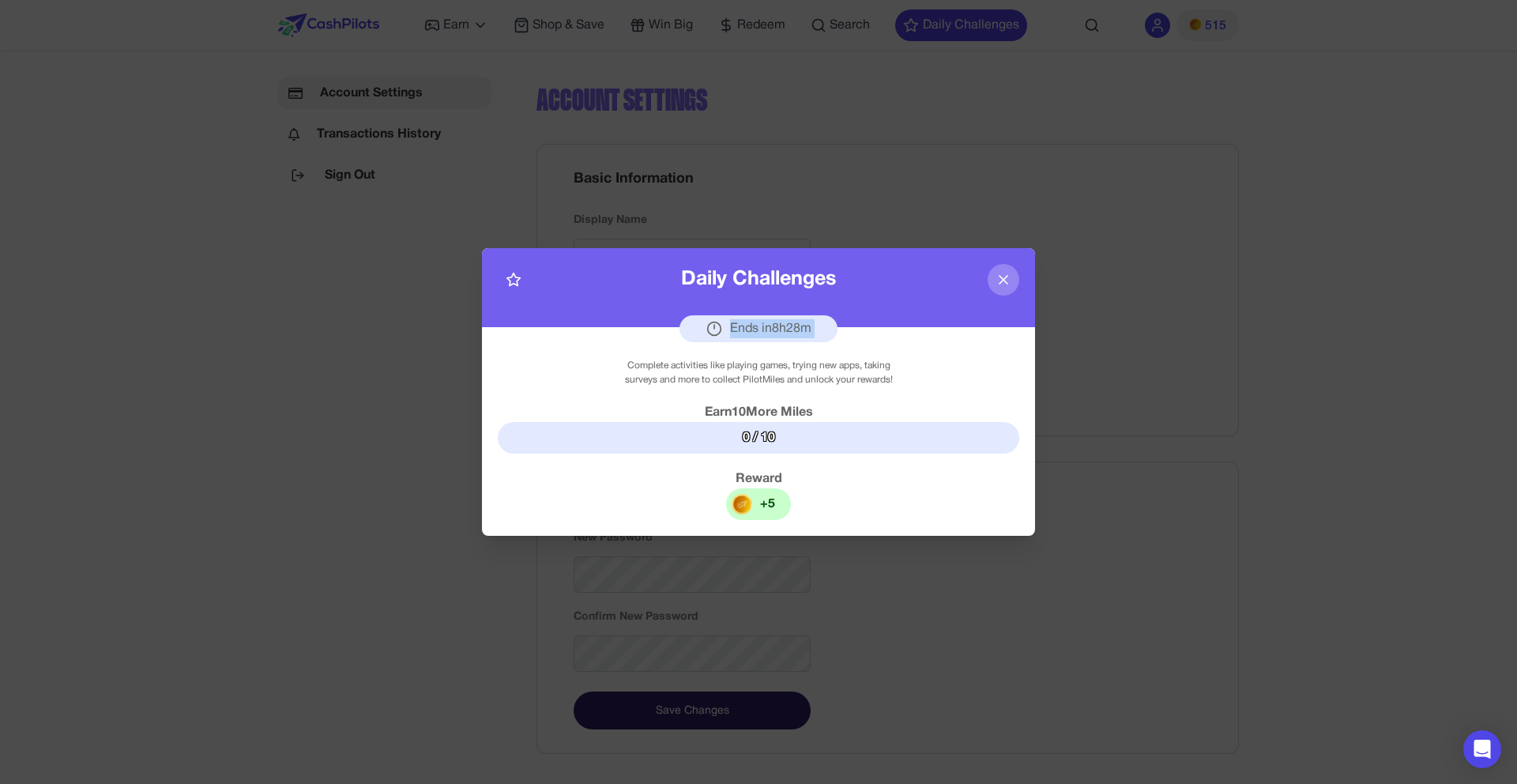
click at [763, 324] on div "Ends in 8 h 28 m" at bounding box center [758, 328] width 158 height 27
click at [738, 362] on div "Complete activities like playing games, trying new apps, taking surveys and mor…" at bounding box center [758, 373] width 296 height 29
click at [735, 407] on div "Earn 10 More Miles" at bounding box center [758, 412] width 522 height 19
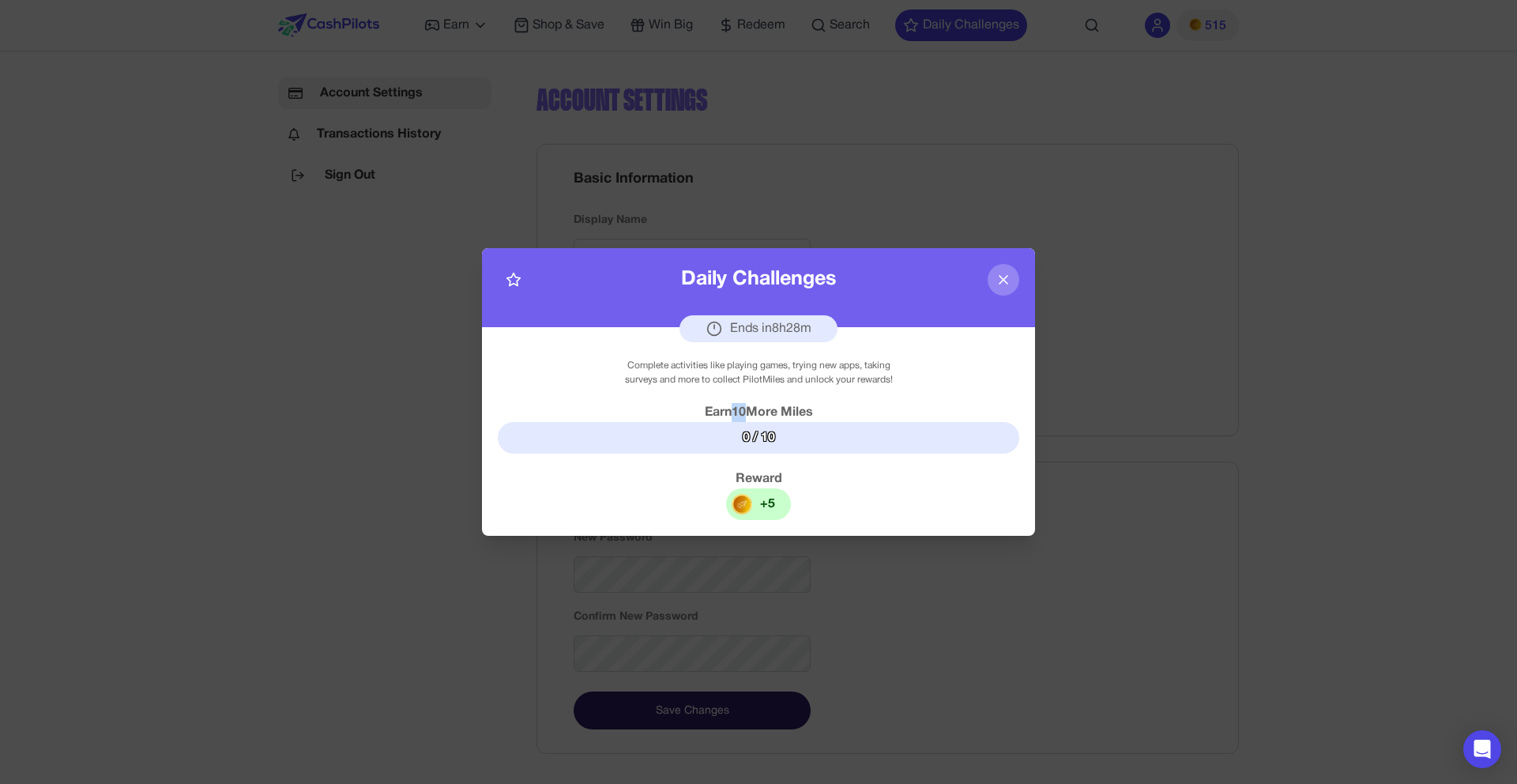
click at [735, 407] on div "Earn 10 More Miles" at bounding box center [758, 412] width 522 height 19
click at [1001, 280] on icon at bounding box center [1004, 279] width 16 height 16
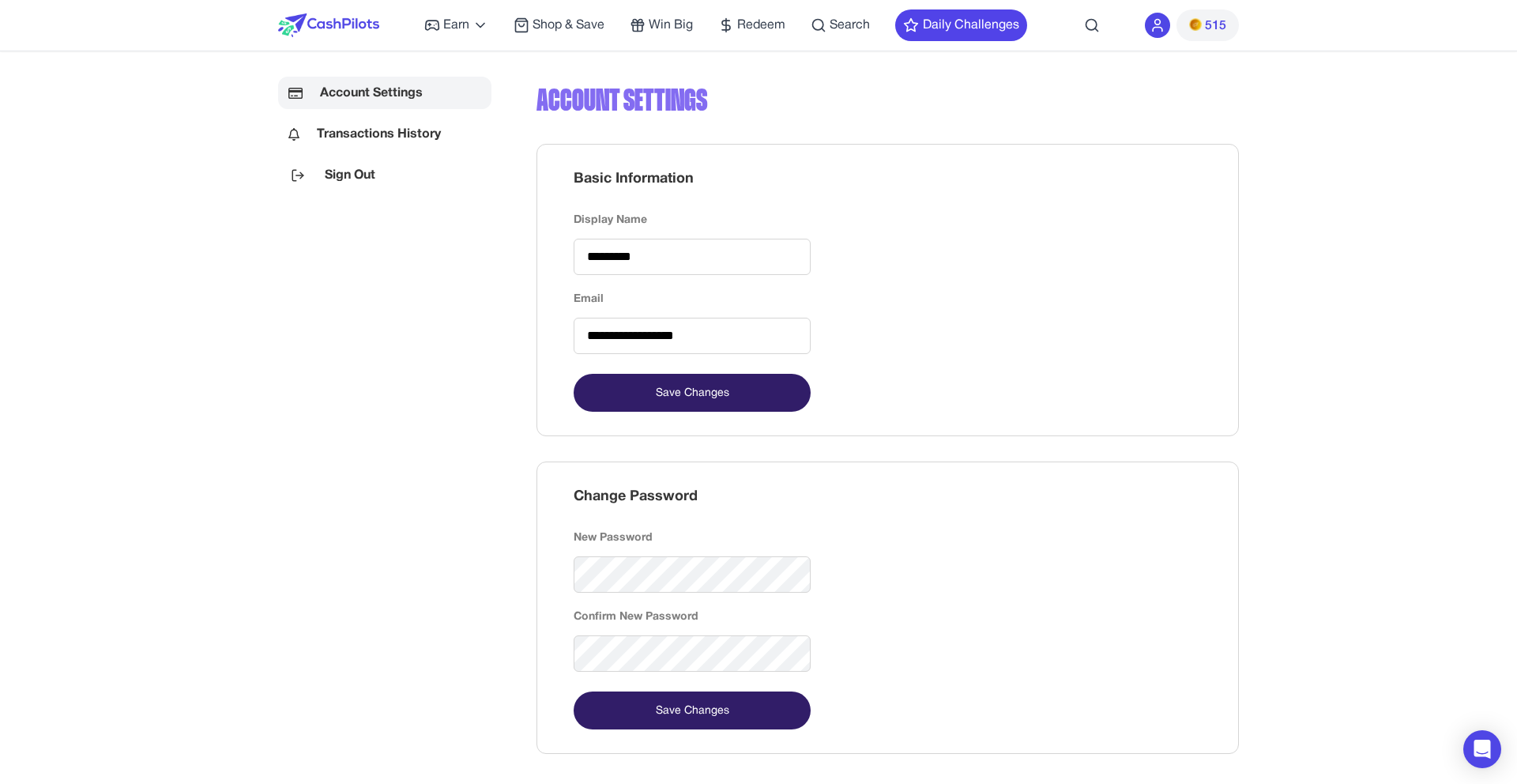
click at [1151, 22] on icon at bounding box center [1157, 25] width 16 height 16
click at [662, 101] on div "Account Settings" at bounding box center [888, 100] width 703 height 47
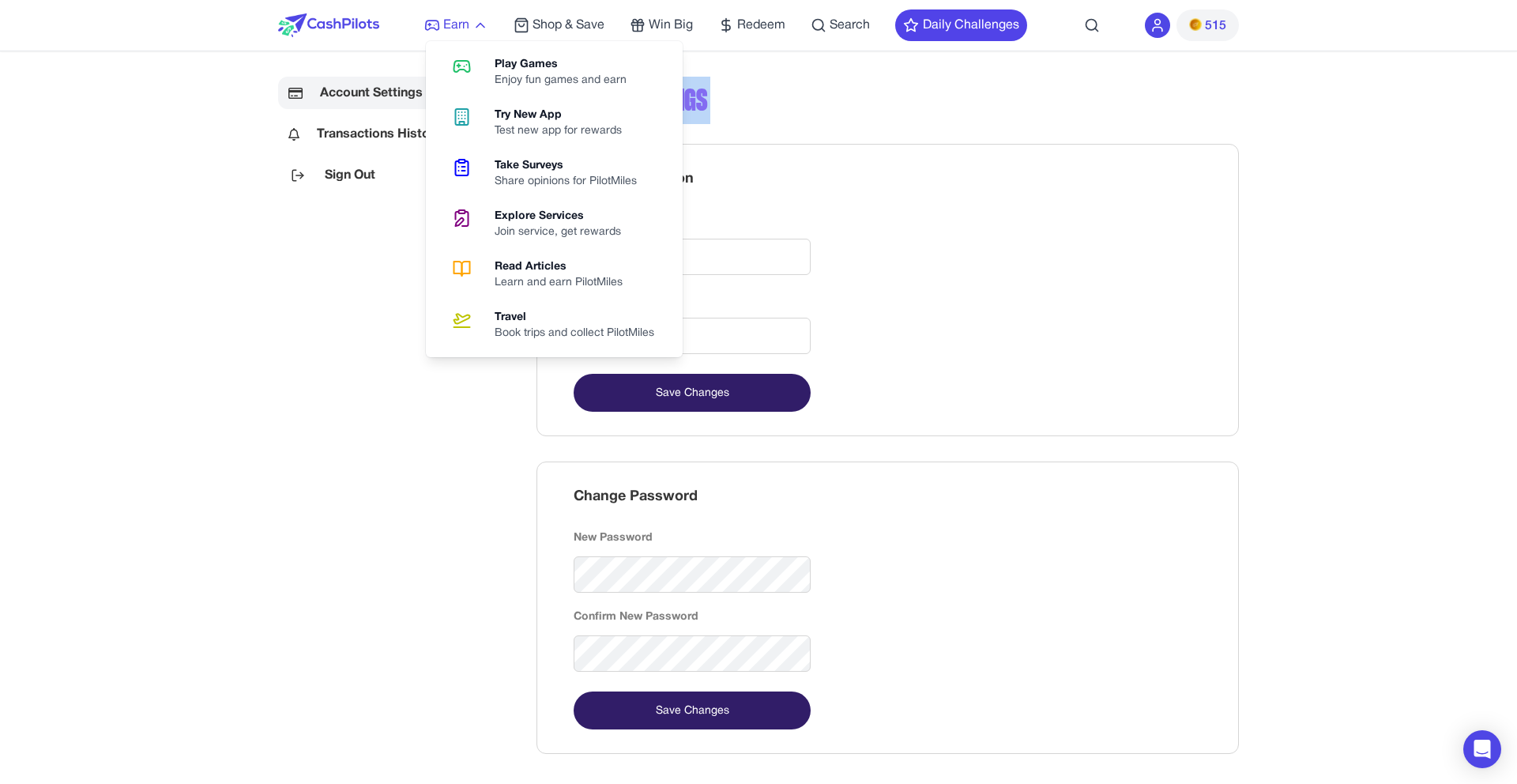
click at [480, 19] on icon at bounding box center [480, 25] width 16 height 16
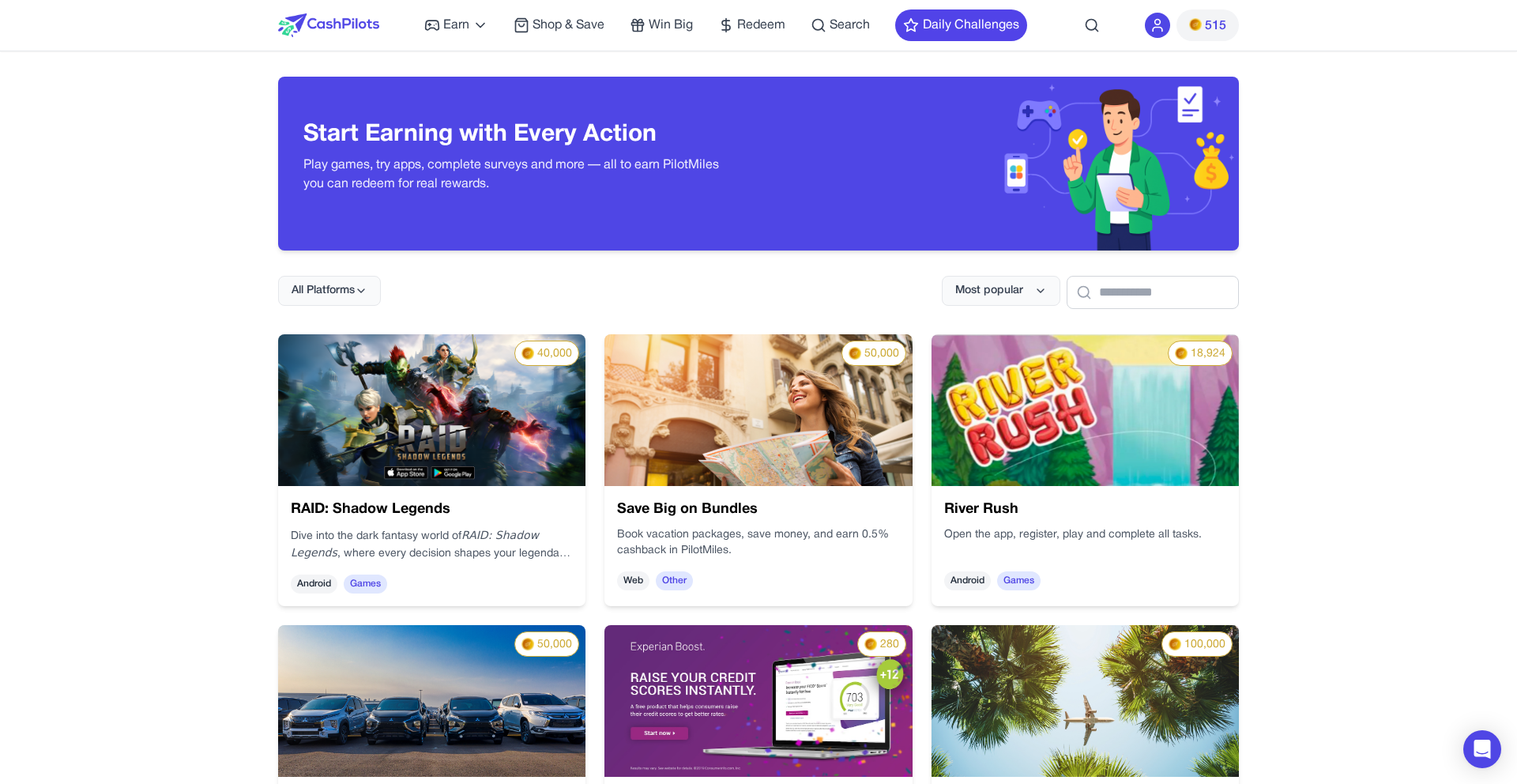
drag, startPoint x: 208, startPoint y: 123, endPoint x: 222, endPoint y: 89, distance: 36.8
click at [385, 27] on div "Earn Play Games Enjoy fun games and earn Try New App Test new app for rewards T…" at bounding box center [758, 25] width 961 height 51
click at [325, 34] on img at bounding box center [328, 26] width 101 height 24
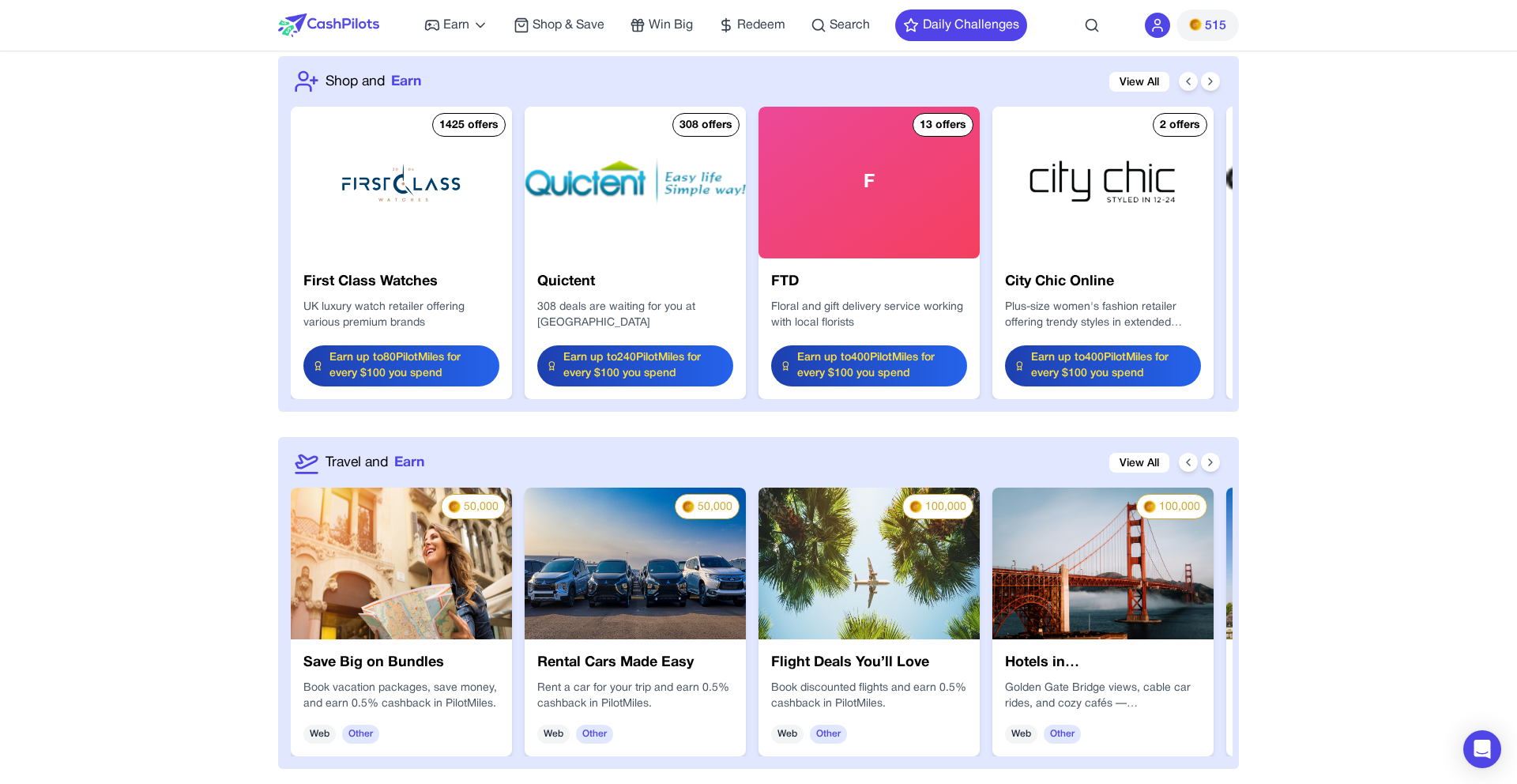
scroll to position [1884, 0]
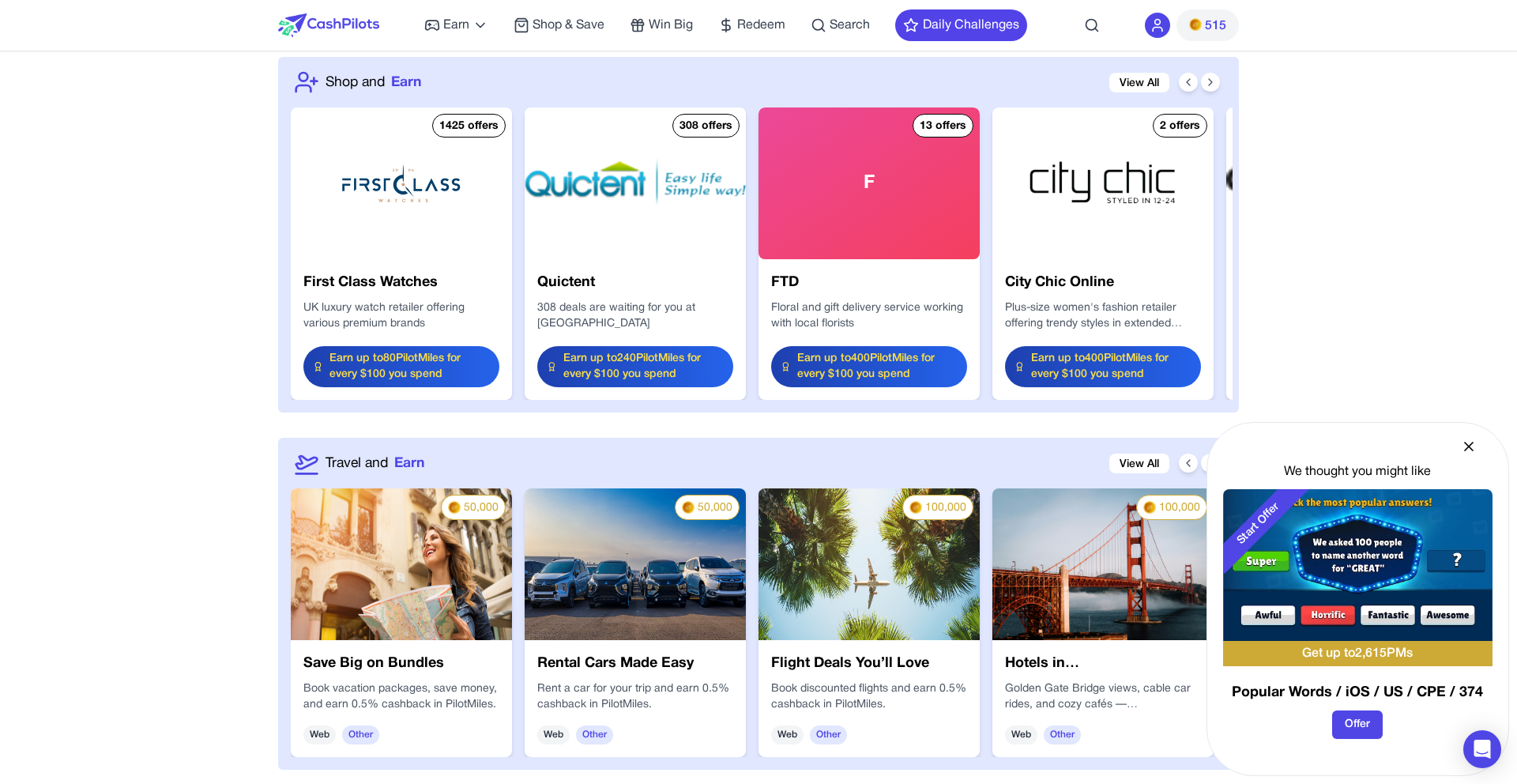
click at [1414, 692] on h3 "Popular Words / iOS / US / CPE / 374" at bounding box center [1358, 692] width 269 height 22
click at [1419, 691] on h3 "Popular Words / iOS / US / CPE / 374" at bounding box center [1358, 692] width 269 height 22
drag, startPoint x: 1480, startPoint y: 687, endPoint x: 1338, endPoint y: 688, distance: 142.0
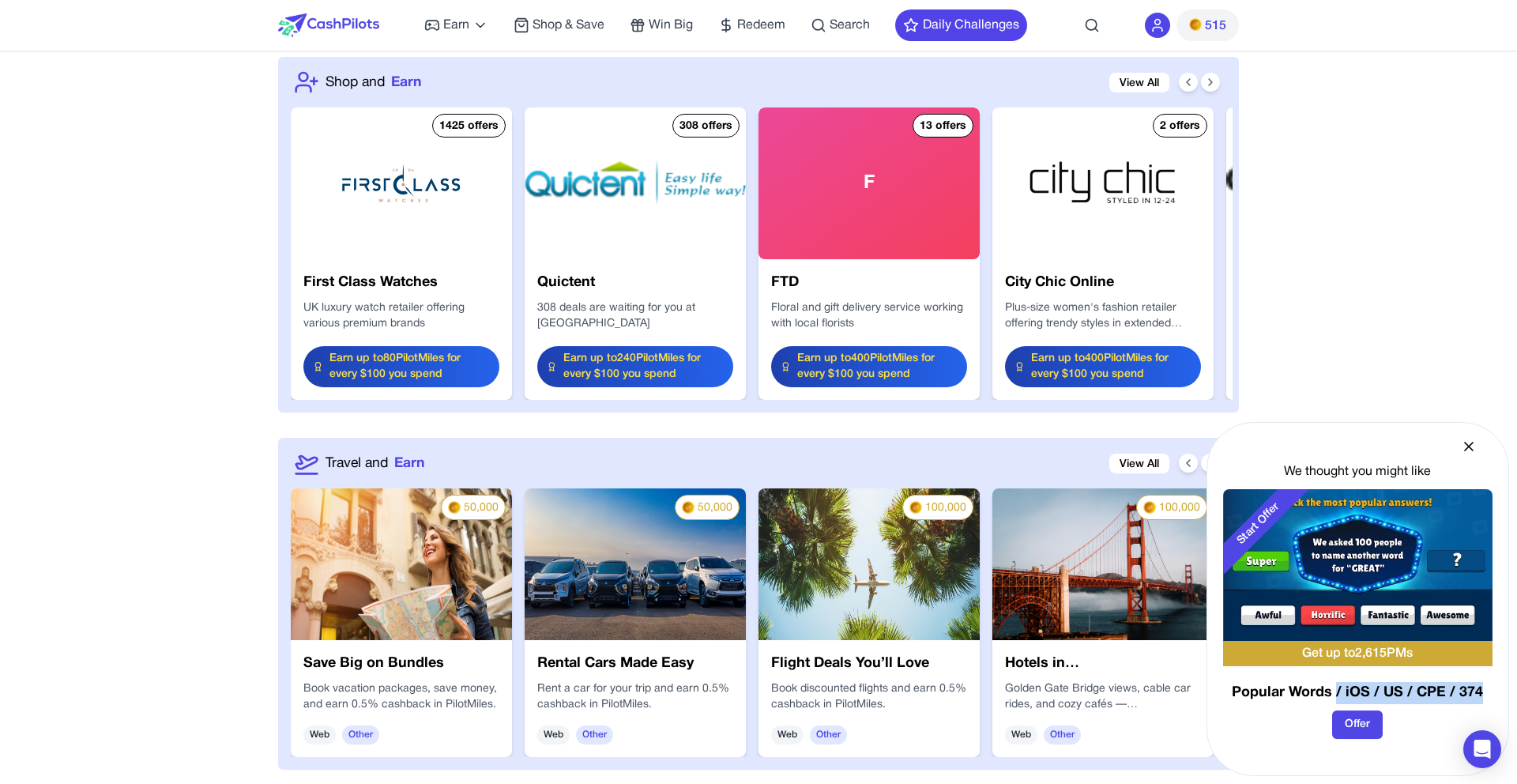
click at [1338, 688] on h3 "Popular Words / iOS / US / CPE / 374" at bounding box center [1358, 692] width 269 height 22
click at [1338, 686] on h3 "Popular Words / iOS / US / CPE / 374" at bounding box center [1358, 692] width 269 height 22
click at [1469, 442] on icon at bounding box center [1469, 446] width 16 height 16
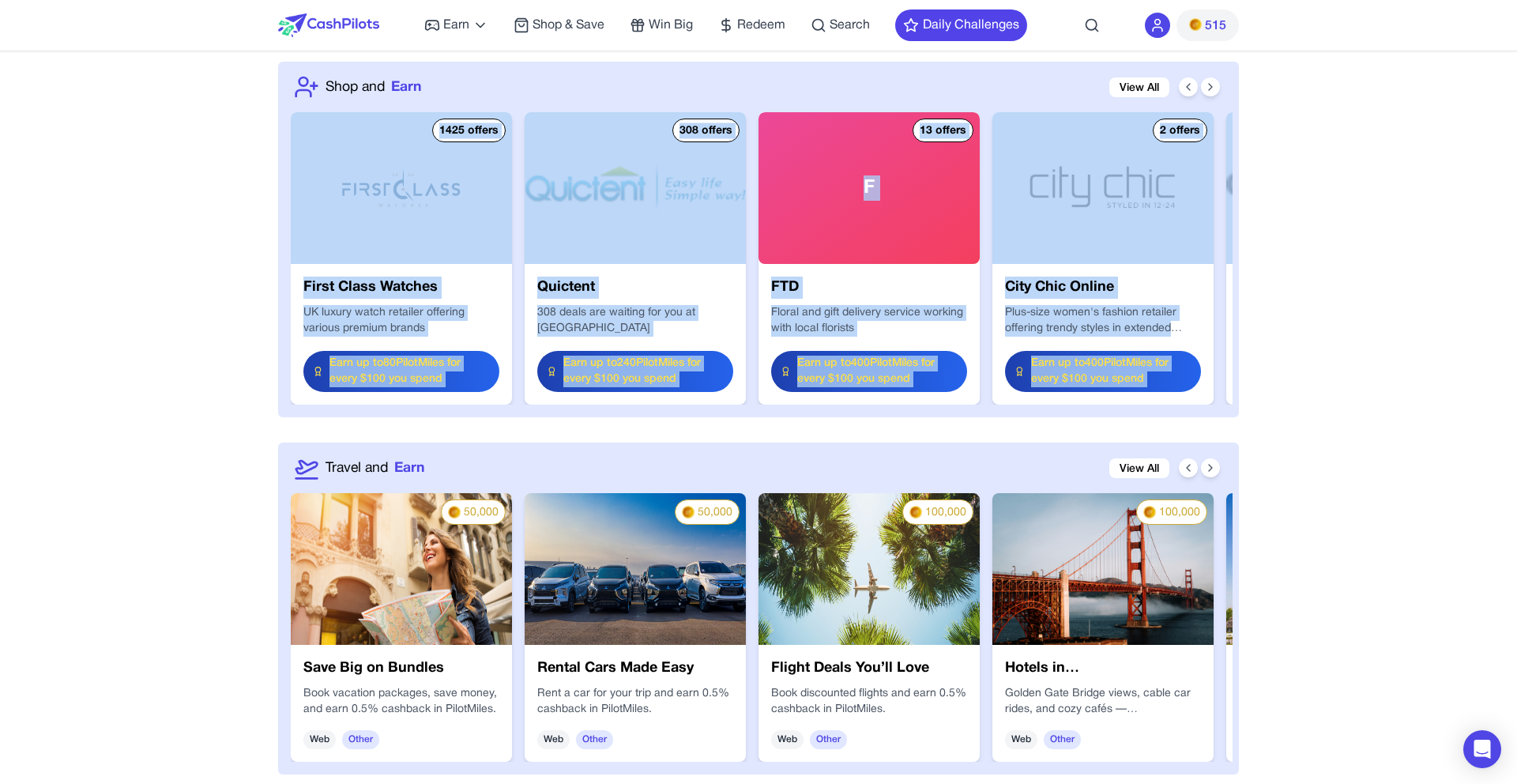
scroll to position [1880, 0]
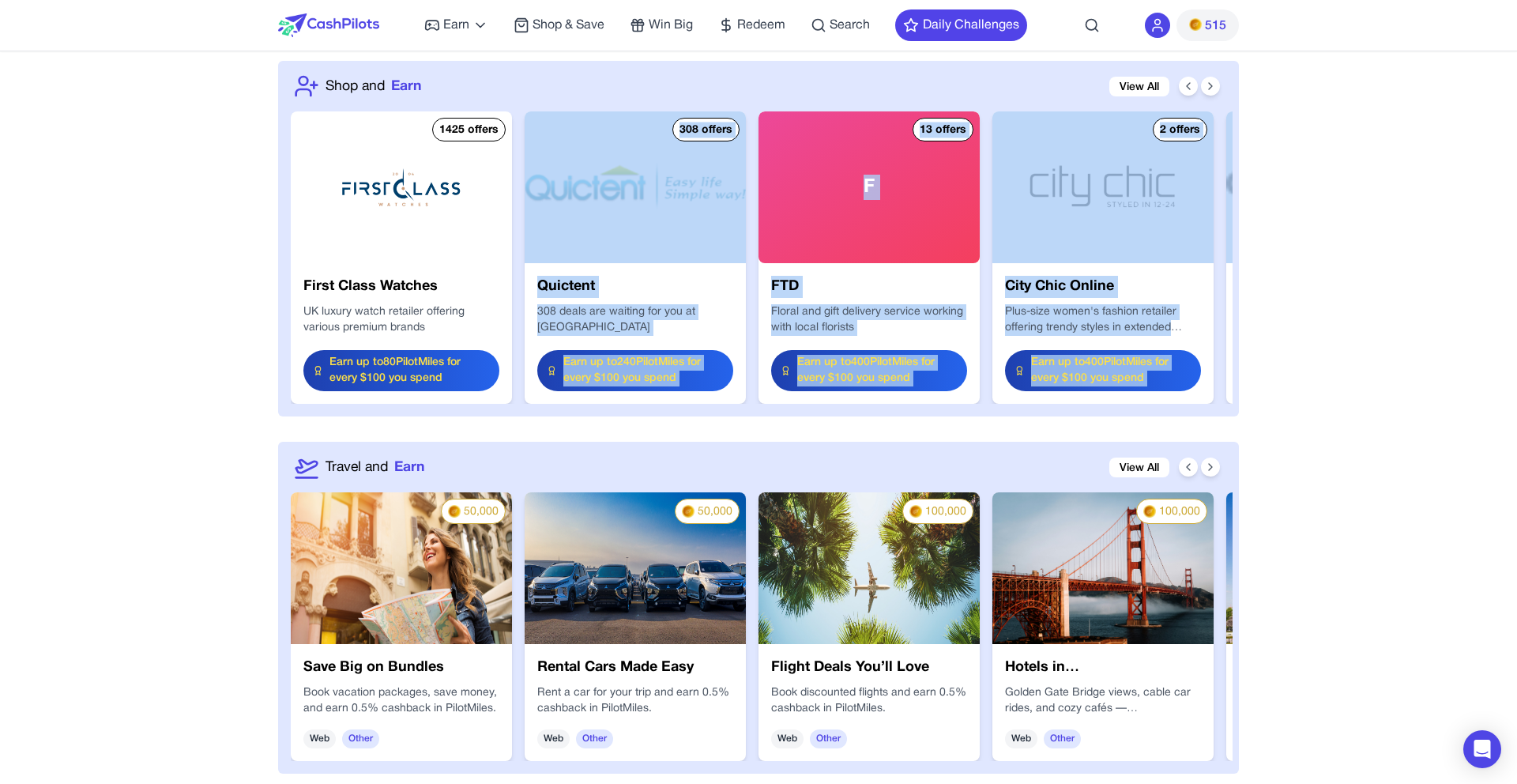
drag, startPoint x: 283, startPoint y: 402, endPoint x: 576, endPoint y: 241, distance: 334.3
click at [576, 241] on div "Choose Interests Claim $ 5 Bonus 3 Collect 1500 Miles 4 Redeem Bonus Available …" at bounding box center [758, 43] width 961 height 3296
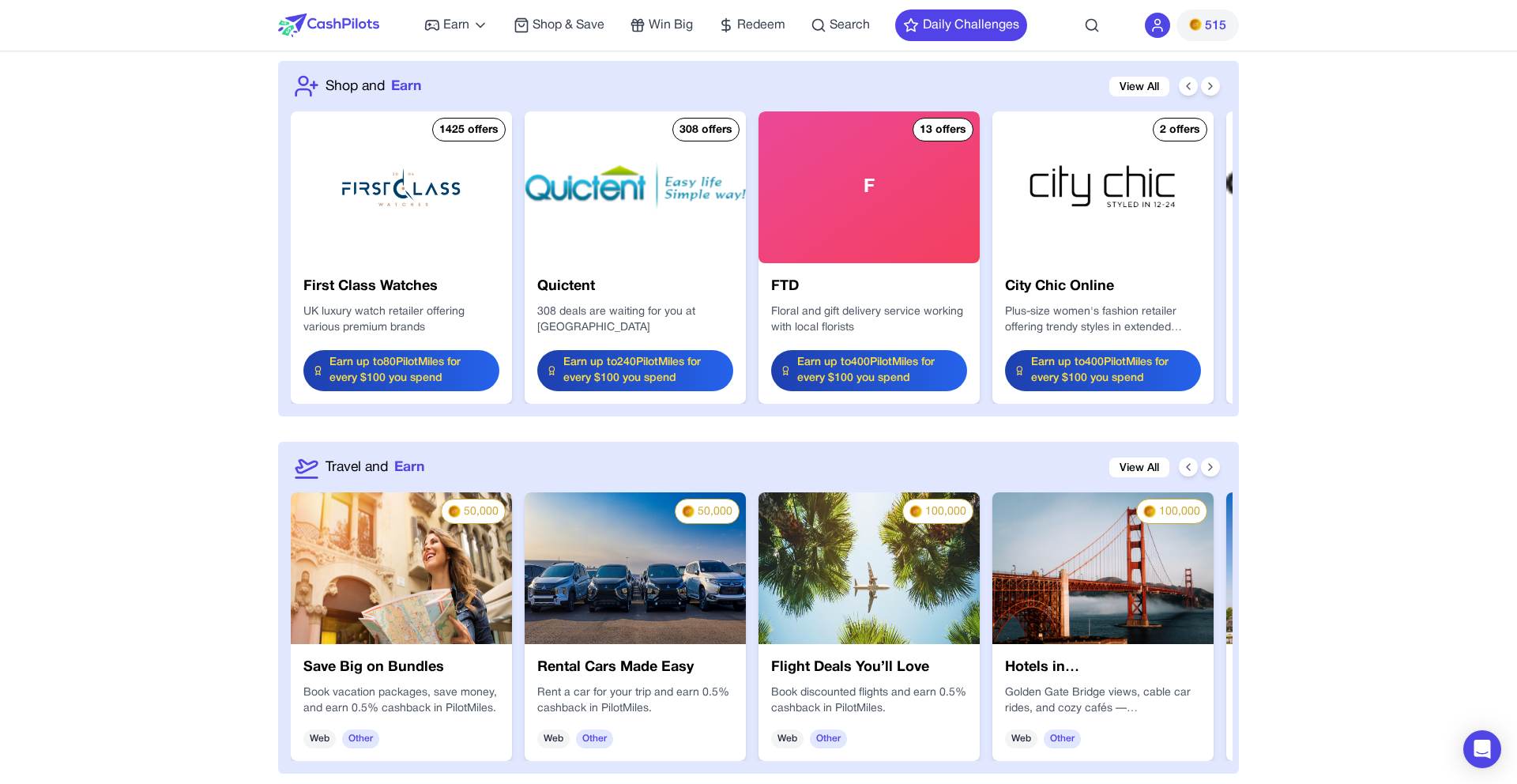
click at [219, 223] on div "Earn Play Games Enjoy fun games and earn Try New App Test new app for rewards T…" at bounding box center [758, 202] width 1517 height 4162
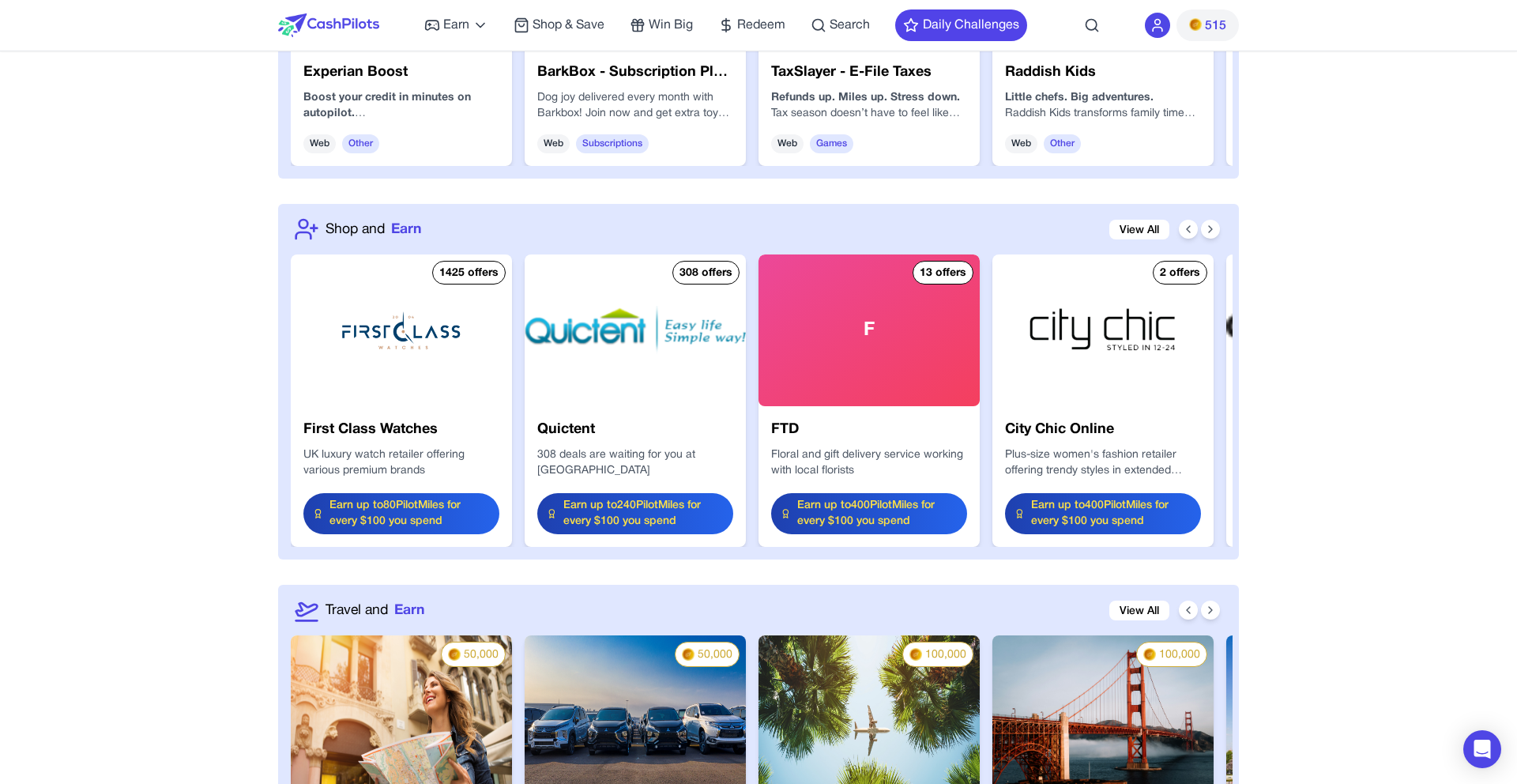
scroll to position [1736, 0]
drag, startPoint x: 290, startPoint y: 190, endPoint x: 1177, endPoint y: 545, distance: 955.4
click at [1177, 545] on div "Choose Interests Claim $ 5 Bonus 3 Collect 1500 Miles 4 Redeem Bonus Available …" at bounding box center [758, 187] width 961 height 3296
click at [1056, 580] on div "Choose Interests Claim $ 5 Bonus 3 Collect 1500 Miles 4 Redeem Bonus Available …" at bounding box center [758, 187] width 961 height 3296
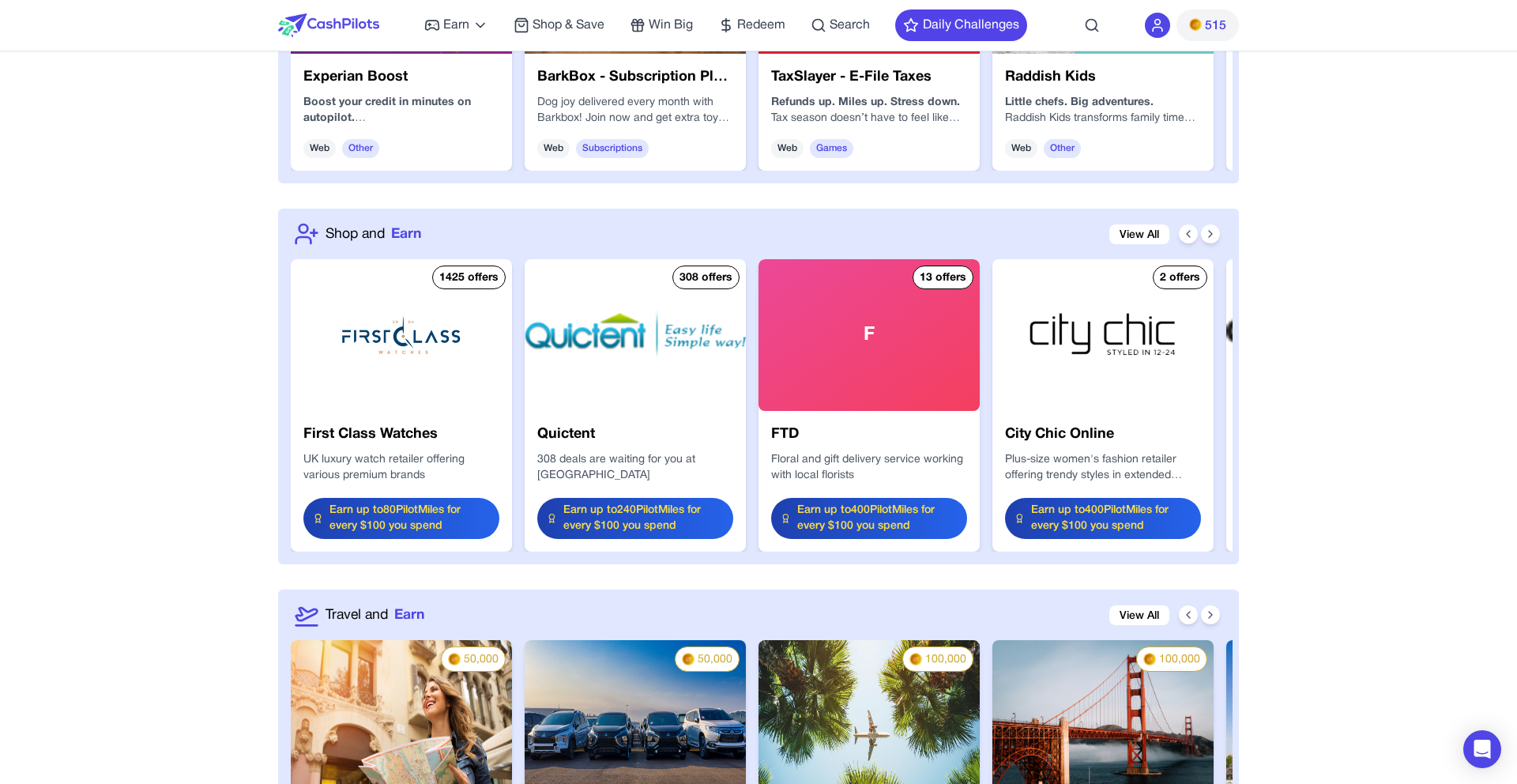
scroll to position [1733, 0]
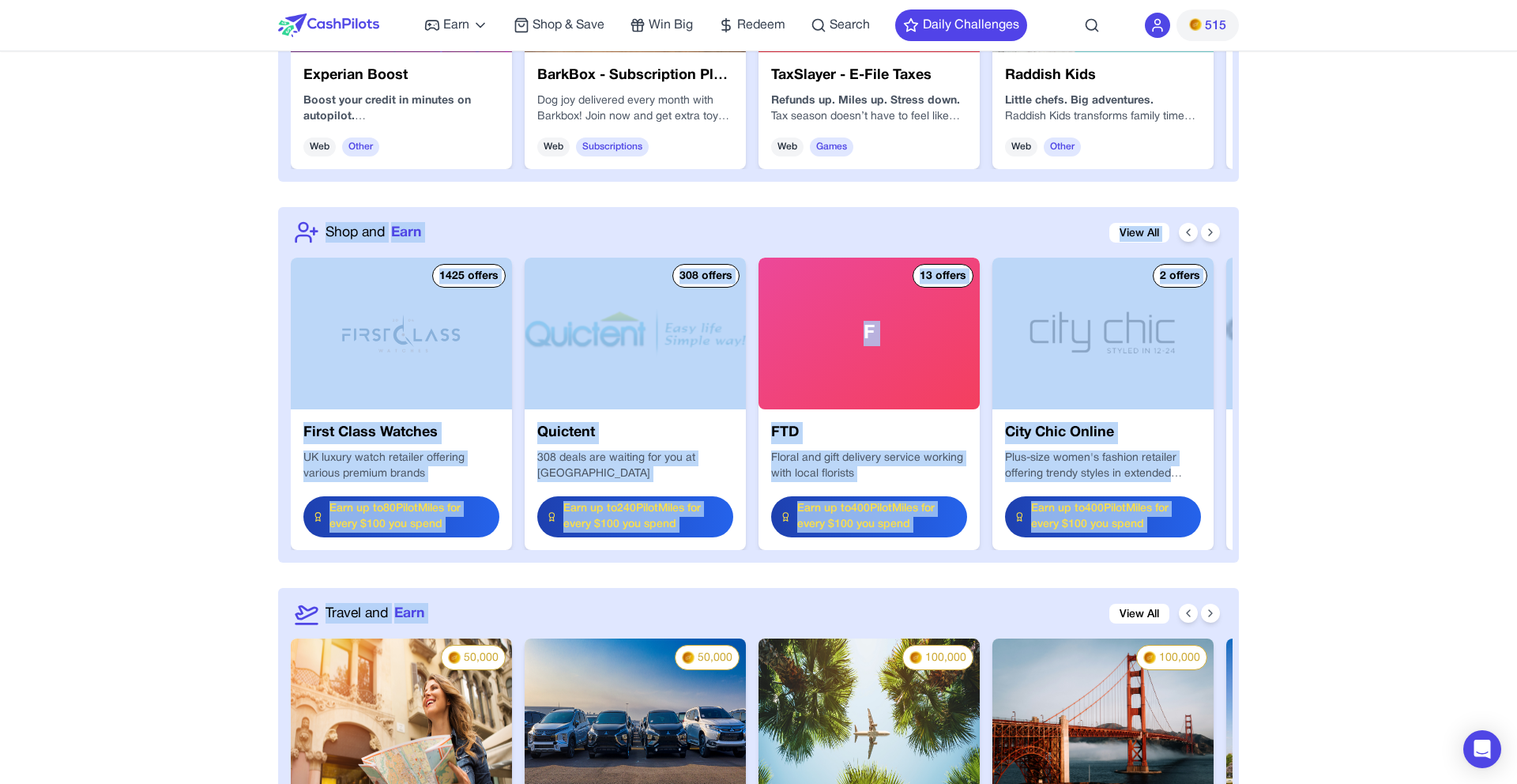
drag, startPoint x: 937, startPoint y: 574, endPoint x: 254, endPoint y: 213, distance: 772.5
click at [254, 213] on div "Welcome Aboard, Captain [PERSON_NAME]! Choose Interests Claim $ 5 Bonus 3 Colle…" at bounding box center [758, 103] width 1012 height 3571
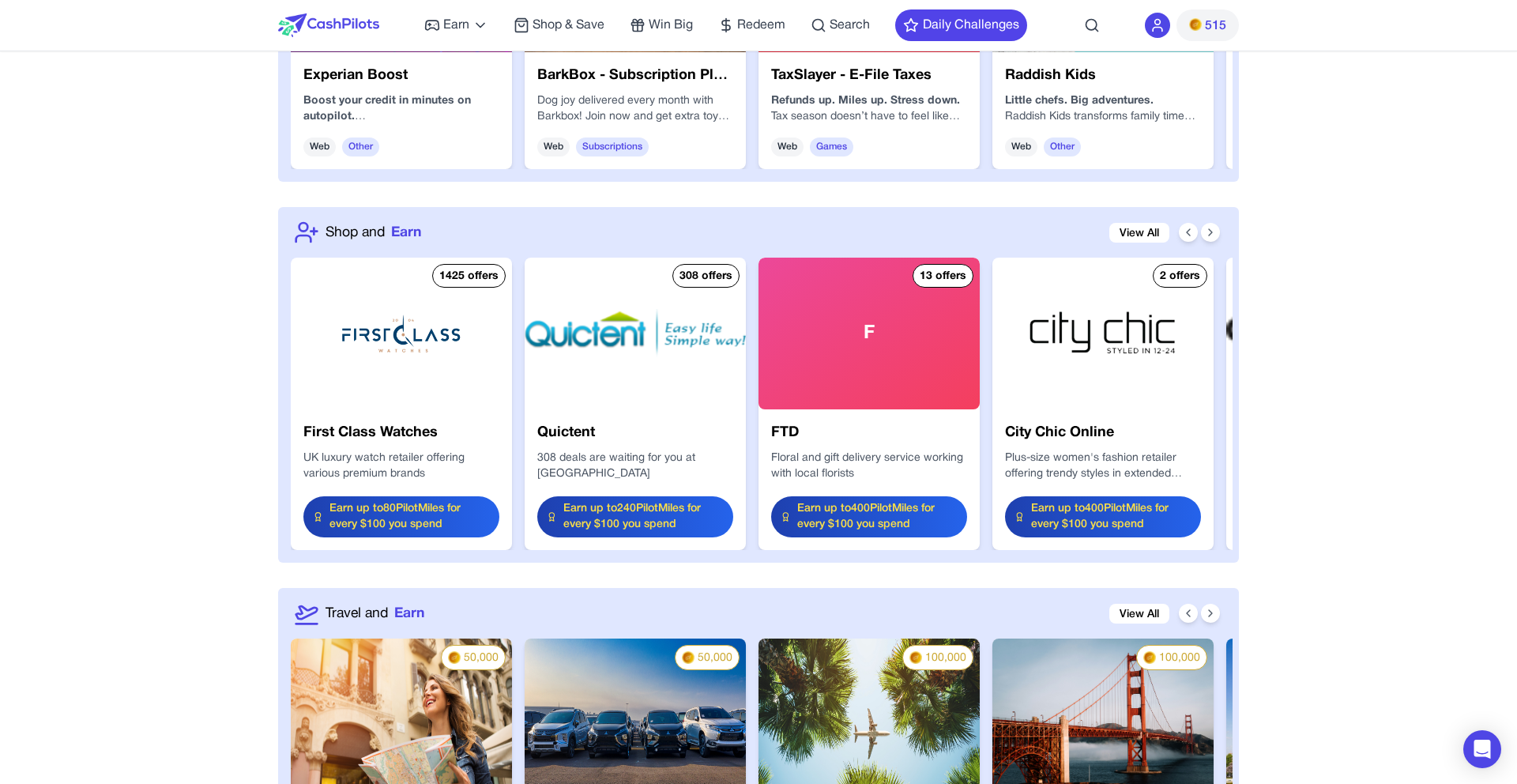
click at [275, 202] on div "Welcome Aboard, Captain [PERSON_NAME]! Choose Interests Claim $ 5 Bonus 3 Colle…" at bounding box center [758, 103] width 1012 height 3571
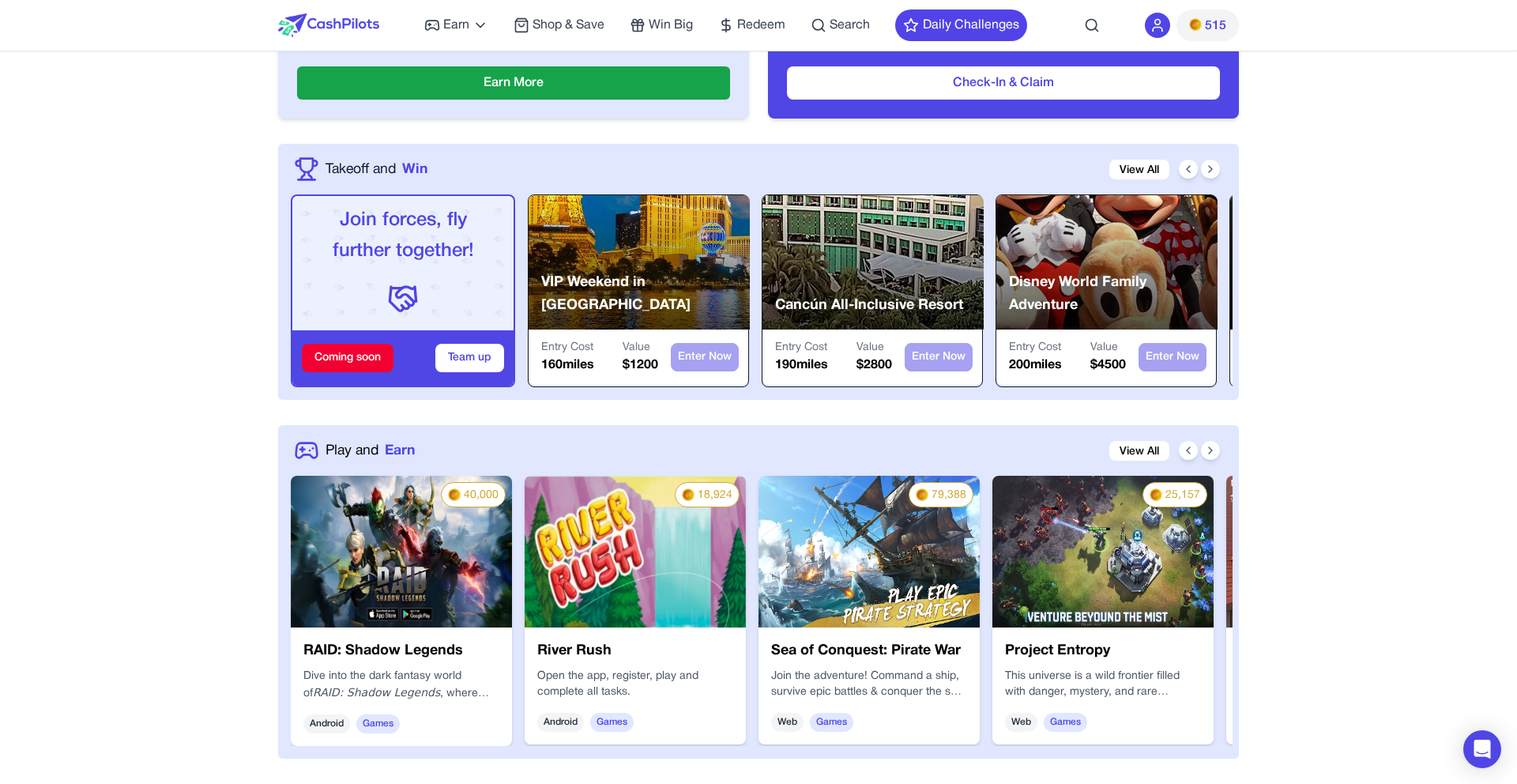
scroll to position [430, 0]
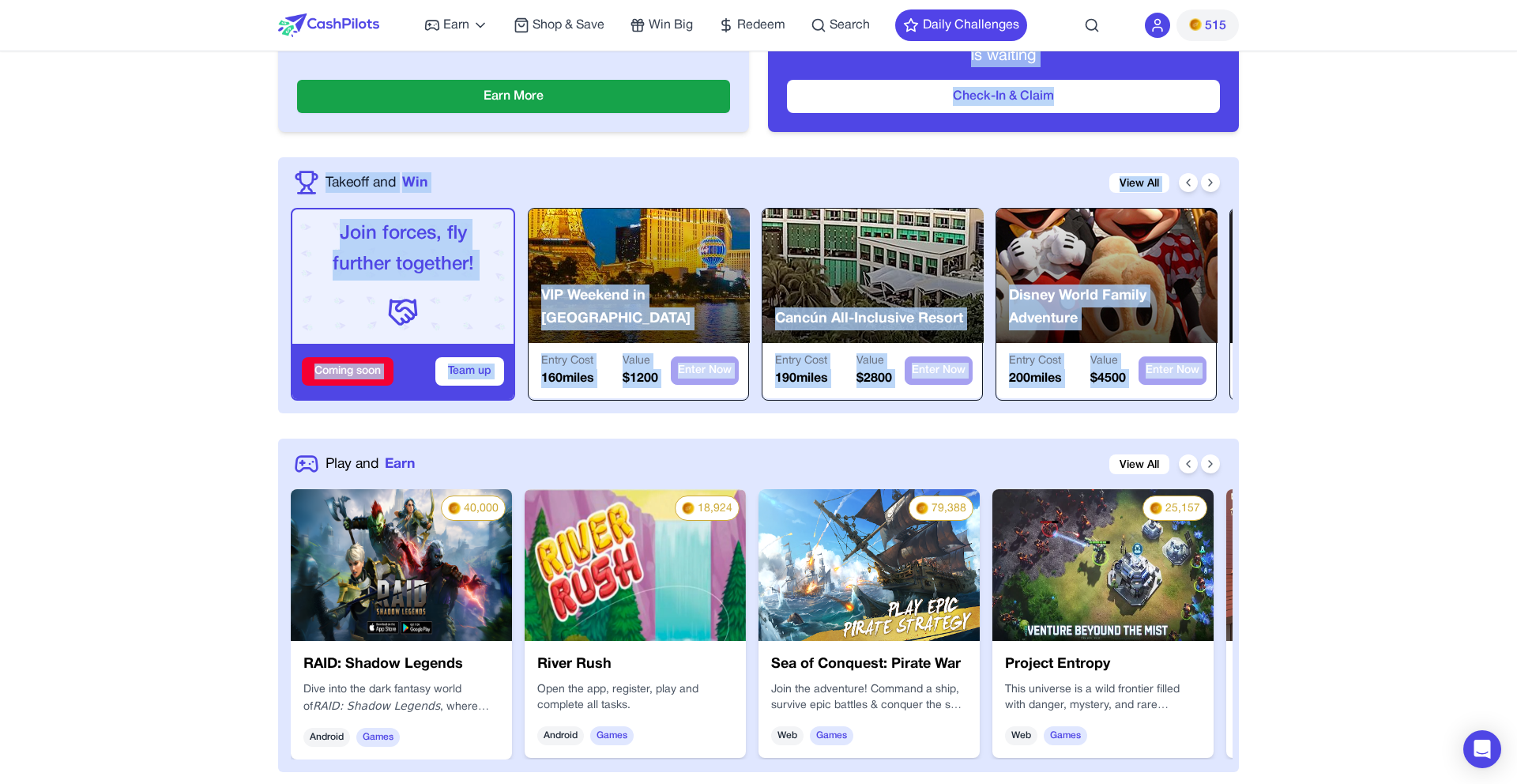
drag, startPoint x: 304, startPoint y: 429, endPoint x: 278, endPoint y: 144, distance: 286.2
click at [278, 144] on div "Available PilotMiles 515 Earn More Check-In Your daily bonus is waiting Check-I…" at bounding box center [758, 43] width 961 height 229
drag, startPoint x: 279, startPoint y: 137, endPoint x: 1197, endPoint y: 408, distance: 957.2
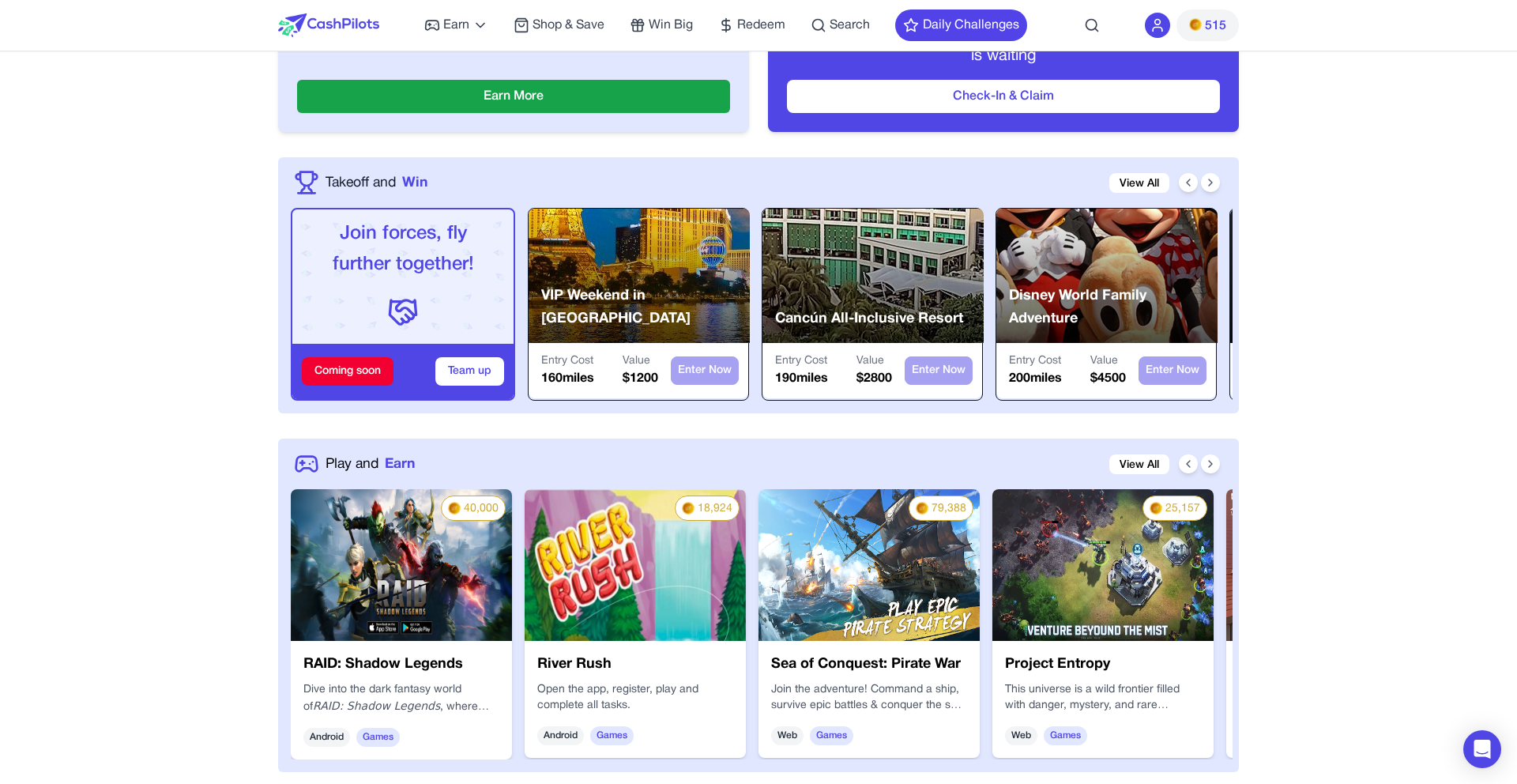
click at [1213, 178] on icon at bounding box center [1211, 183] width 13 height 13
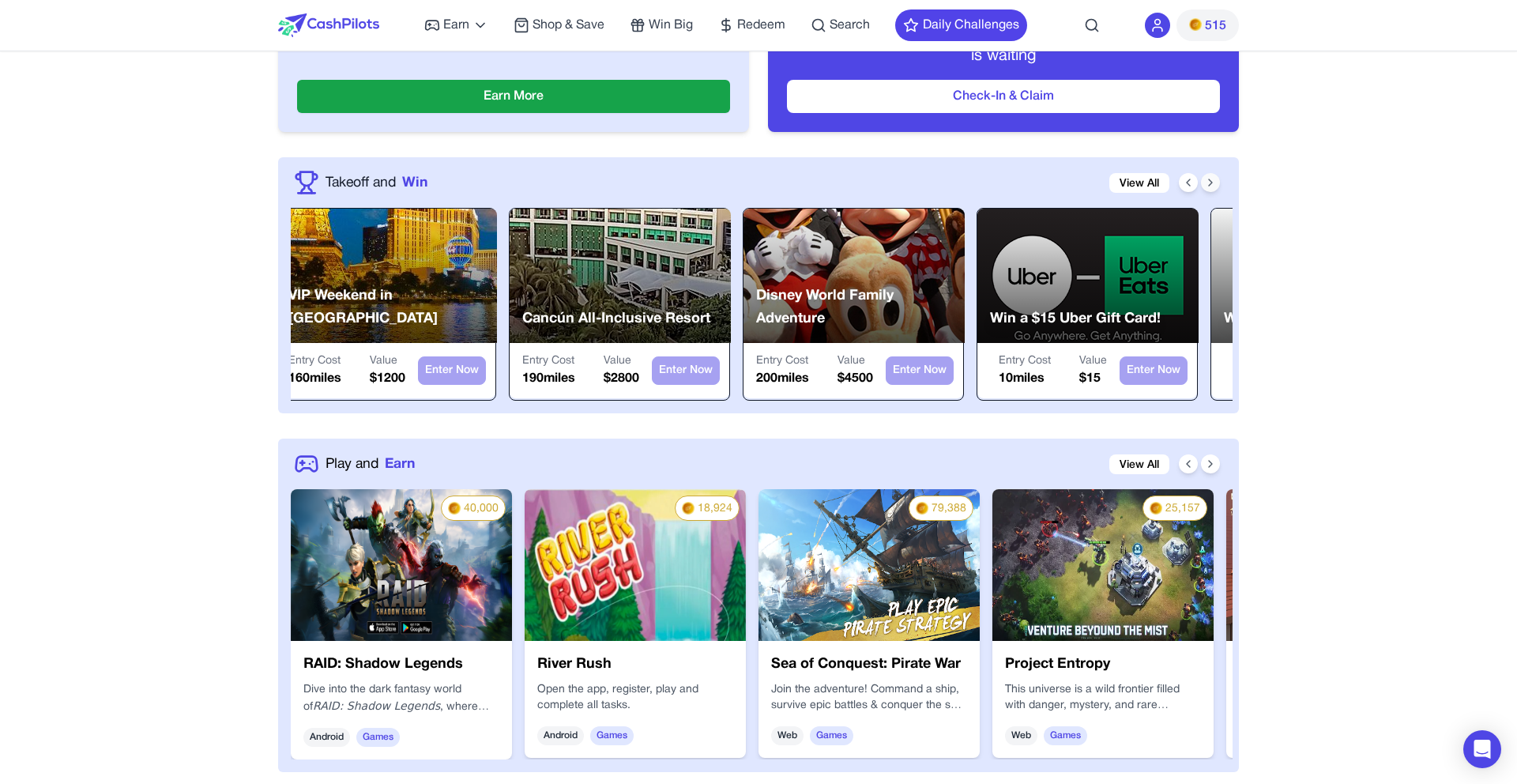
click at [1207, 179] on icon at bounding box center [1211, 183] width 13 height 13
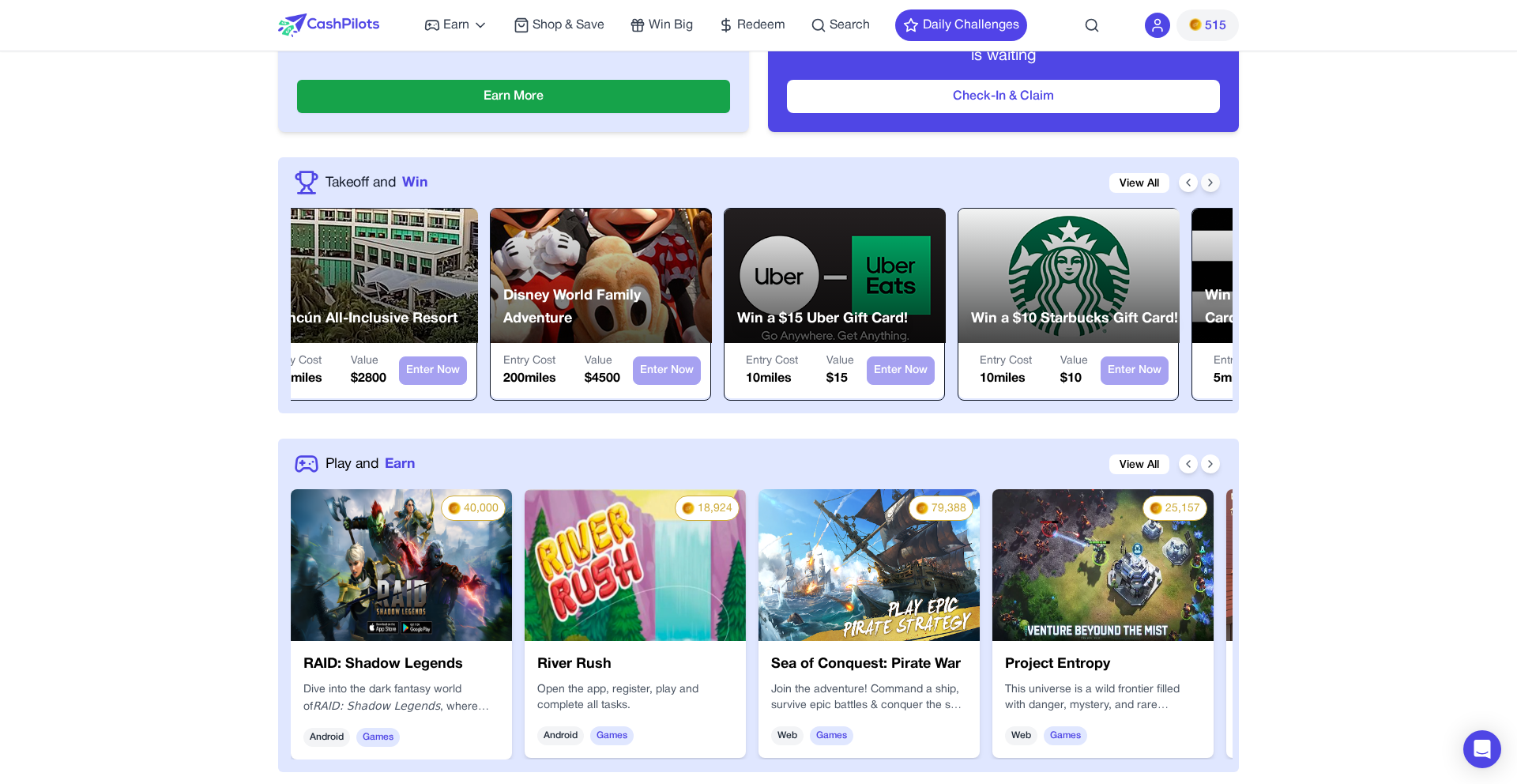
click at [1207, 179] on icon at bounding box center [1211, 183] width 13 height 13
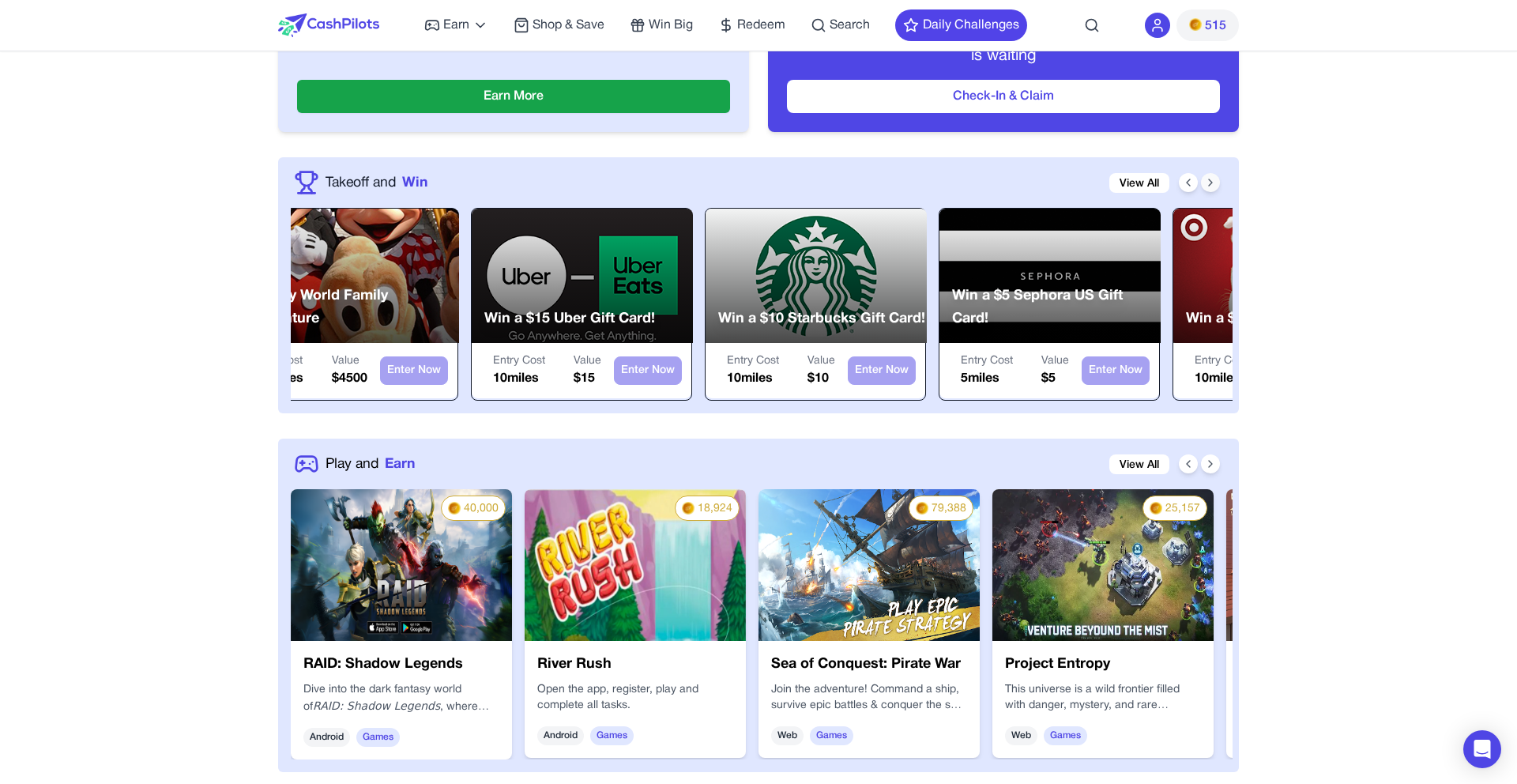
click at [1202, 180] on button at bounding box center [1211, 182] width 19 height 19
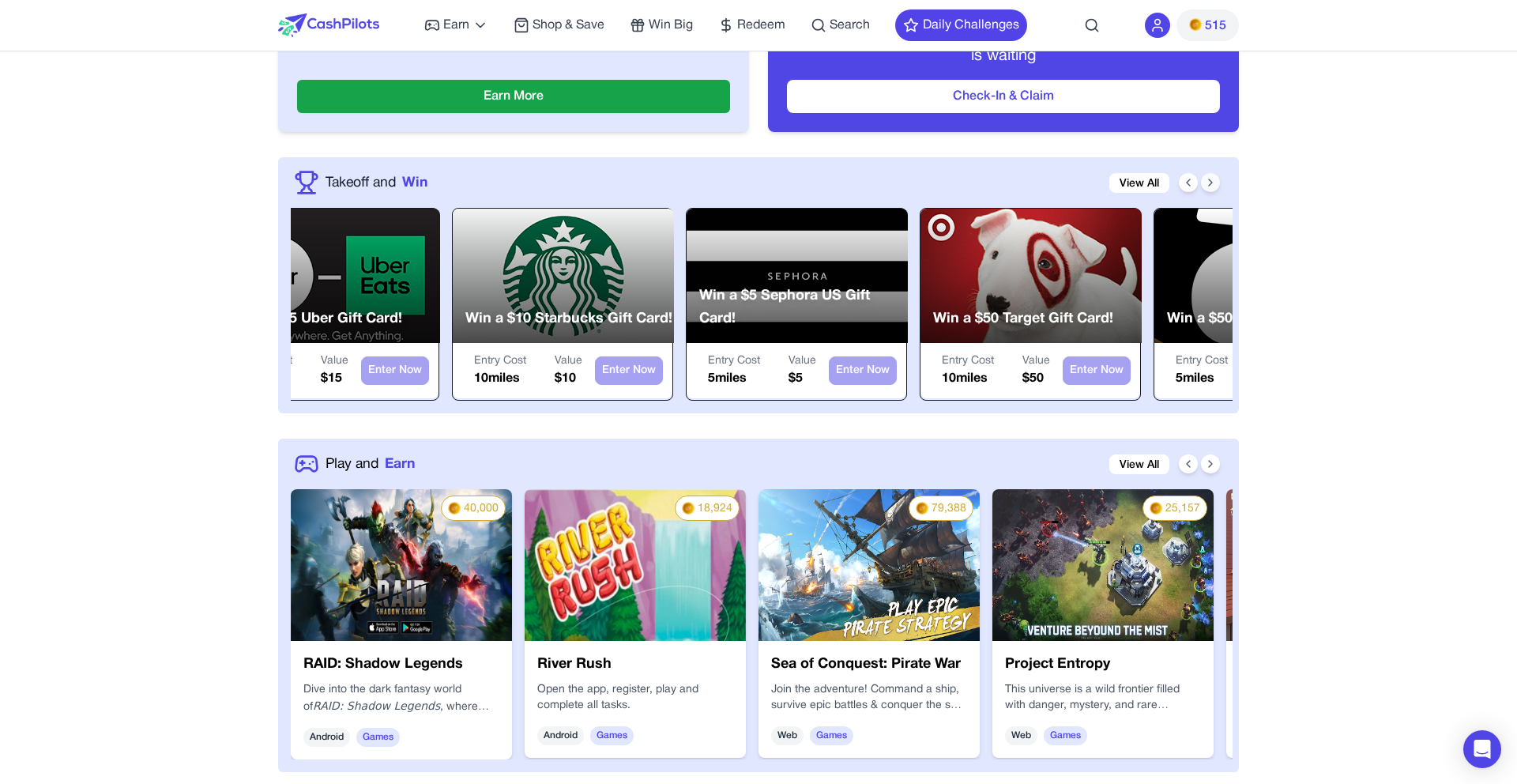
click at [1202, 180] on button at bounding box center [1211, 182] width 19 height 19
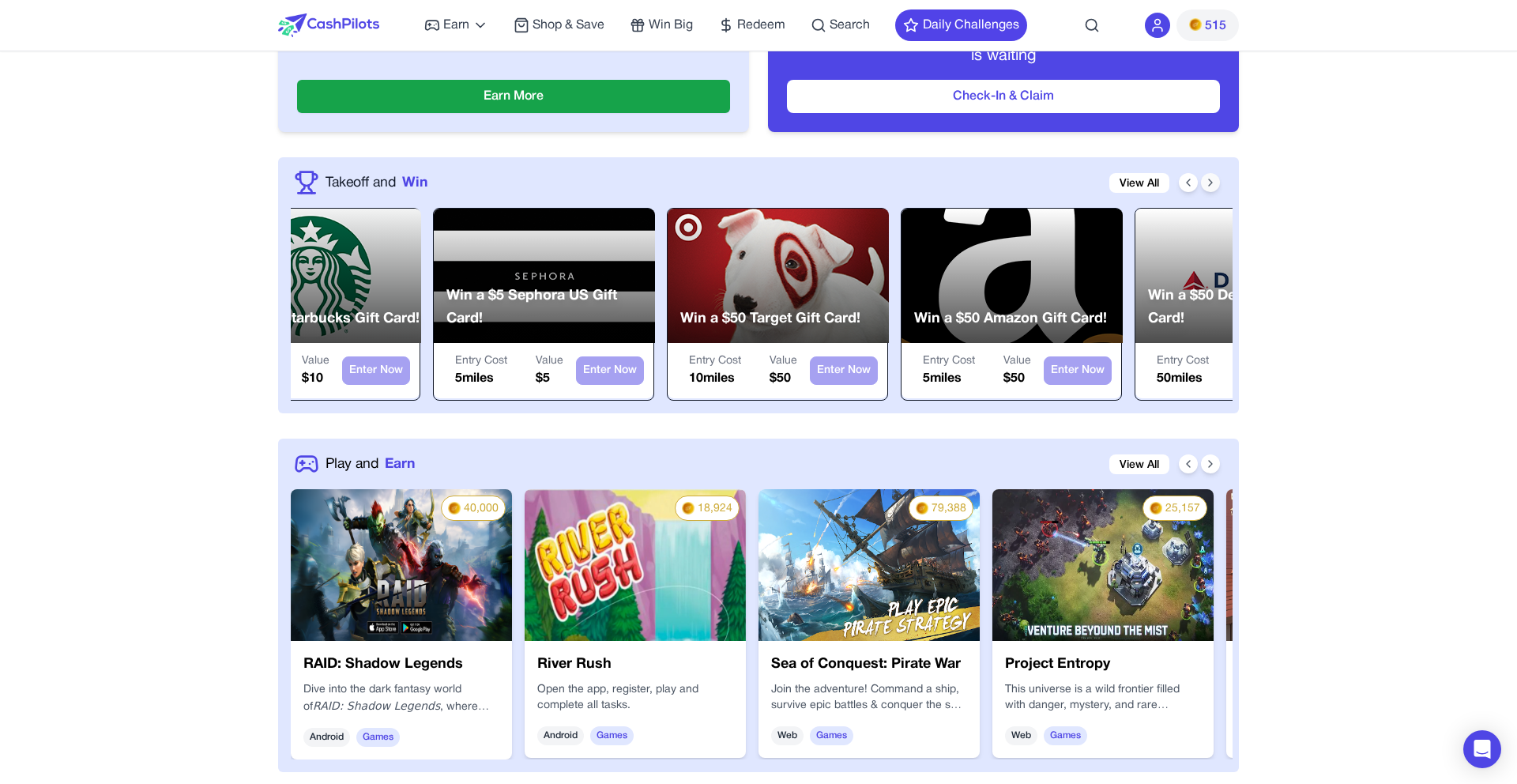
click at [1202, 180] on button at bounding box center [1211, 182] width 19 height 19
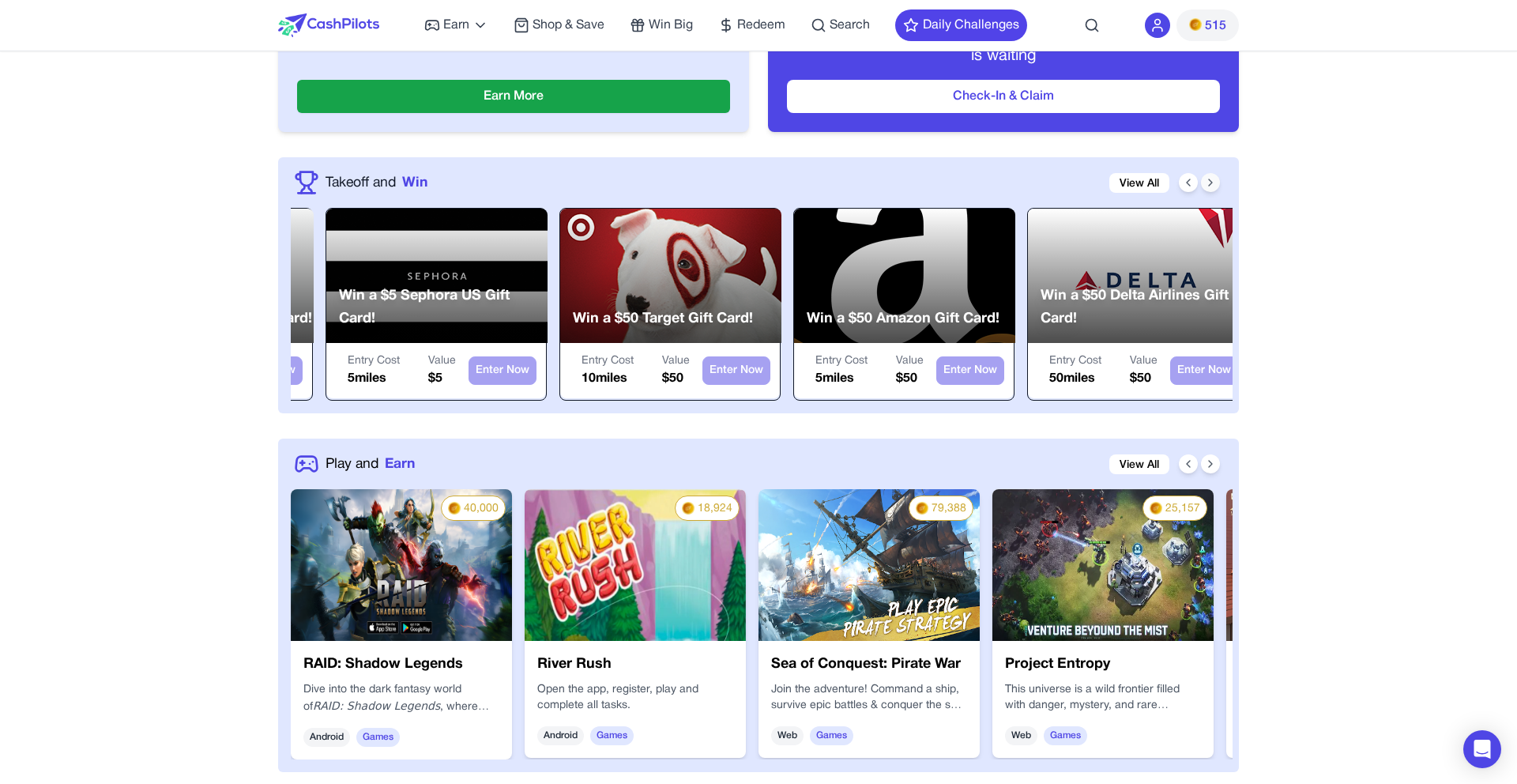
scroll to position [0, 1388]
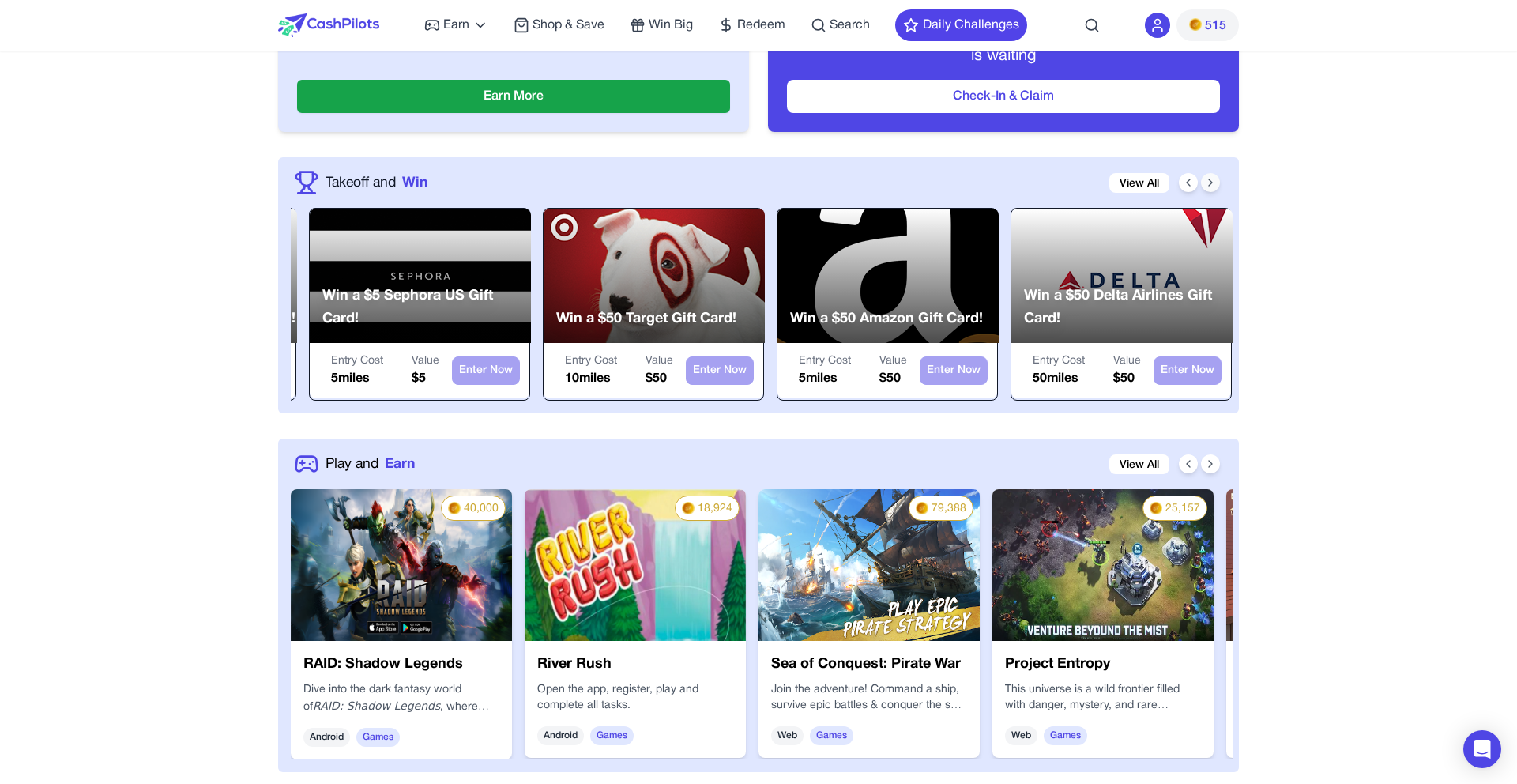
click at [1202, 180] on button at bounding box center [1211, 182] width 19 height 19
click at [1196, 181] on button at bounding box center [1189, 182] width 19 height 19
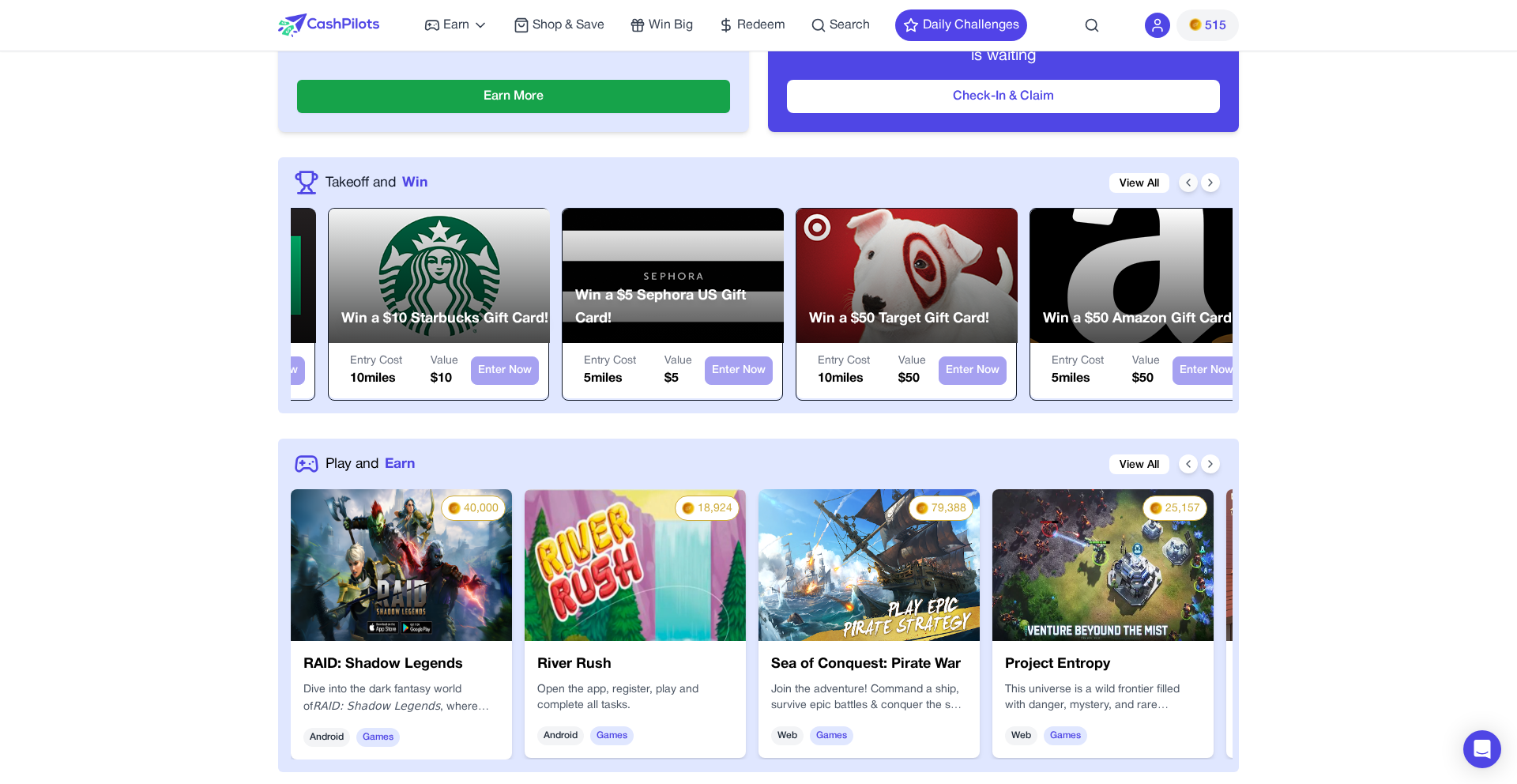
click at [1196, 181] on button at bounding box center [1189, 182] width 19 height 19
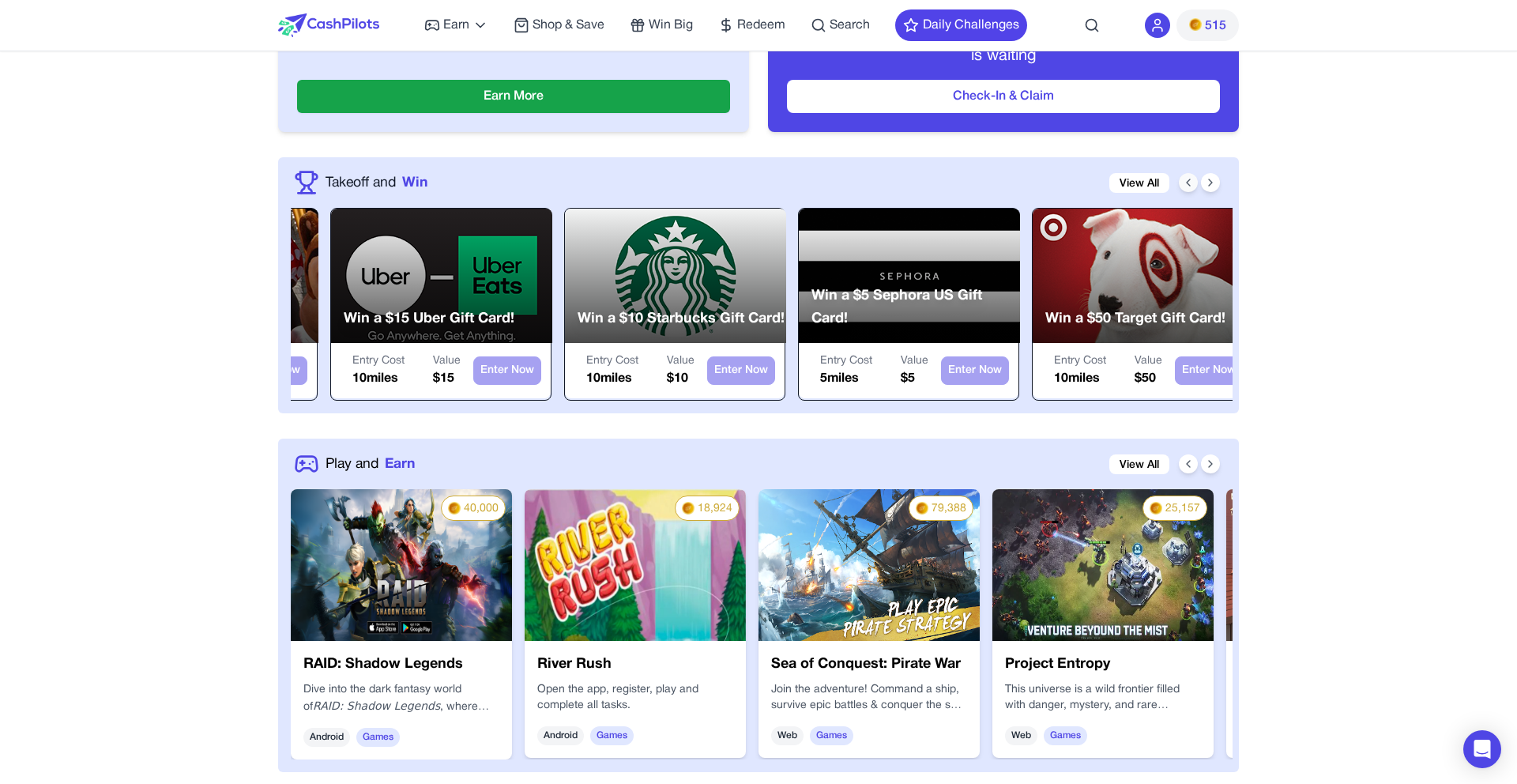
click at [1196, 181] on button at bounding box center [1189, 182] width 19 height 19
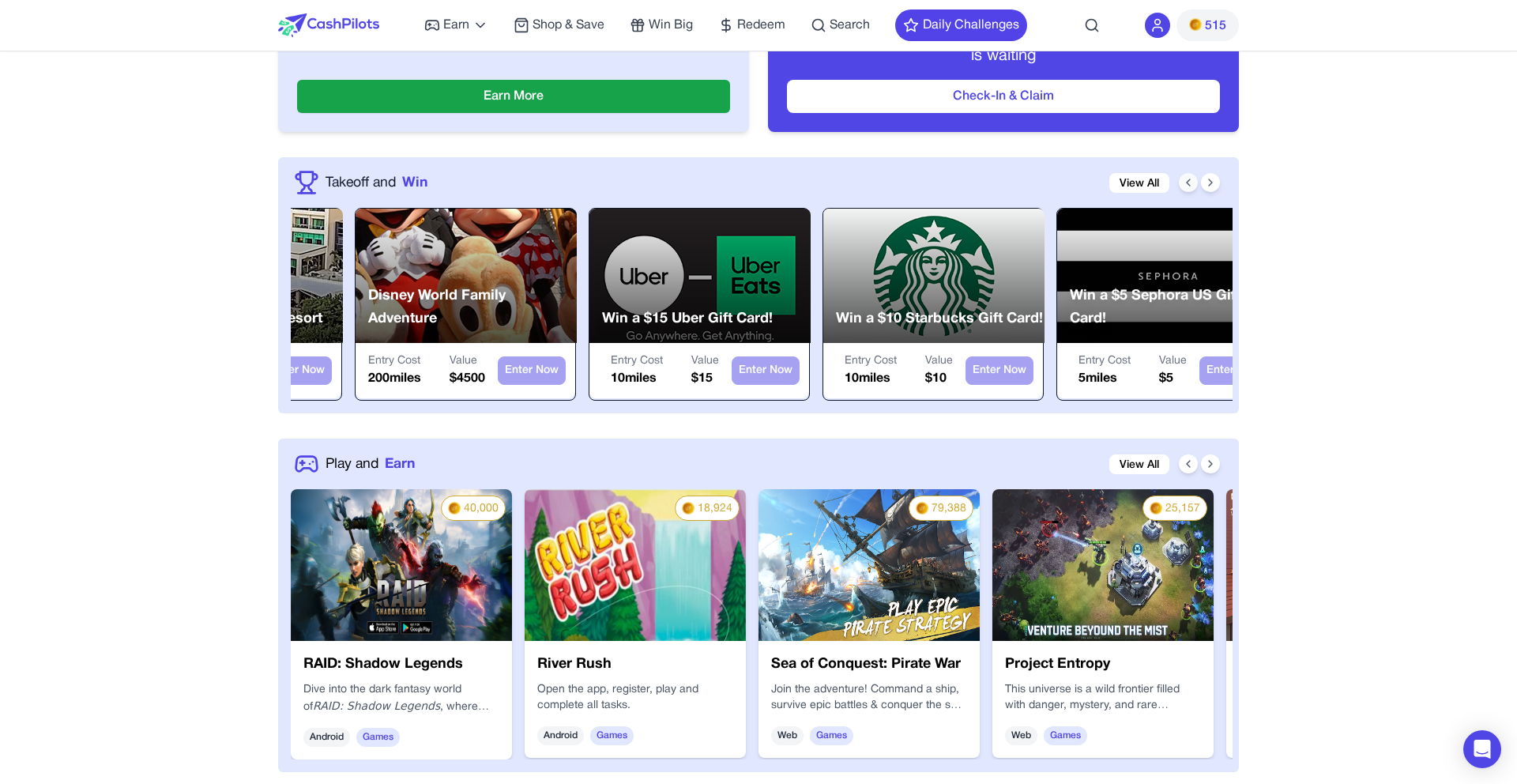
click at [1196, 181] on button at bounding box center [1189, 182] width 19 height 19
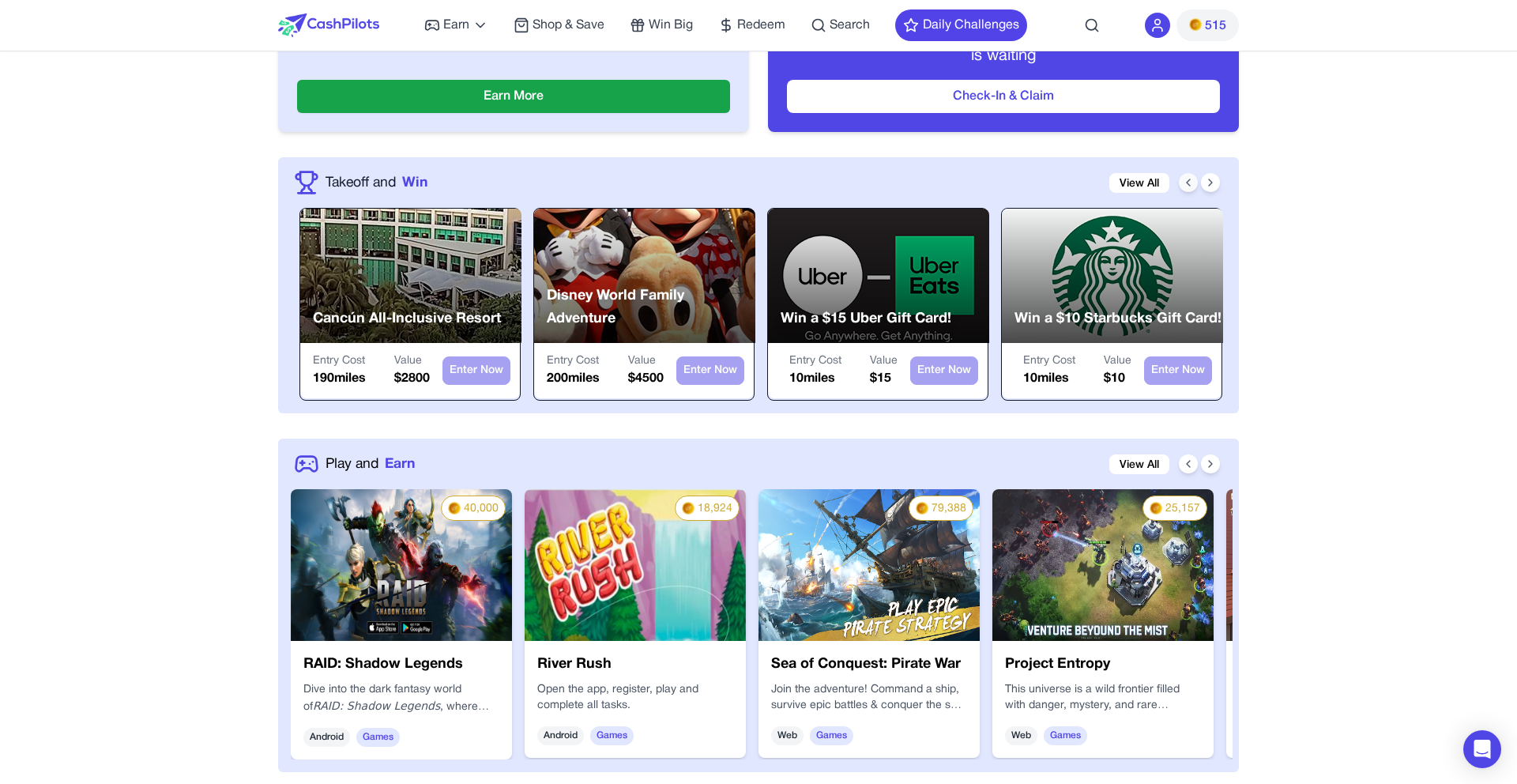
click at [1196, 181] on button at bounding box center [1189, 182] width 19 height 19
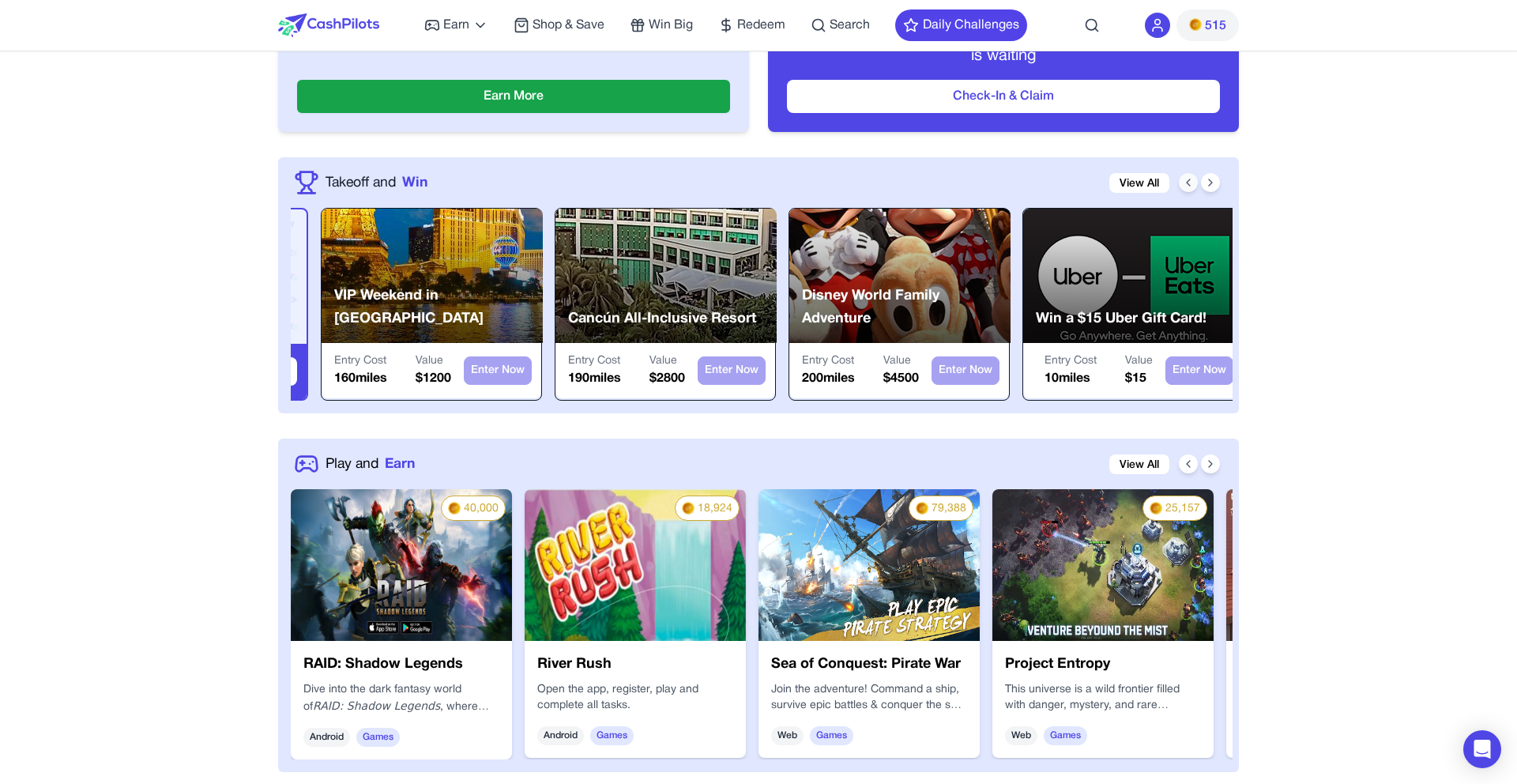
click at [1196, 181] on button at bounding box center [1189, 182] width 19 height 19
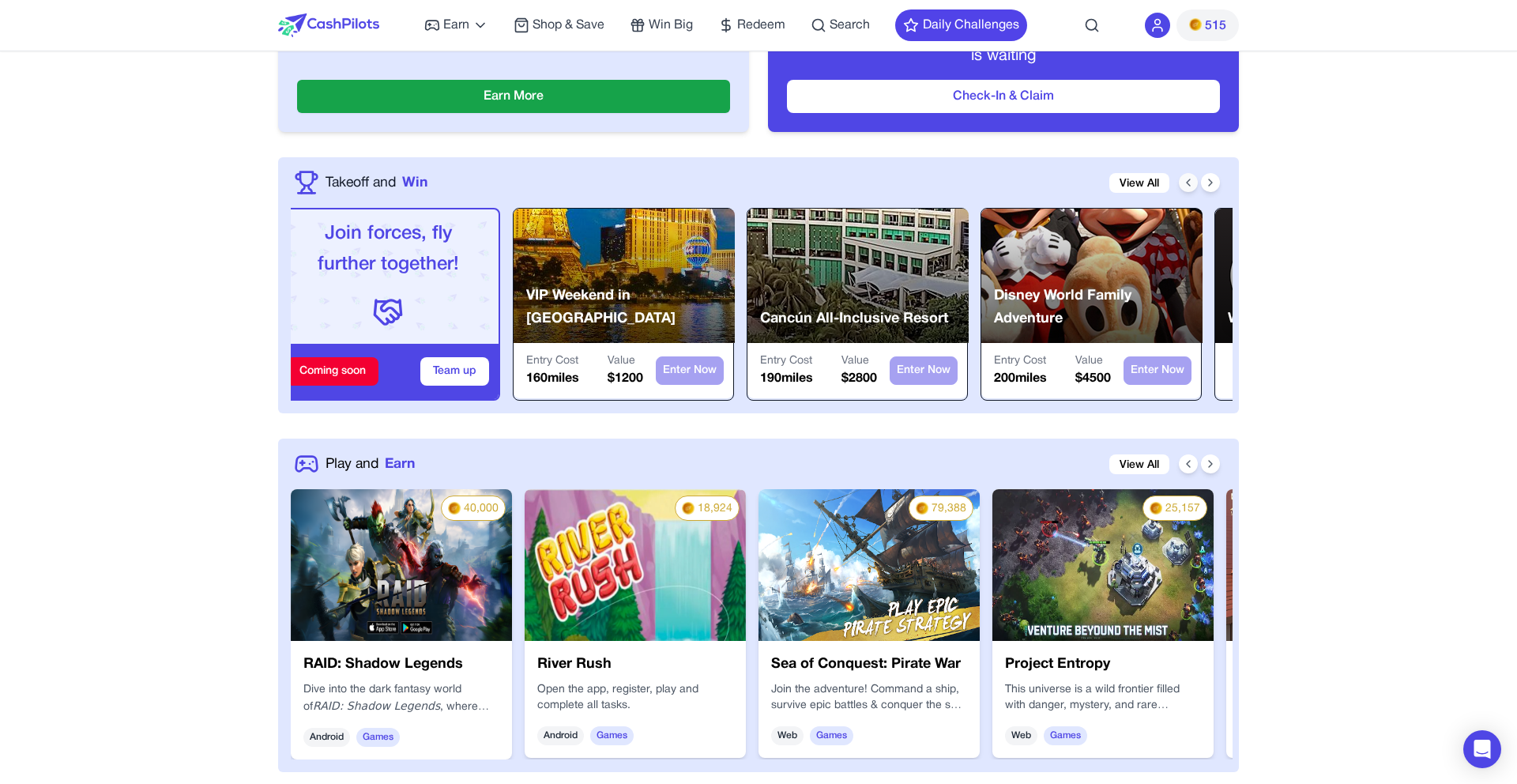
click at [1196, 181] on button at bounding box center [1189, 182] width 19 height 19
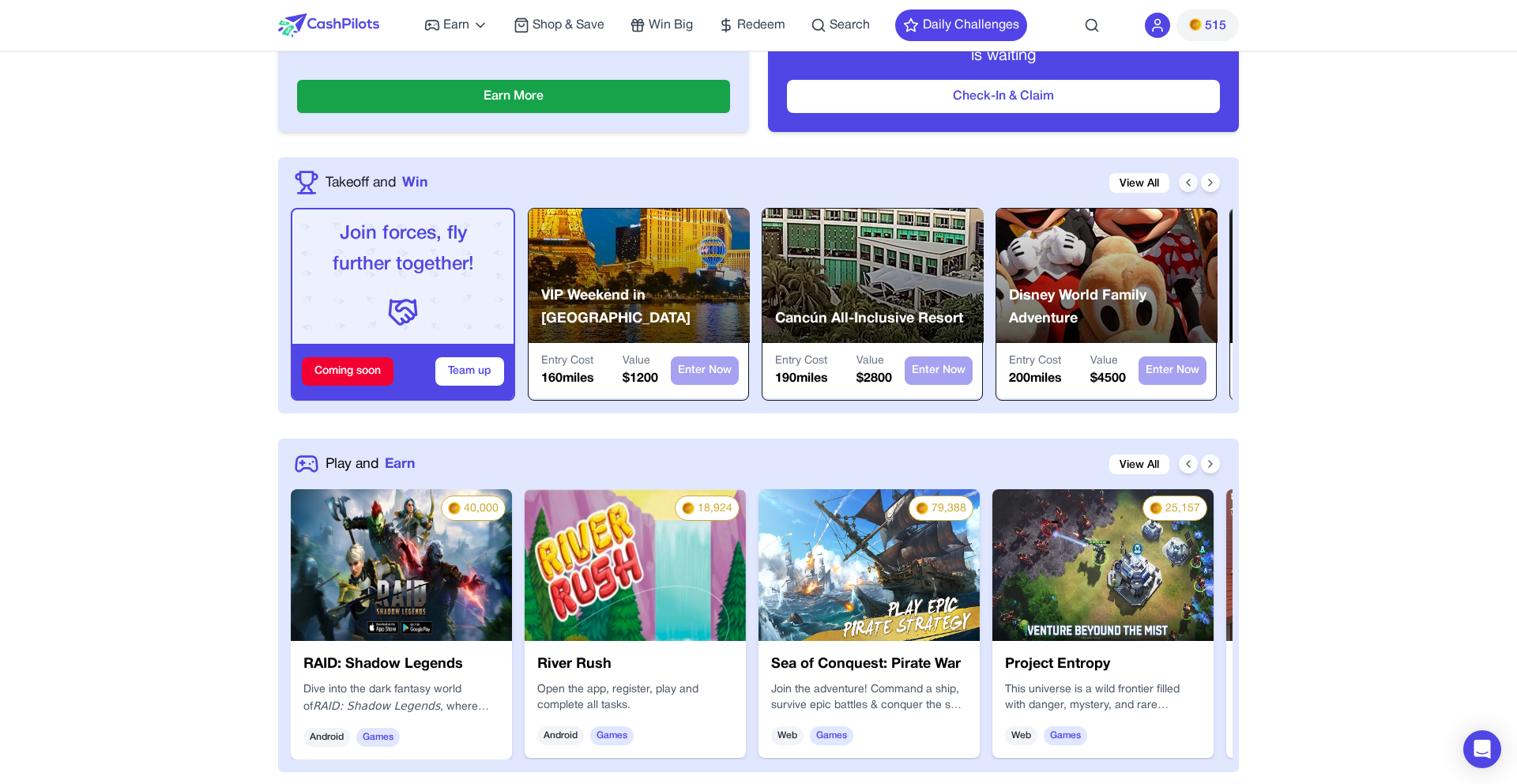
click at [1196, 181] on button at bounding box center [1189, 182] width 19 height 19
click at [518, 154] on div "Available PilotMiles 515 Earn More Check-In Your daily bonus is waiting Check-I…" at bounding box center [758, 43] width 961 height 229
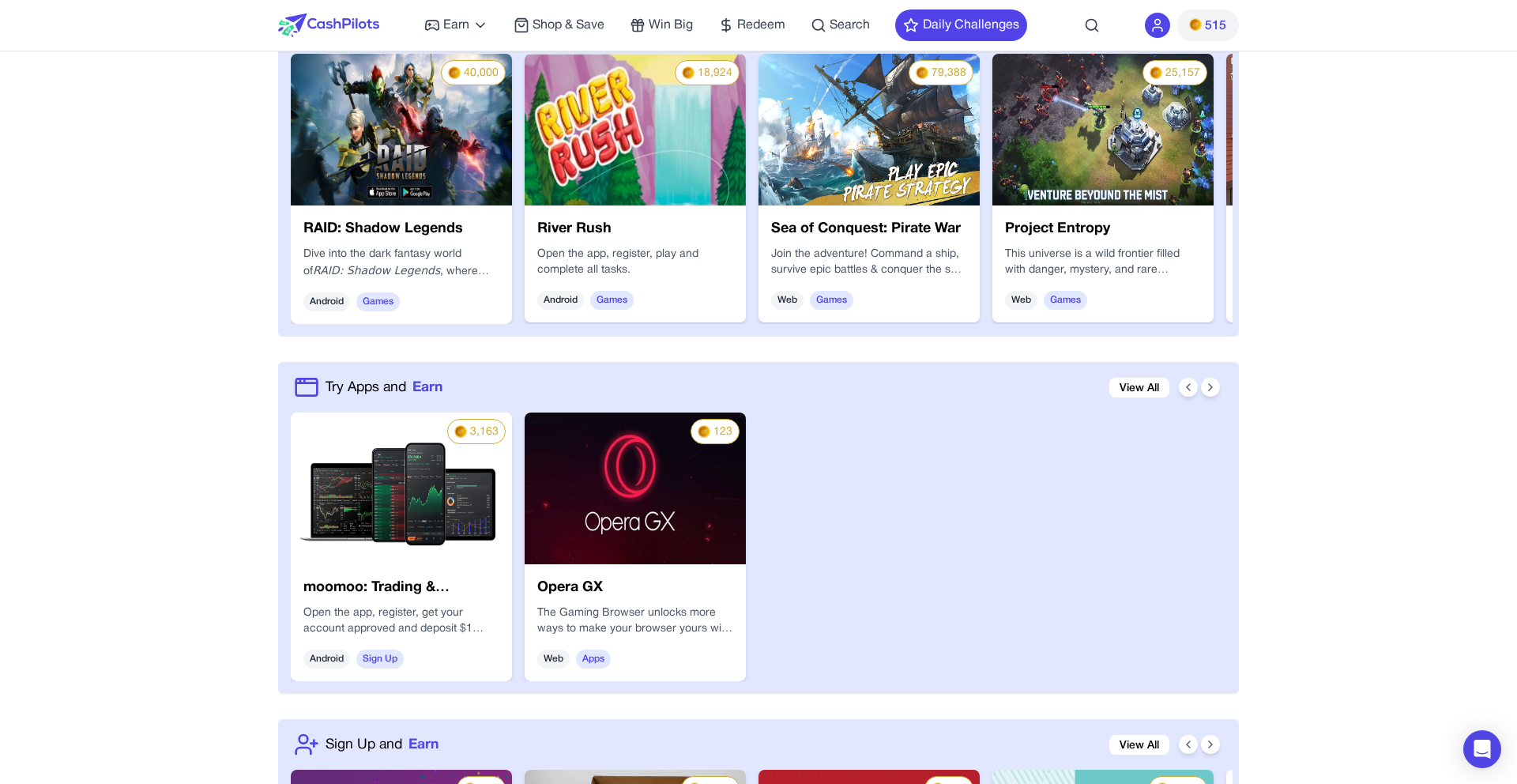
scroll to position [864, 0]
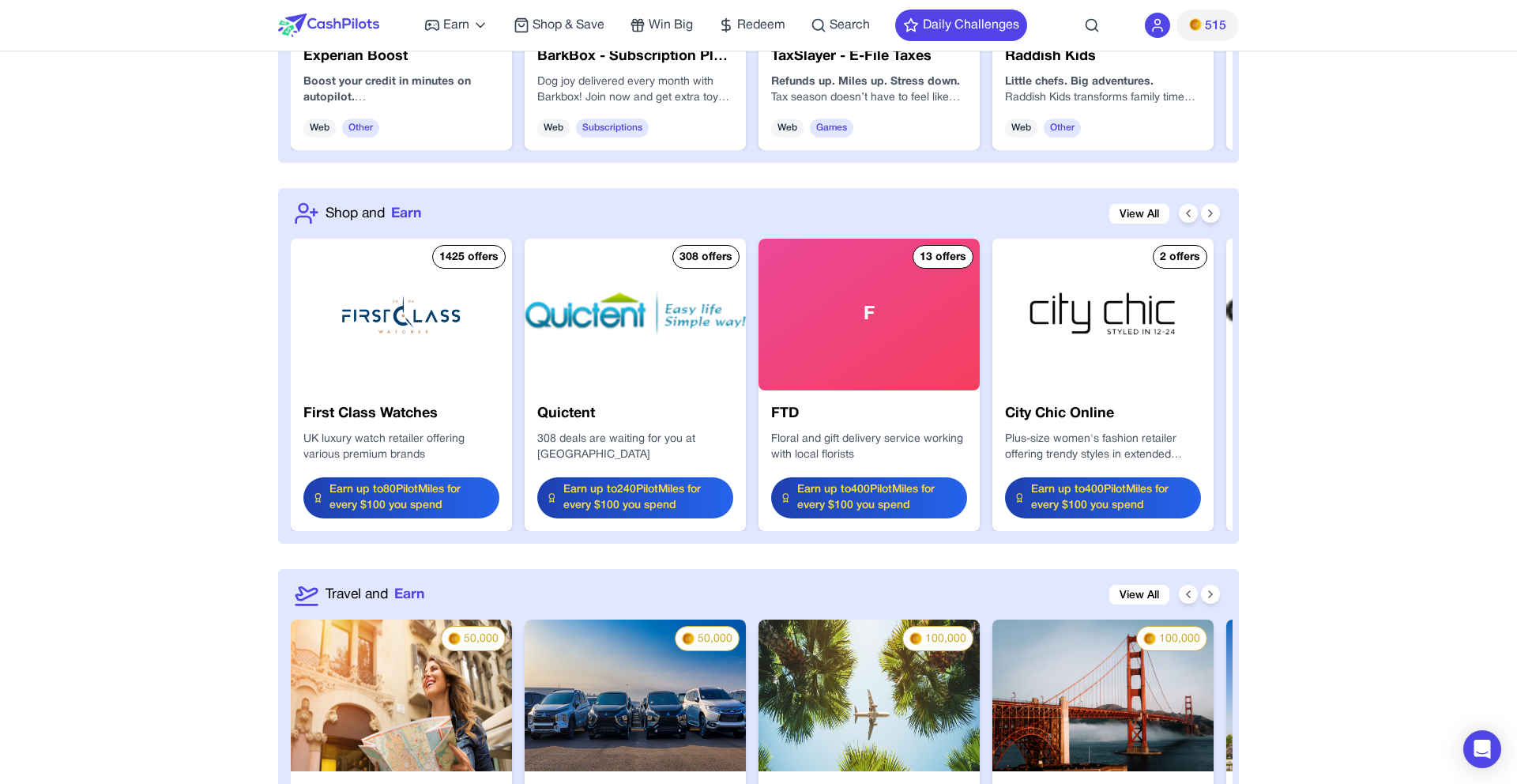
scroll to position [1754, 0]
click at [1207, 212] on icon at bounding box center [1211, 213] width 13 height 13
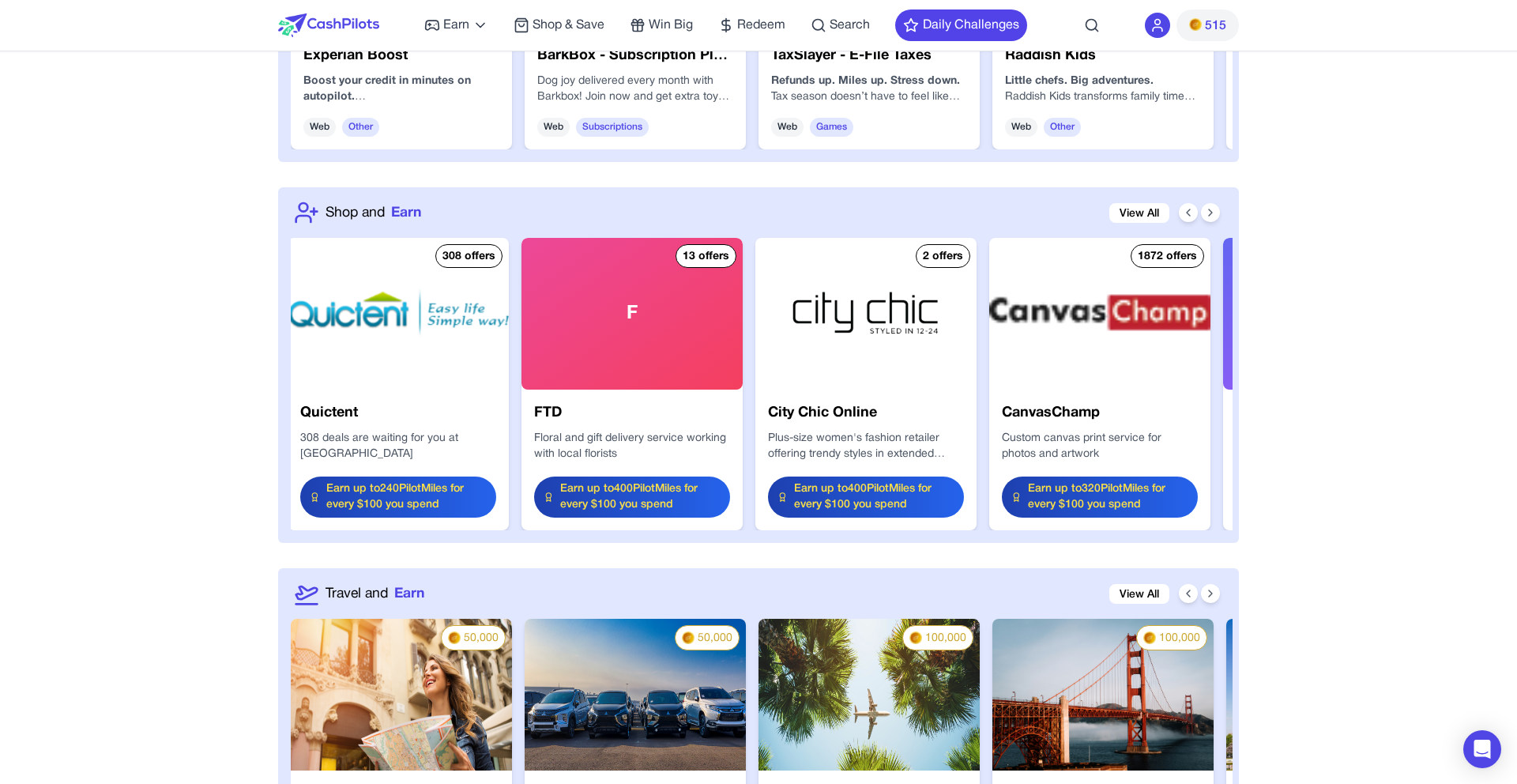
scroll to position [0, 253]
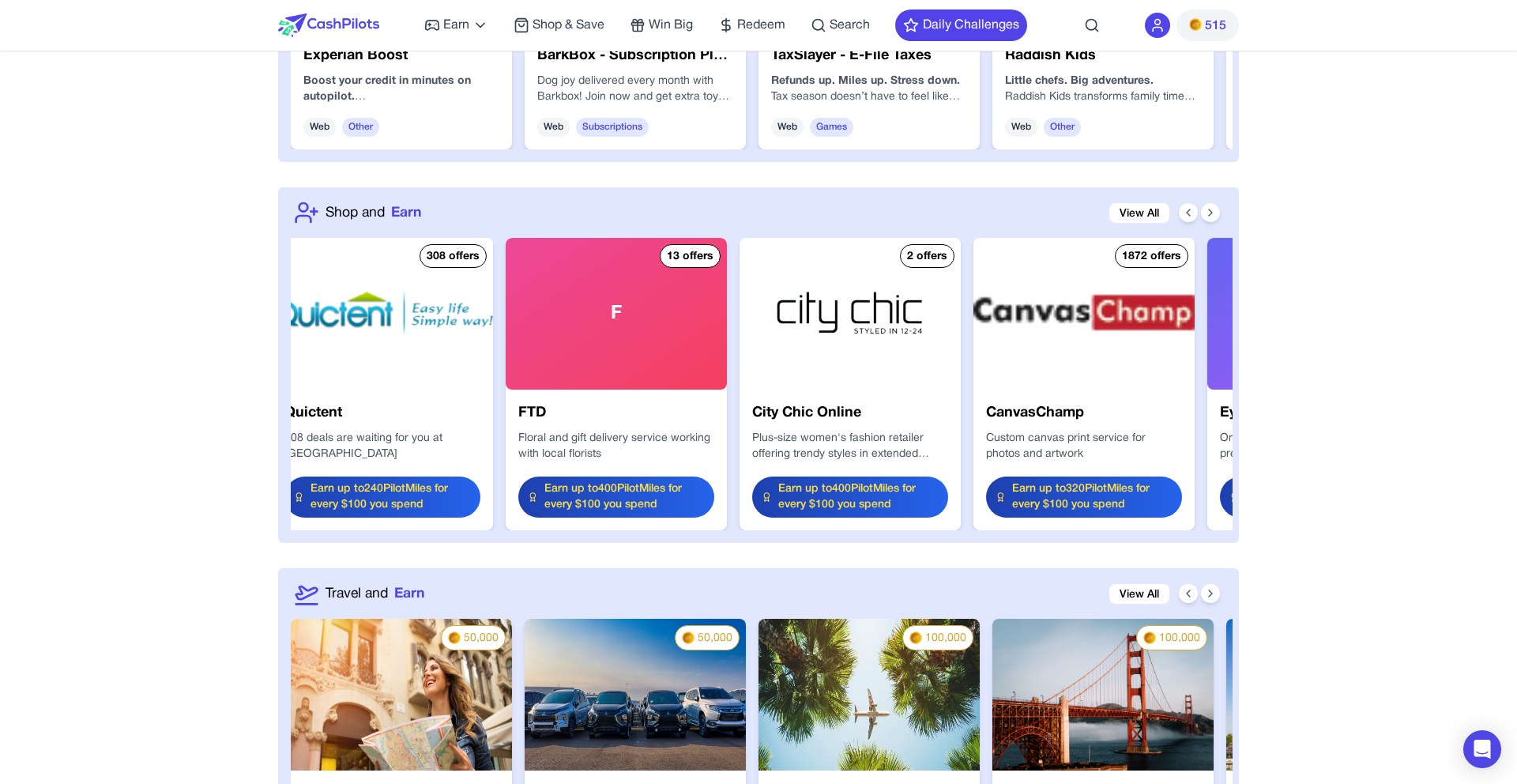
click at [1220, 219] on div "Shop and Earn View All" at bounding box center [761, 212] width 942 height 25
click at [1208, 215] on icon at bounding box center [1211, 213] width 13 height 13
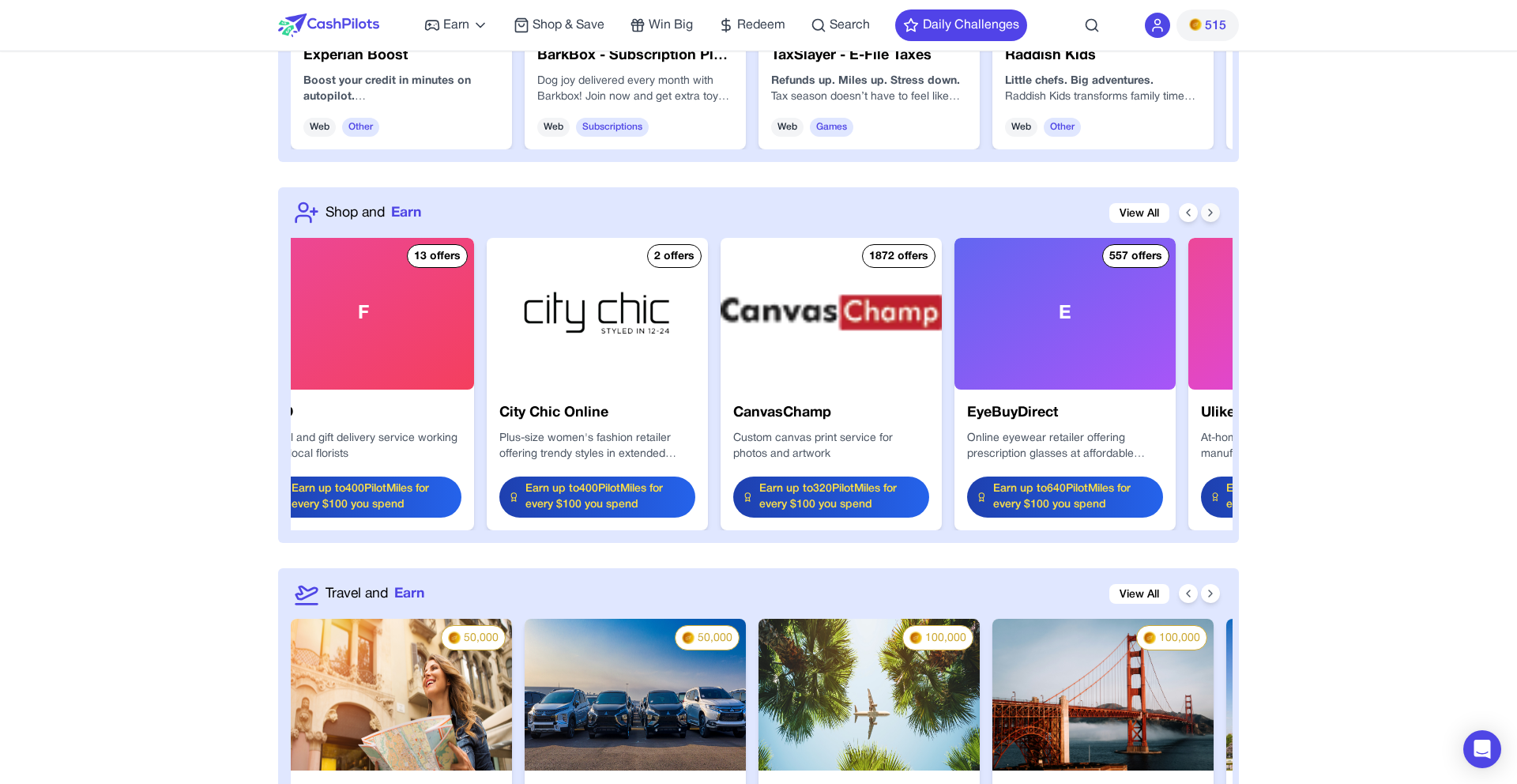
click at [1208, 215] on icon at bounding box center [1211, 213] width 13 height 13
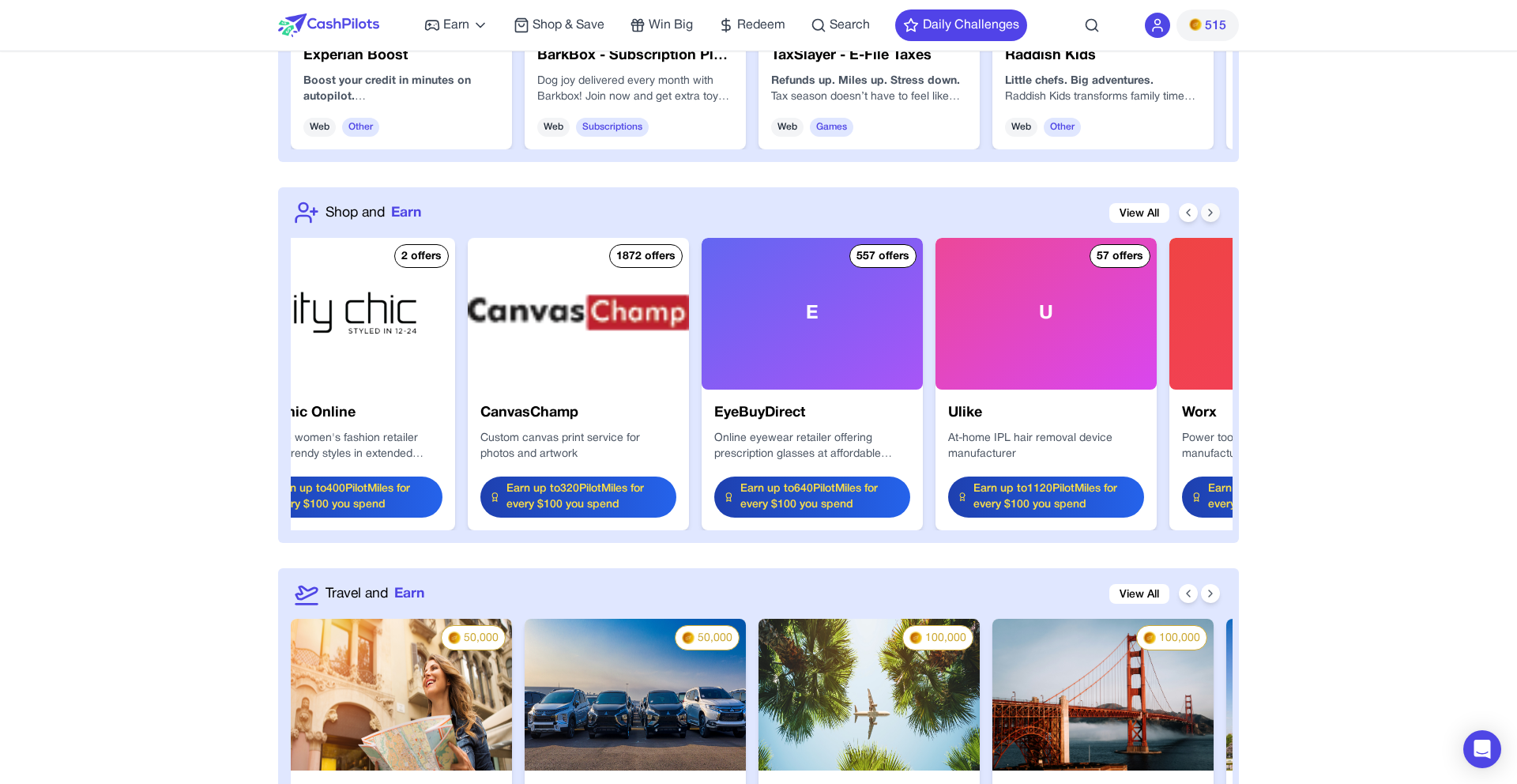
click at [1208, 215] on icon at bounding box center [1211, 213] width 13 height 13
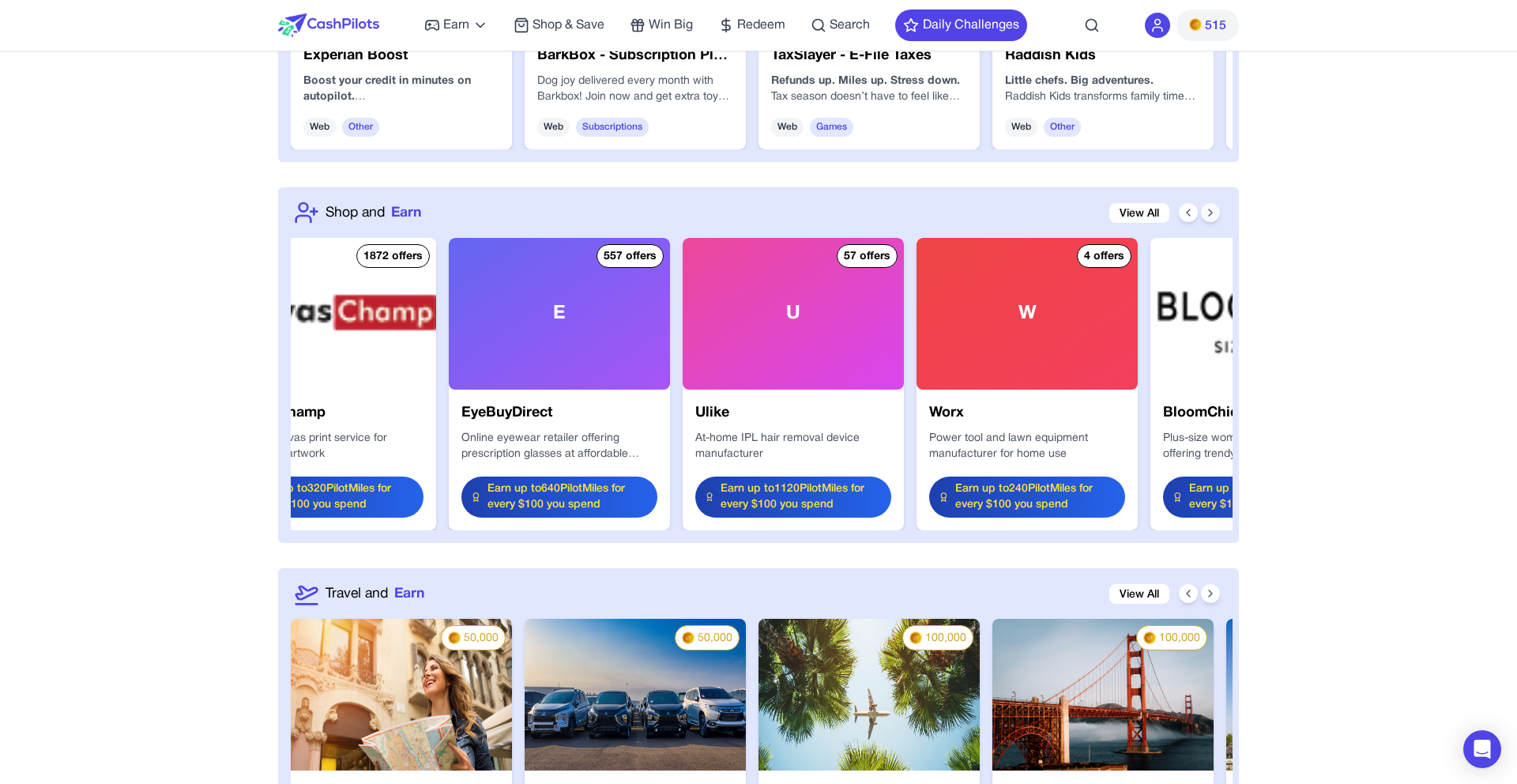
click at [1208, 215] on icon at bounding box center [1211, 213] width 13 height 13
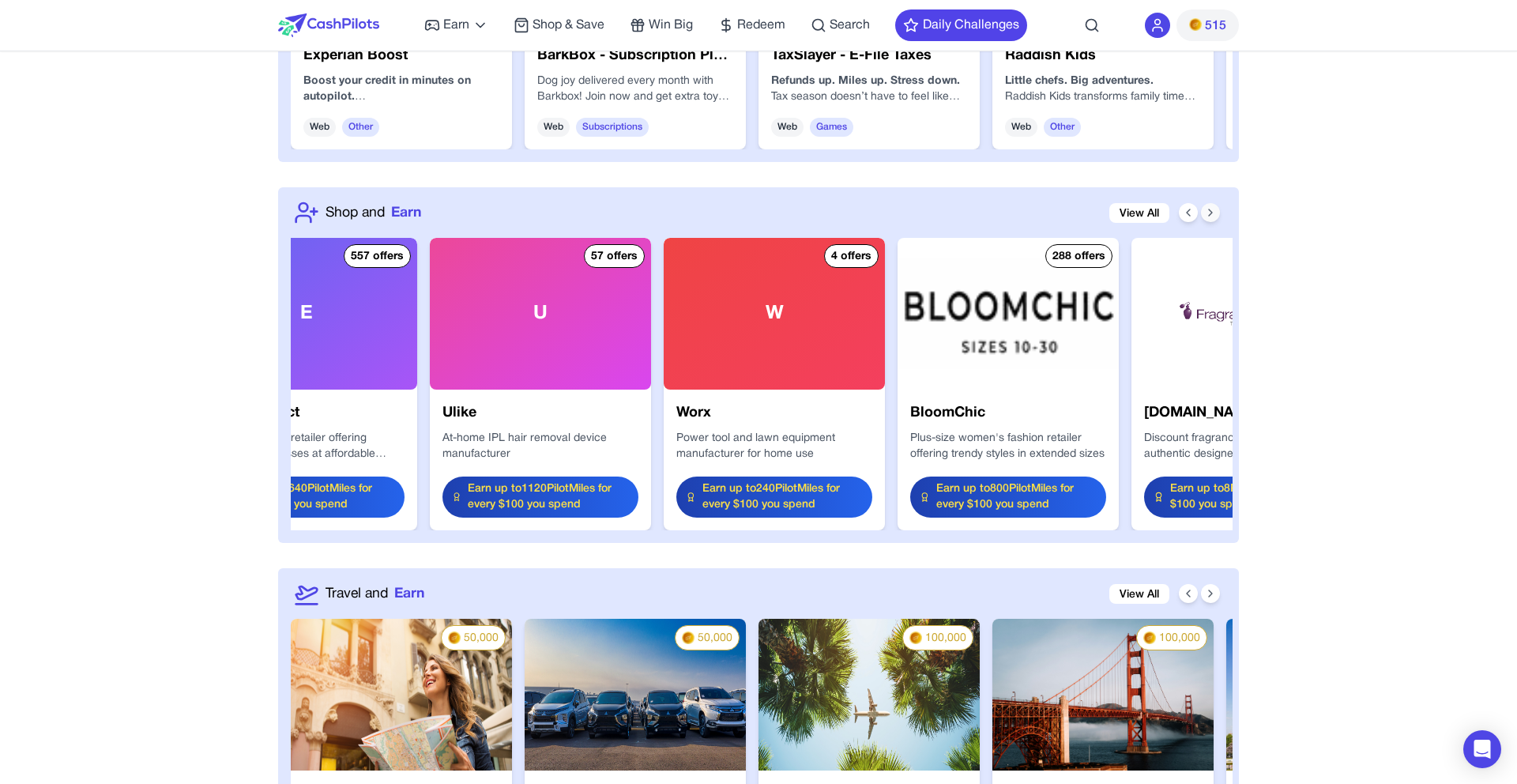
click at [1208, 215] on icon at bounding box center [1211, 213] width 13 height 13
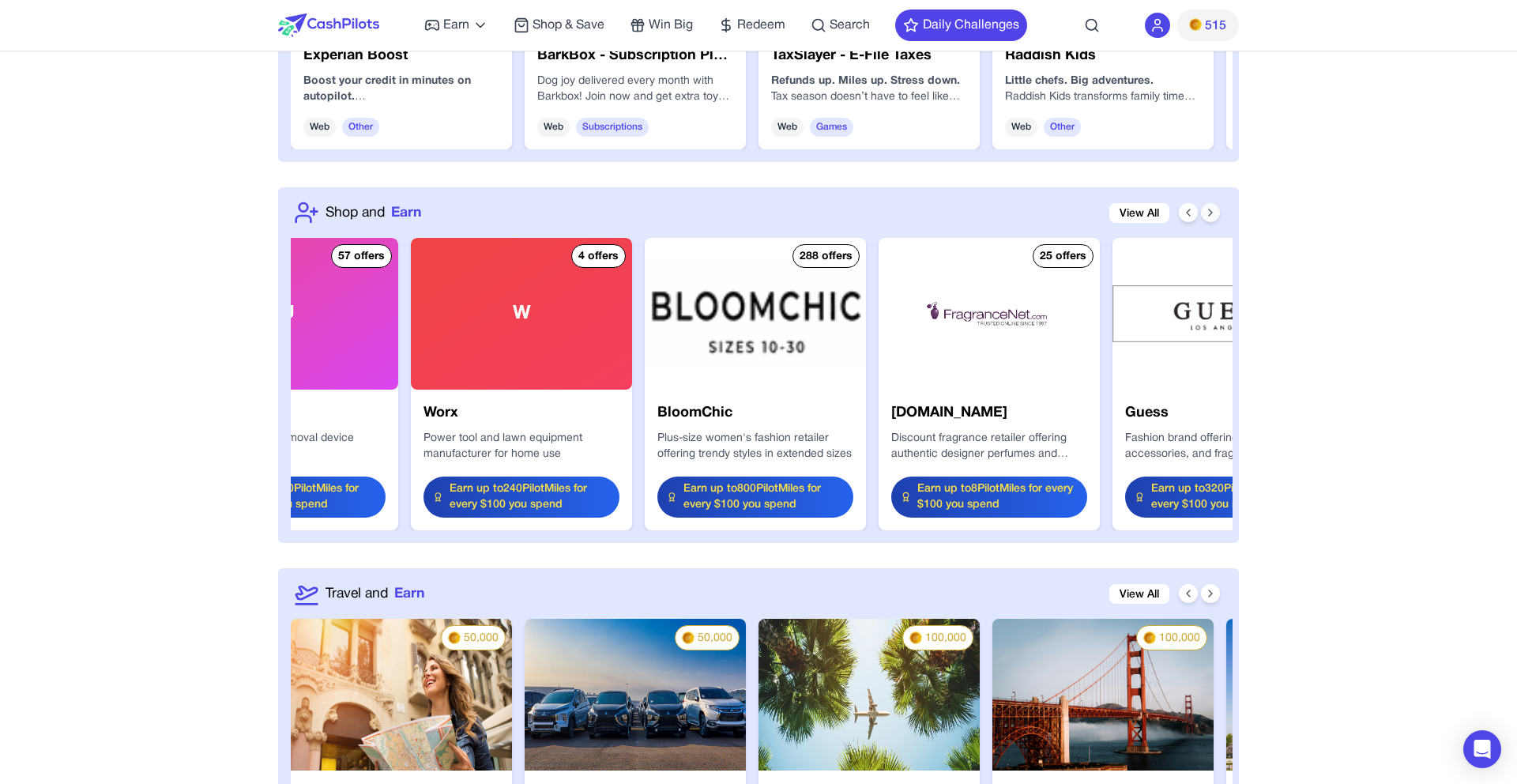
click at [1208, 215] on icon at bounding box center [1211, 213] width 13 height 13
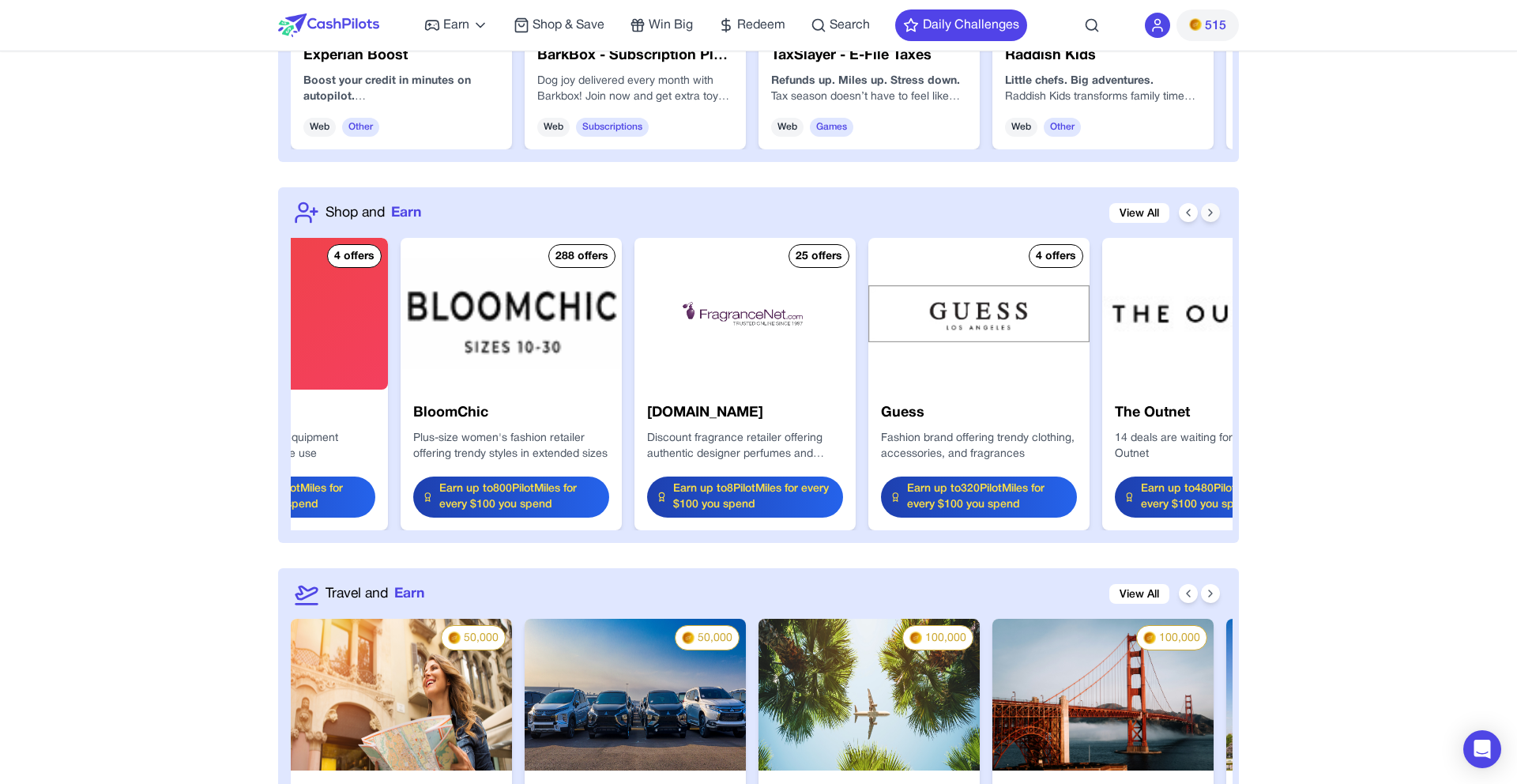
scroll to position [0, 1770]
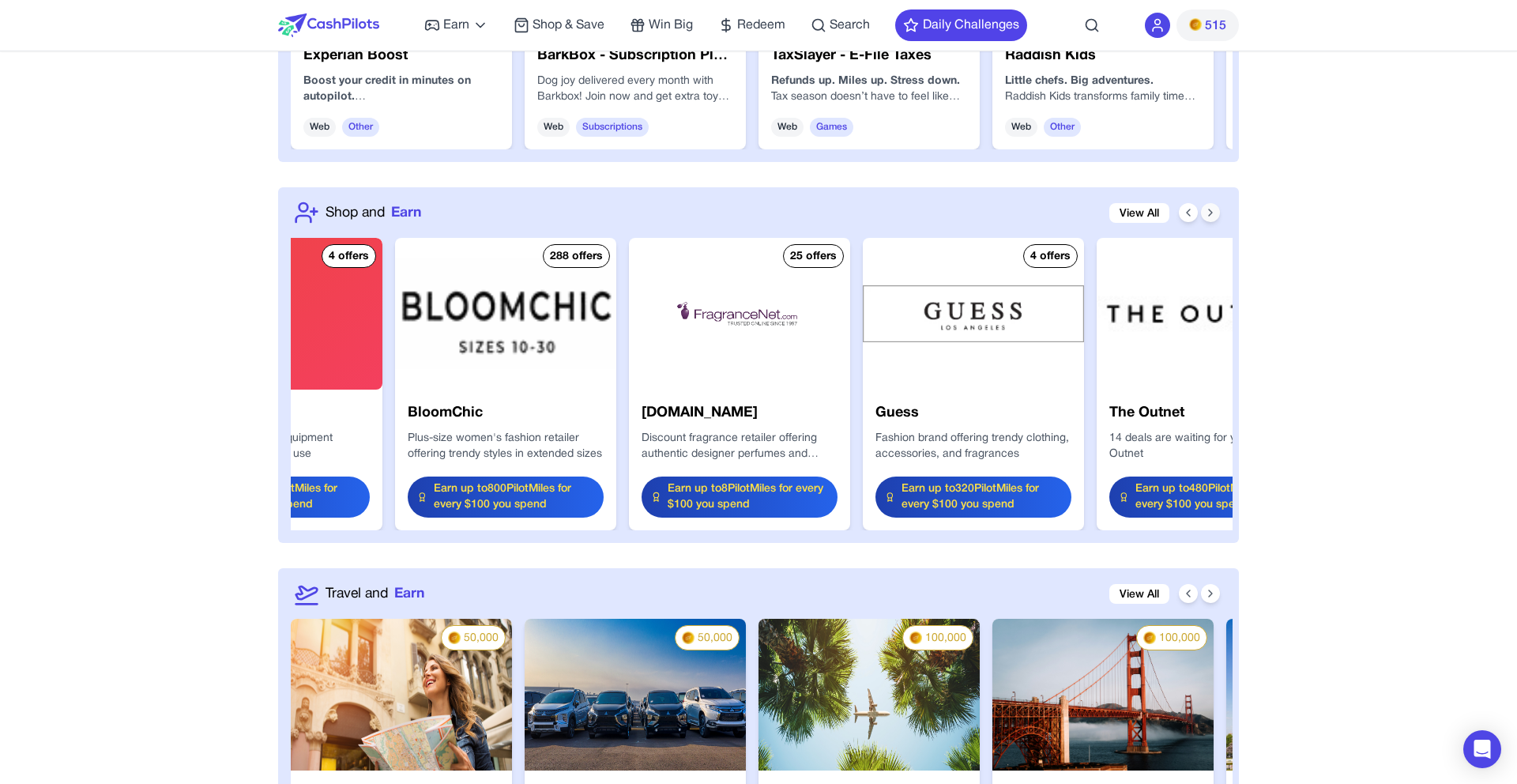
click at [1202, 205] on button at bounding box center [1211, 213] width 19 height 19
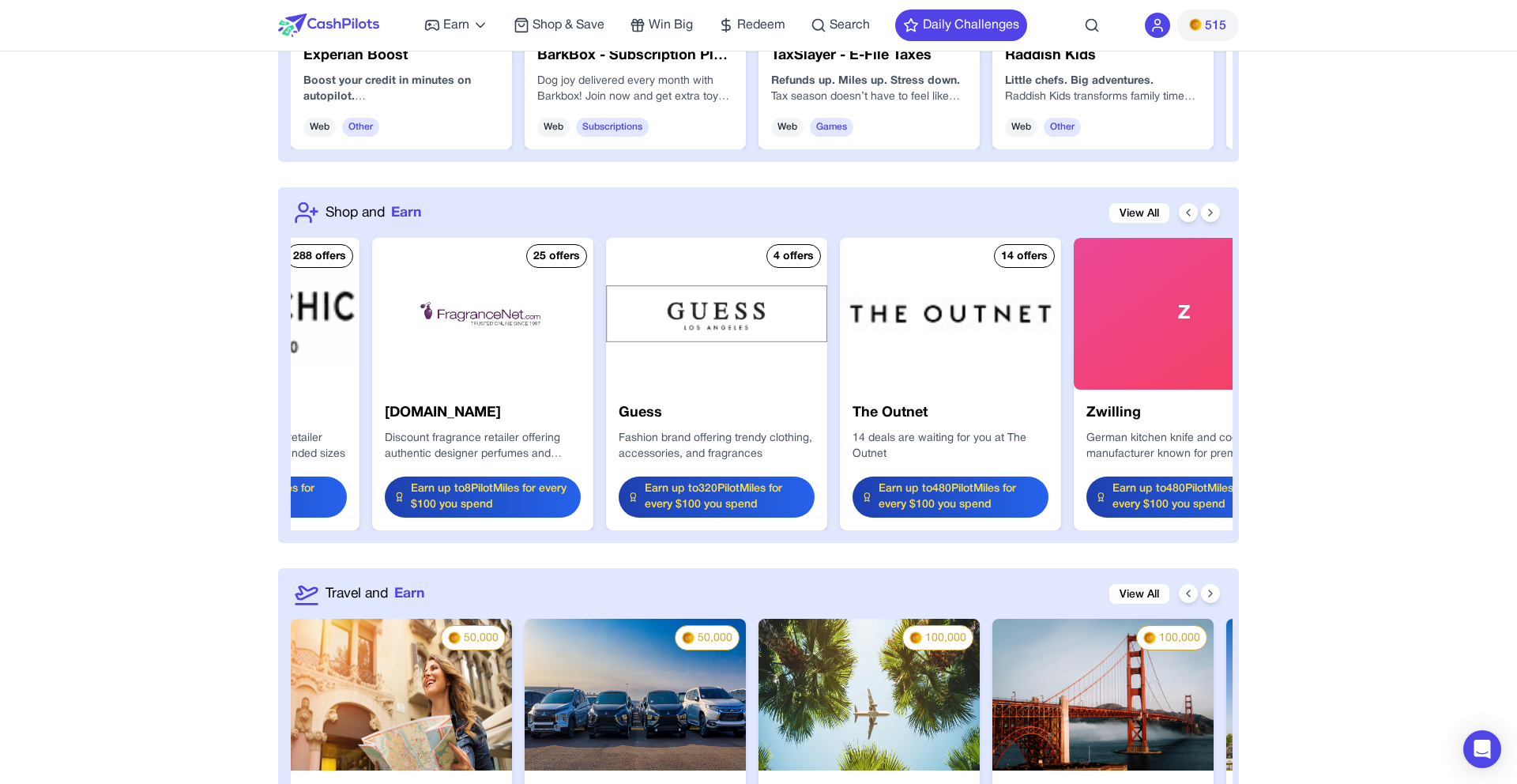
scroll to position [1756, 0]
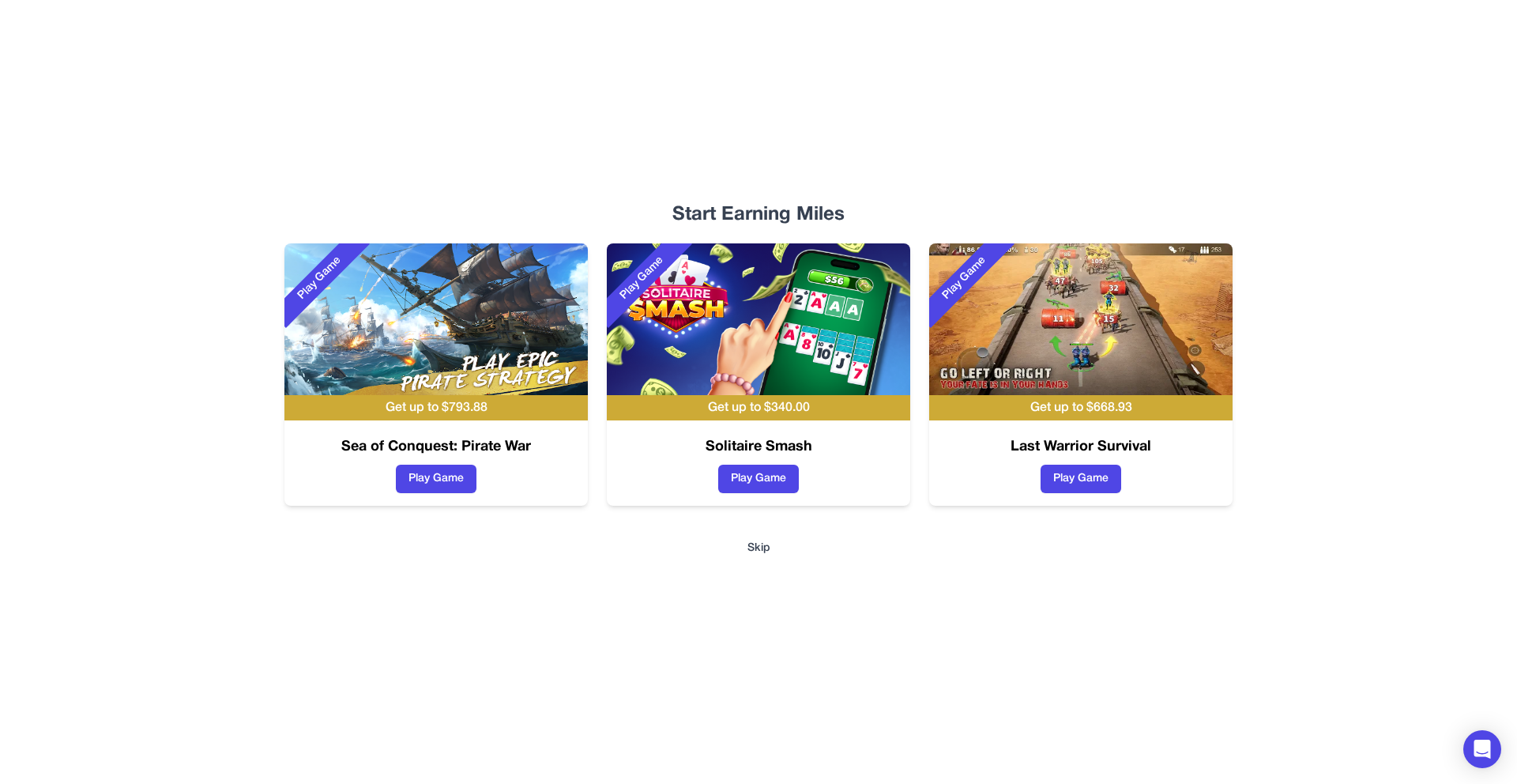
drag, startPoint x: 525, startPoint y: 101, endPoint x: 714, endPoint y: 428, distance: 377.7
click at [529, 103] on div "Start Earning Miles Play Game Get up to $ 793.88 Sea of Conquest: Pirate War Pl…" at bounding box center [758, 392] width 1012 height 784
click at [758, 545] on button "Skip" at bounding box center [758, 547] width 23 height 16
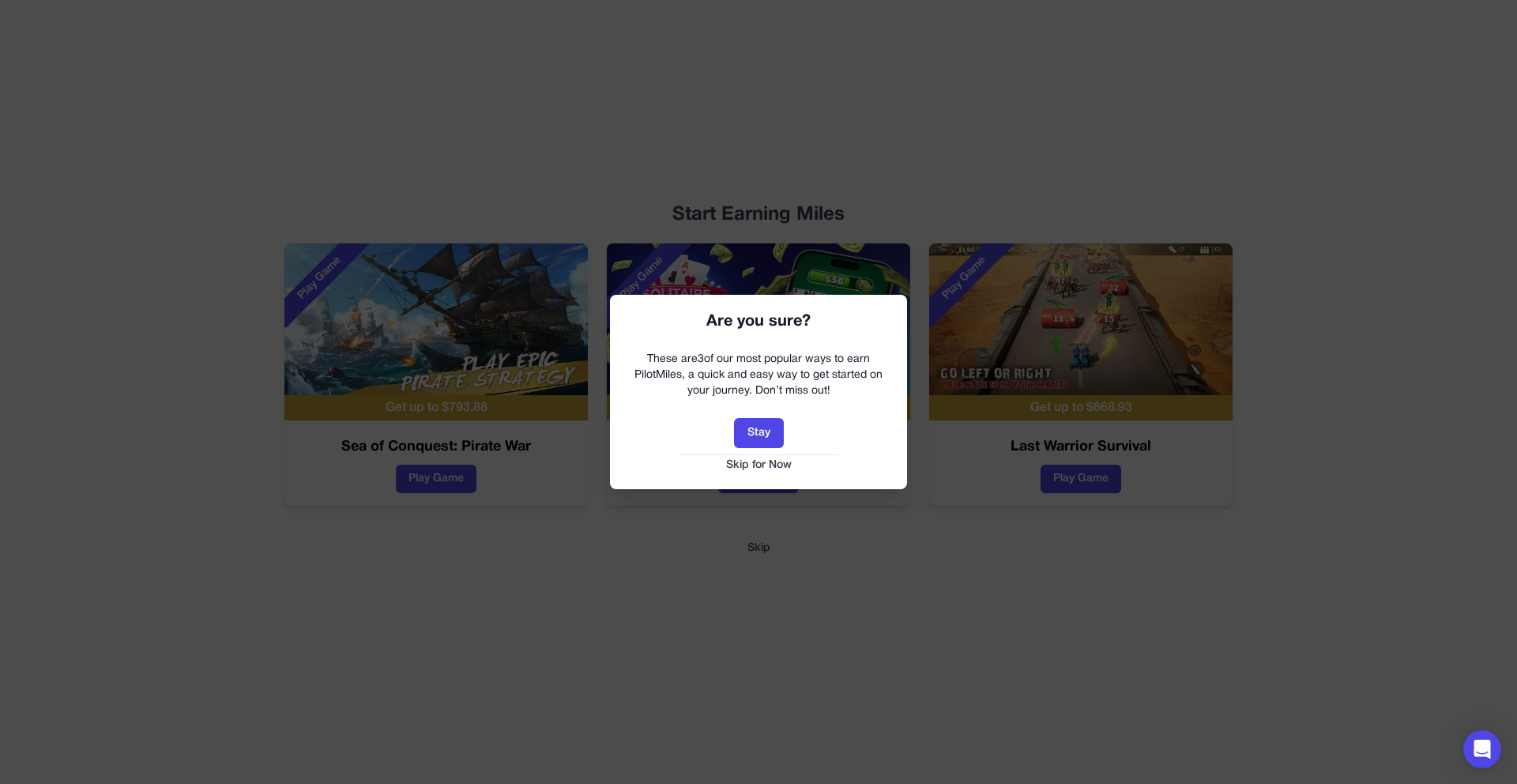
click at [747, 460] on button "Skip for Now" at bounding box center [758, 465] width 265 height 16
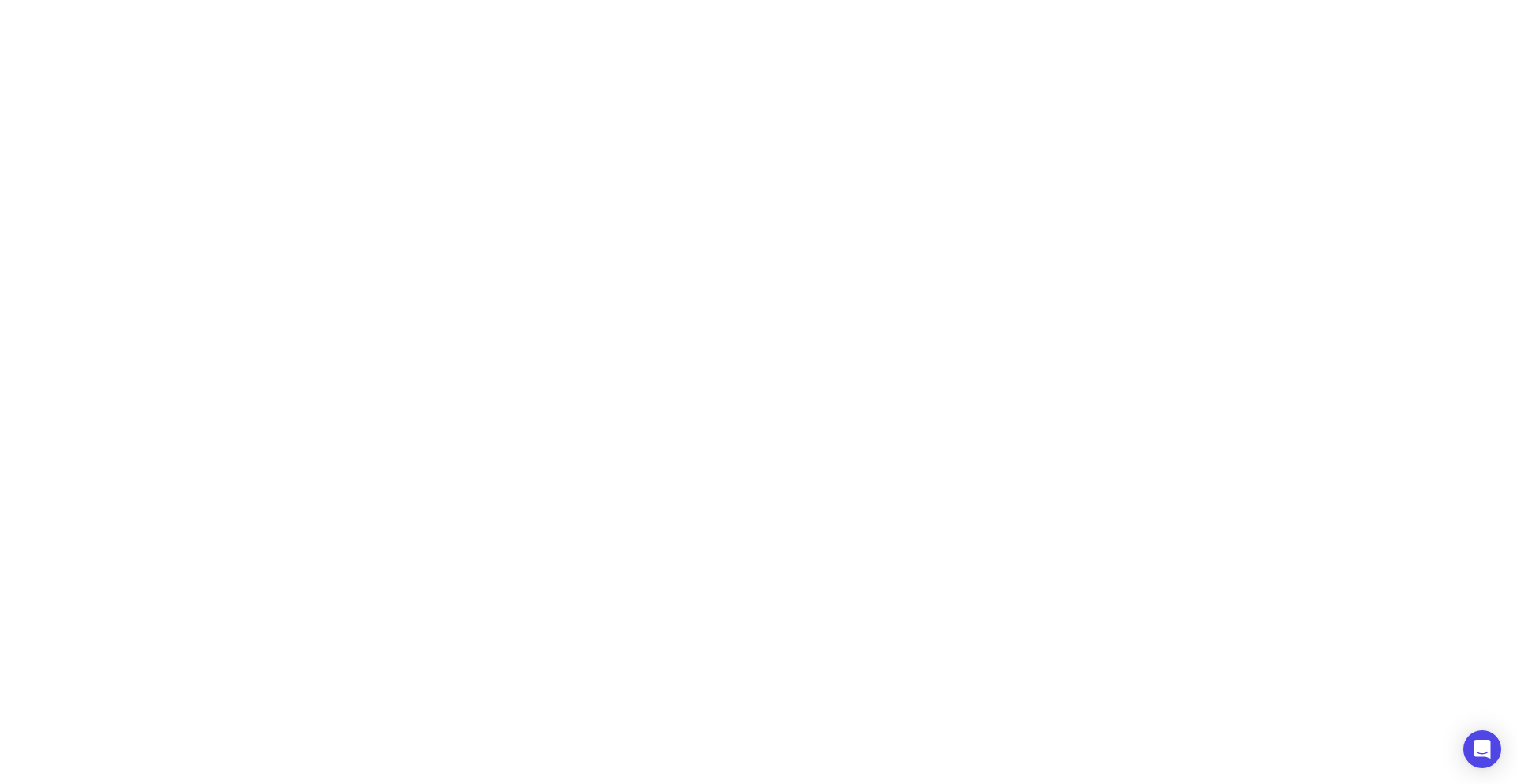
click at [359, 0] on html at bounding box center [758, 0] width 1517 height 0
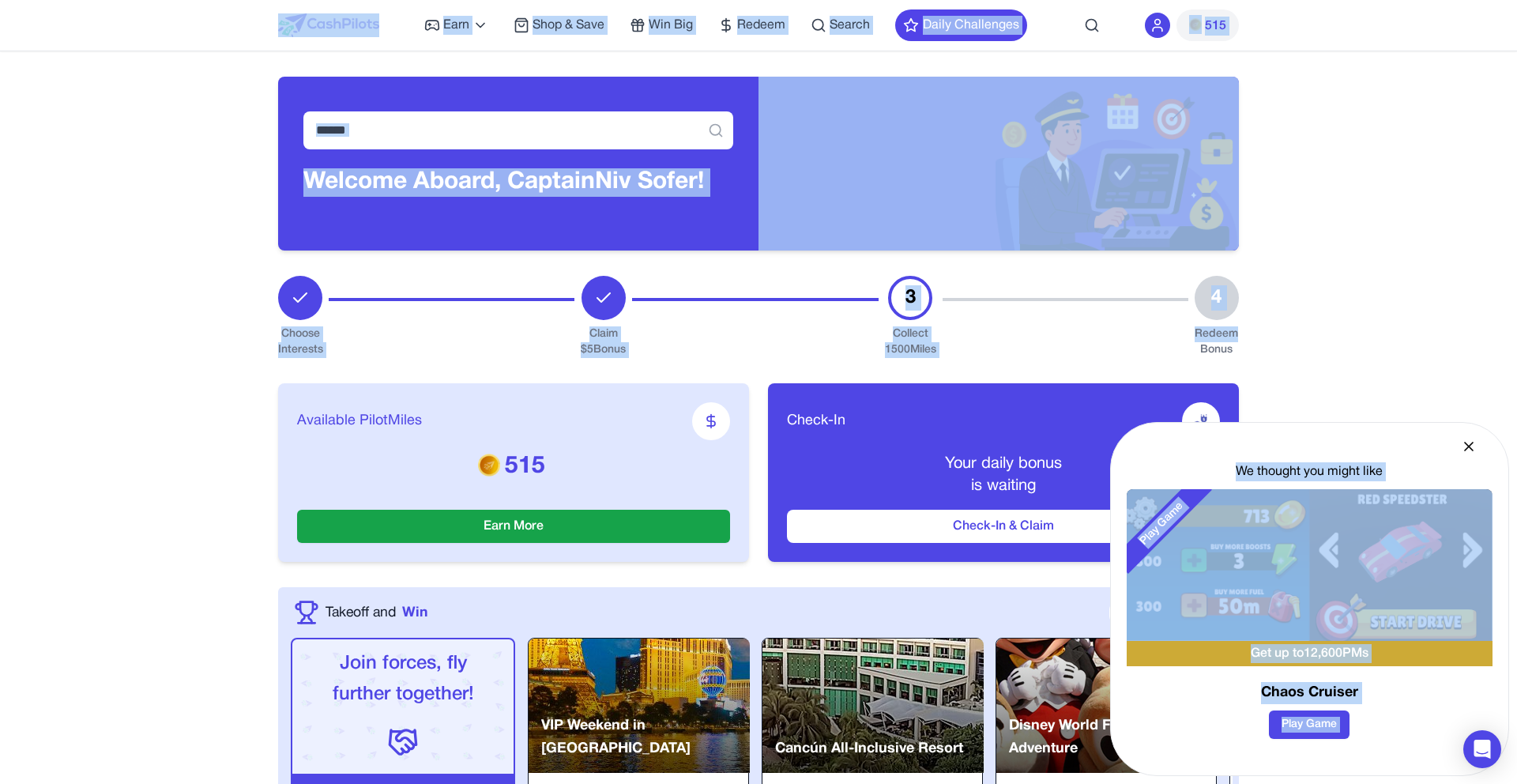
drag, startPoint x: 260, startPoint y: 8, endPoint x: 1289, endPoint y: 330, distance: 1078.2
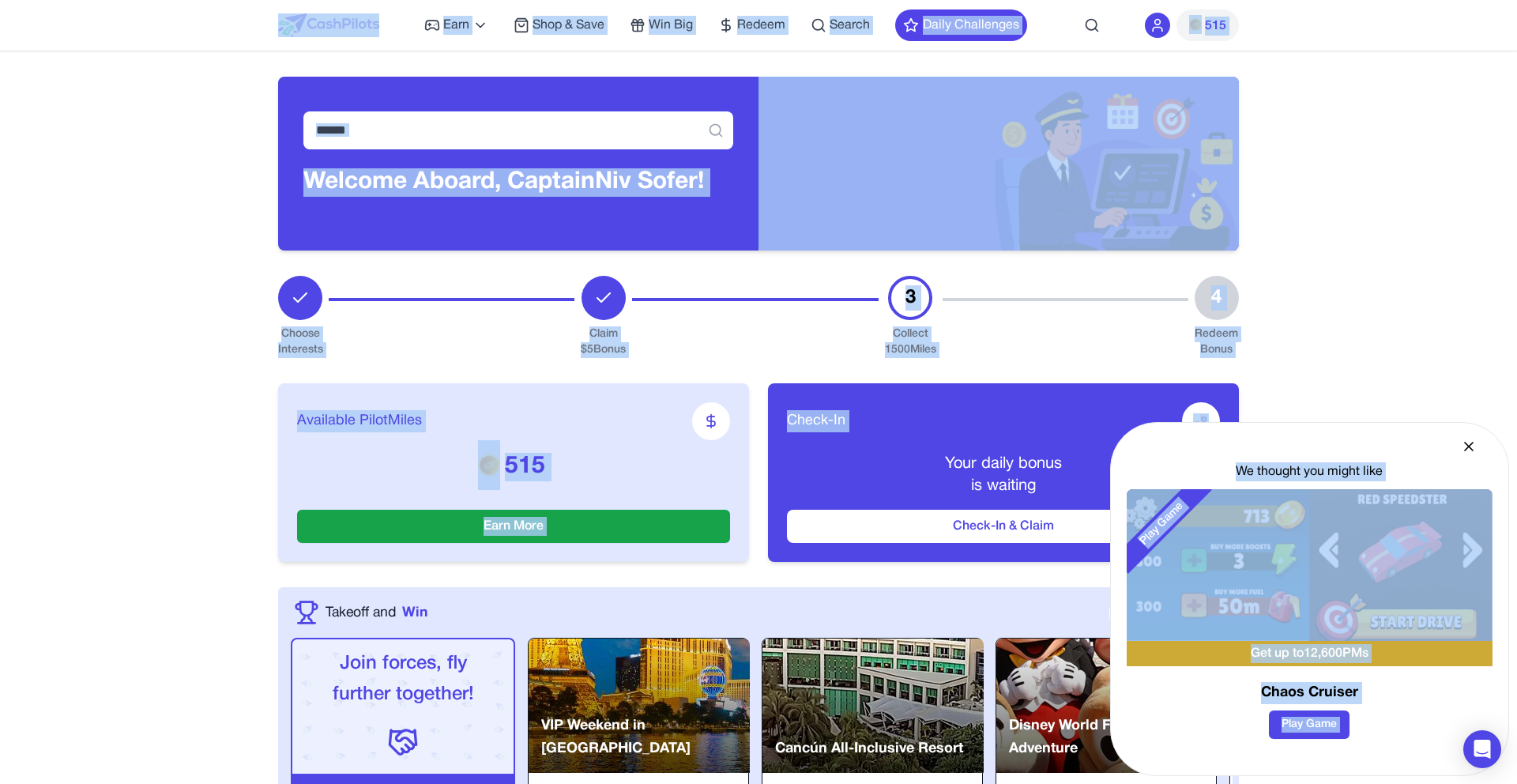
drag, startPoint x: 1254, startPoint y: 361, endPoint x: 274, endPoint y: 28, distance: 1035.0
click at [262, 26] on div "Earn Play Games Enjoy fun games and earn Try New App Test new app for rewards T…" at bounding box center [758, 25] width 1012 height 51
drag, startPoint x: 264, startPoint y: 18, endPoint x: 1247, endPoint y: 353, distance: 1038.5
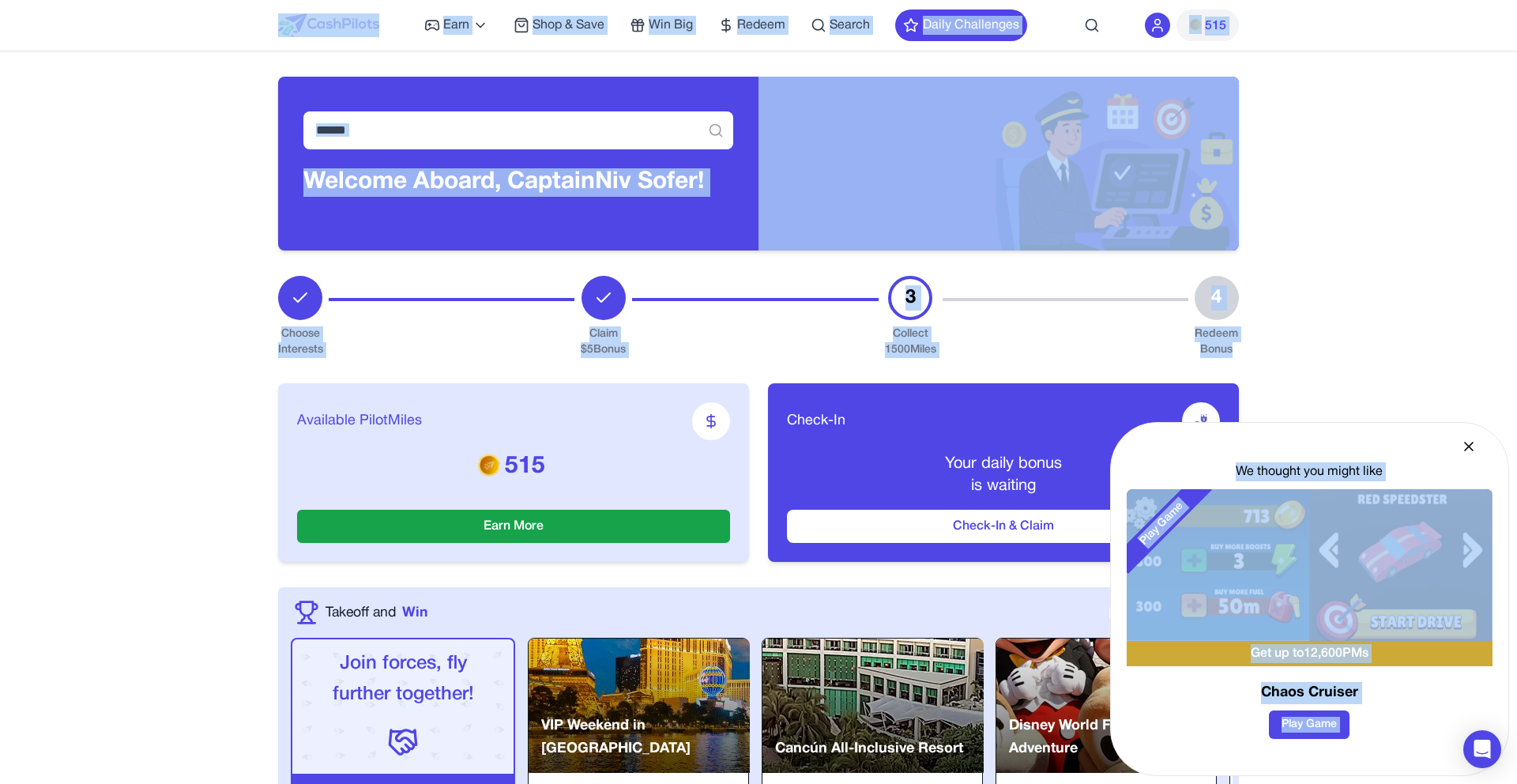
click at [1468, 448] on icon at bounding box center [1469, 446] width 16 height 16
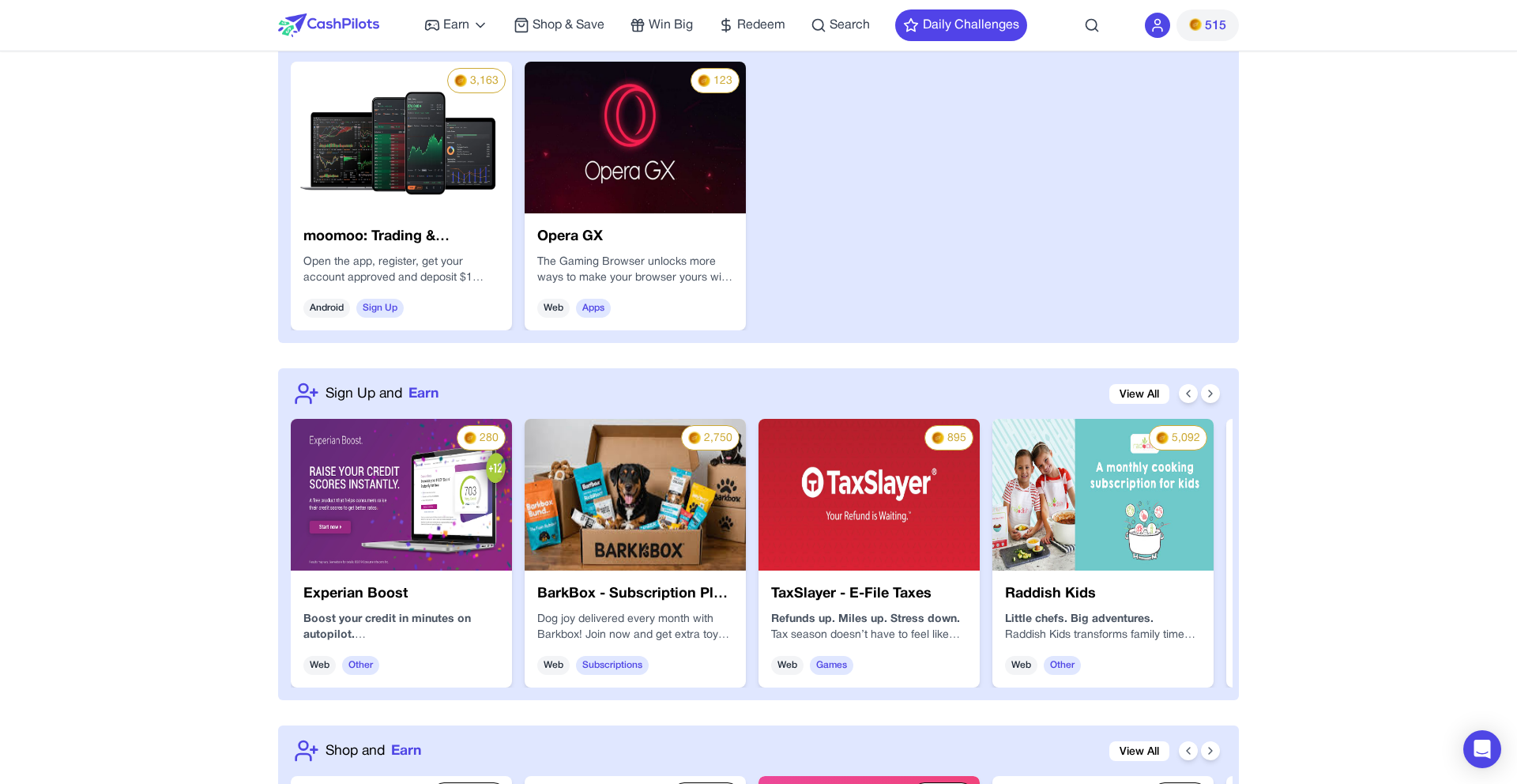
scroll to position [1219, 0]
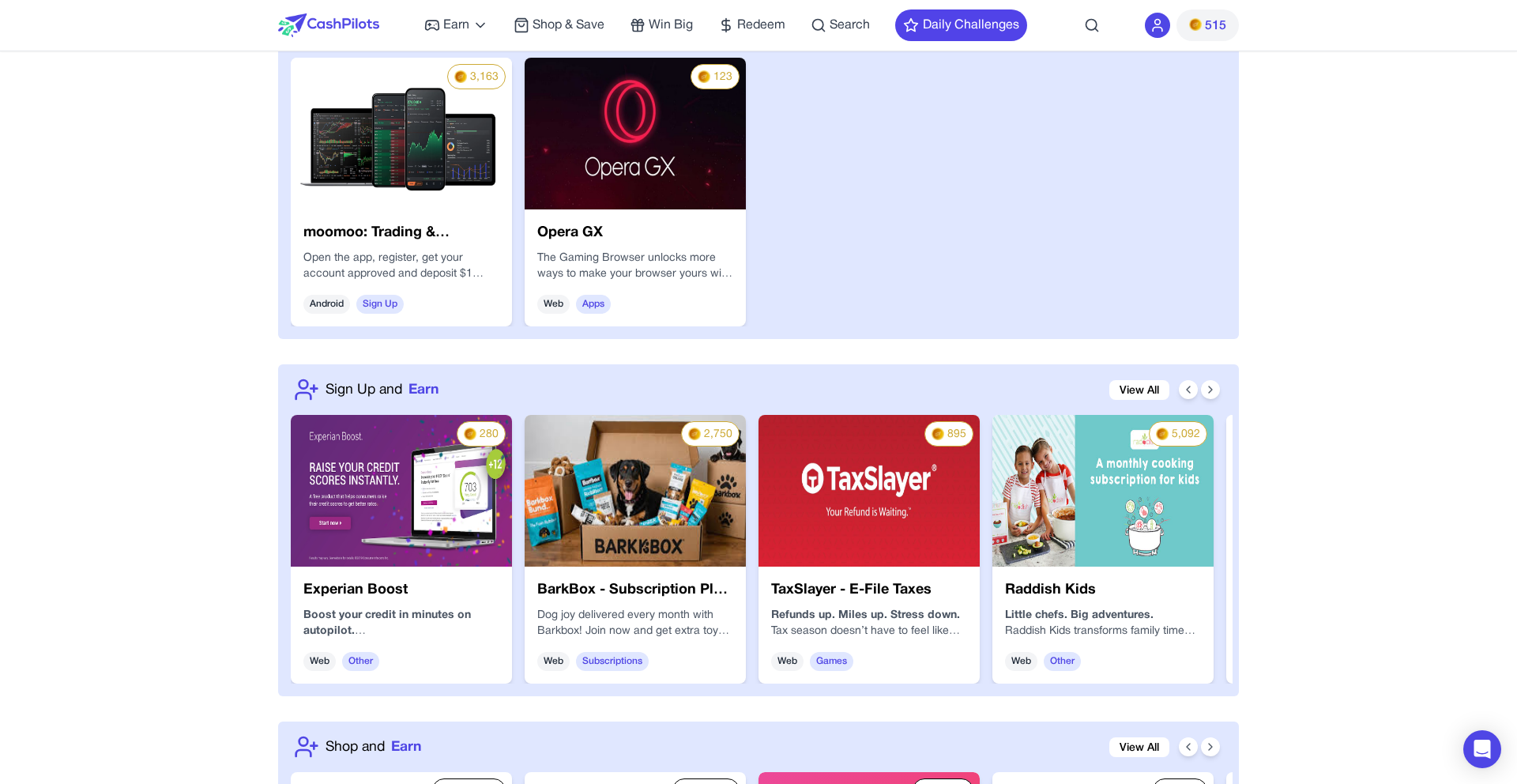
click at [606, 343] on div "Choose Interests Claim $ 5 Bonus 3 Collect 1500 Miles 4 Redeem Bonus Available …" at bounding box center [758, 704] width 961 height 3296
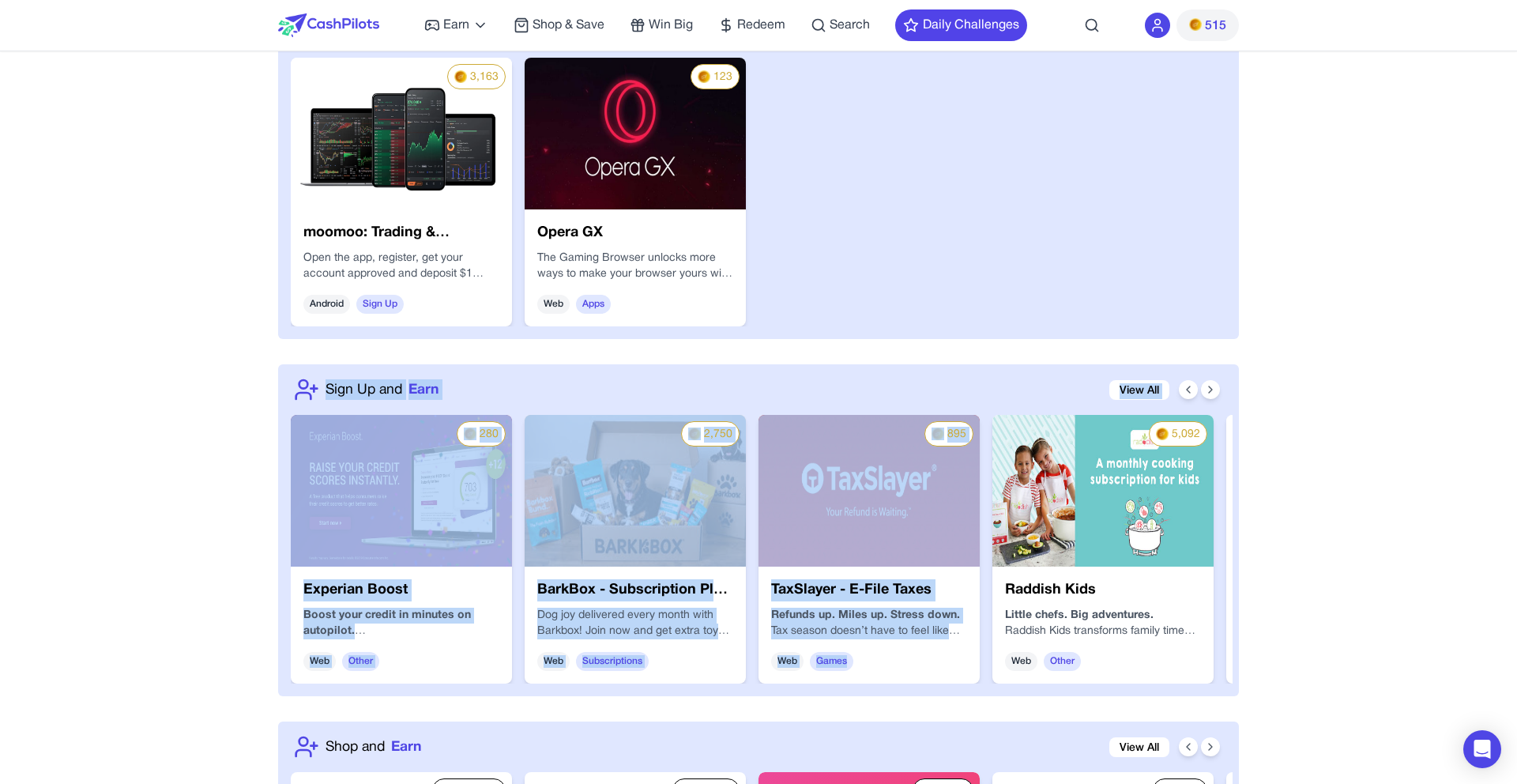
drag, startPoint x: 249, startPoint y: 356, endPoint x: 931, endPoint y: 659, distance: 746.3
